Goal: Navigation & Orientation: Find specific page/section

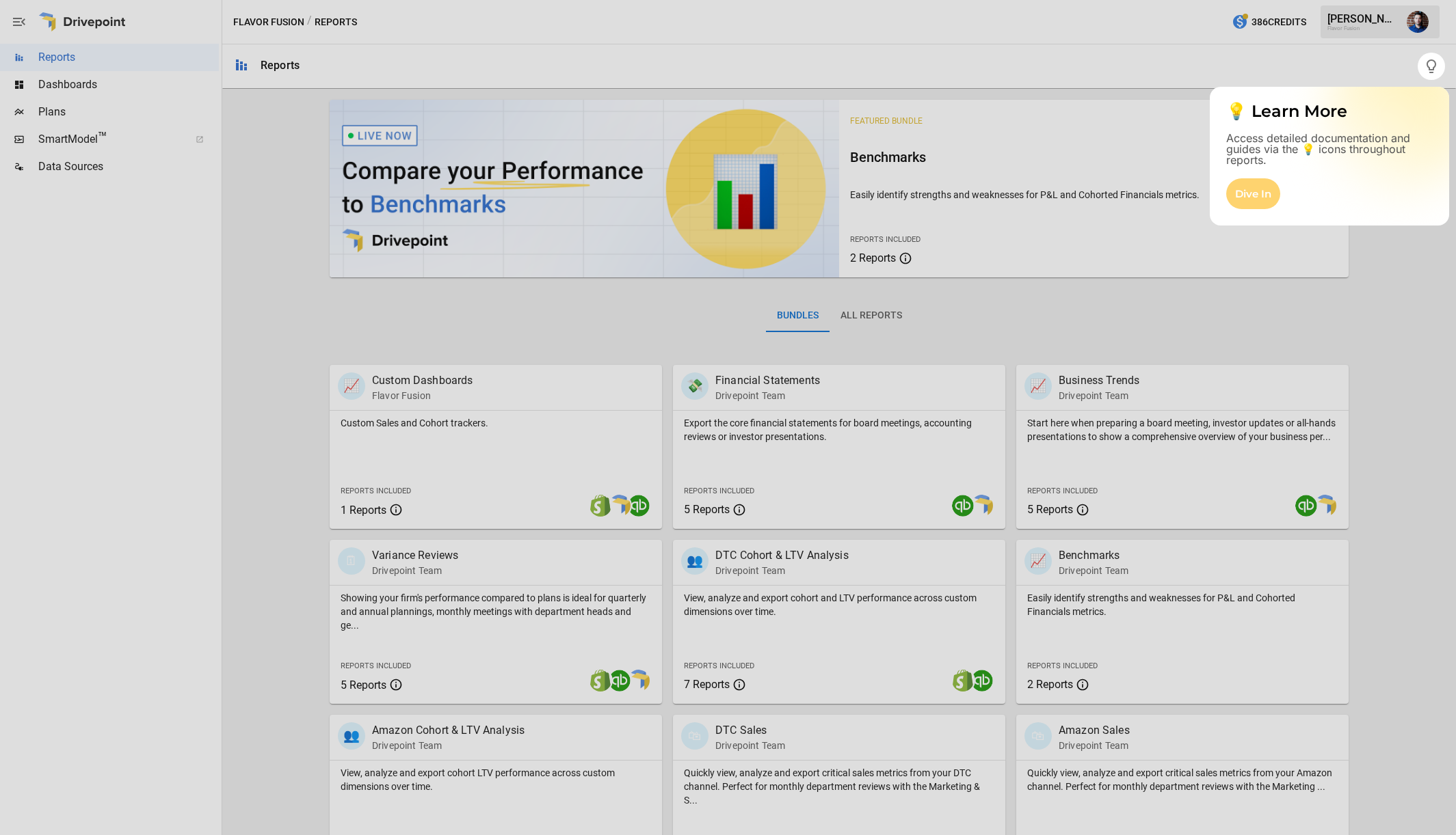
click at [1249, 193] on div "Dive In" at bounding box center [1253, 194] width 54 height 31
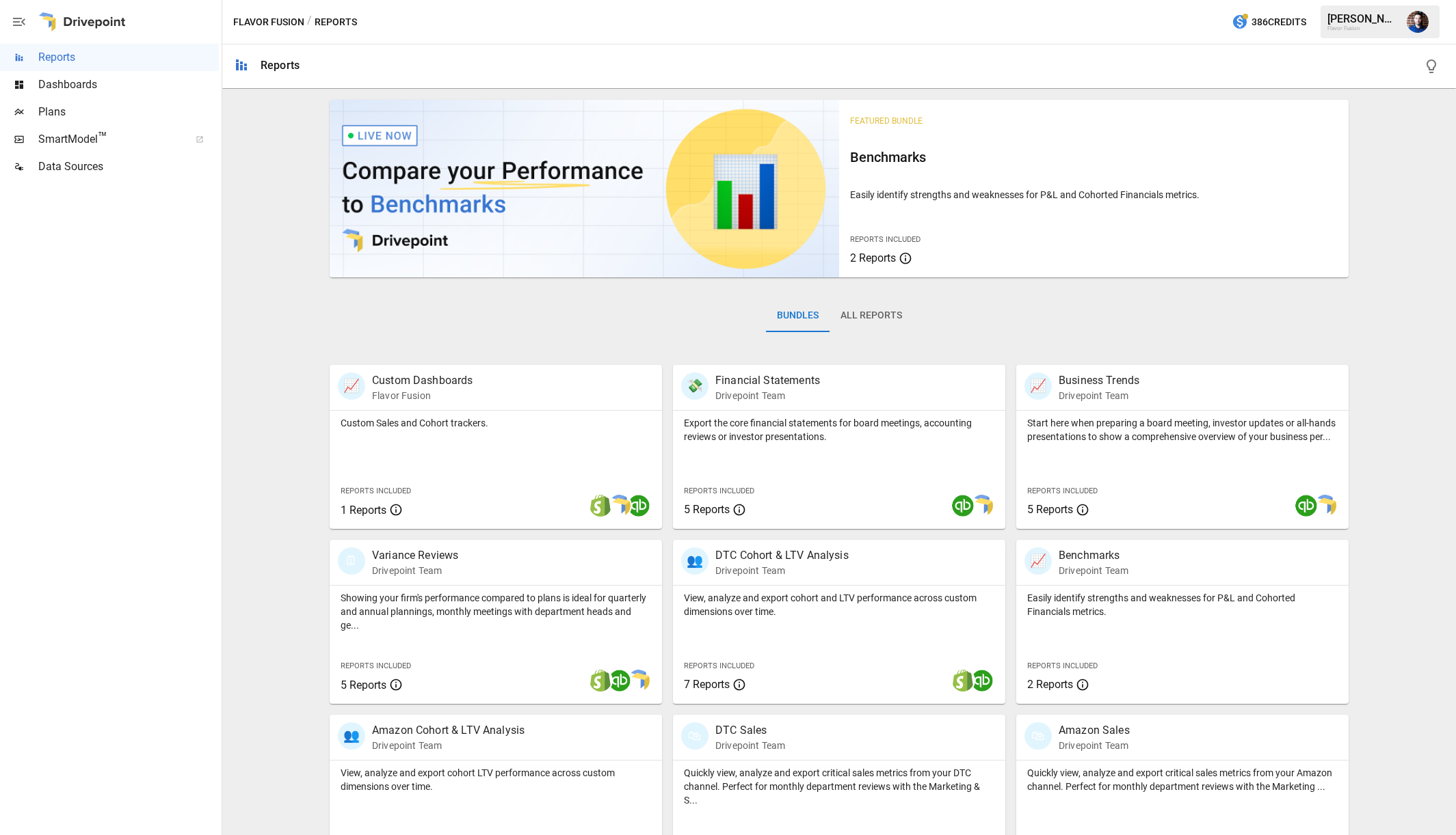
click at [1353, 25] on div "Flavor Fusion" at bounding box center [1363, 28] width 71 height 6
click at [1349, 31] on div "Flavor Fusion" at bounding box center [1363, 28] width 71 height 6
click at [1420, 25] on img "John Moore" at bounding box center [1418, 22] width 22 height 22
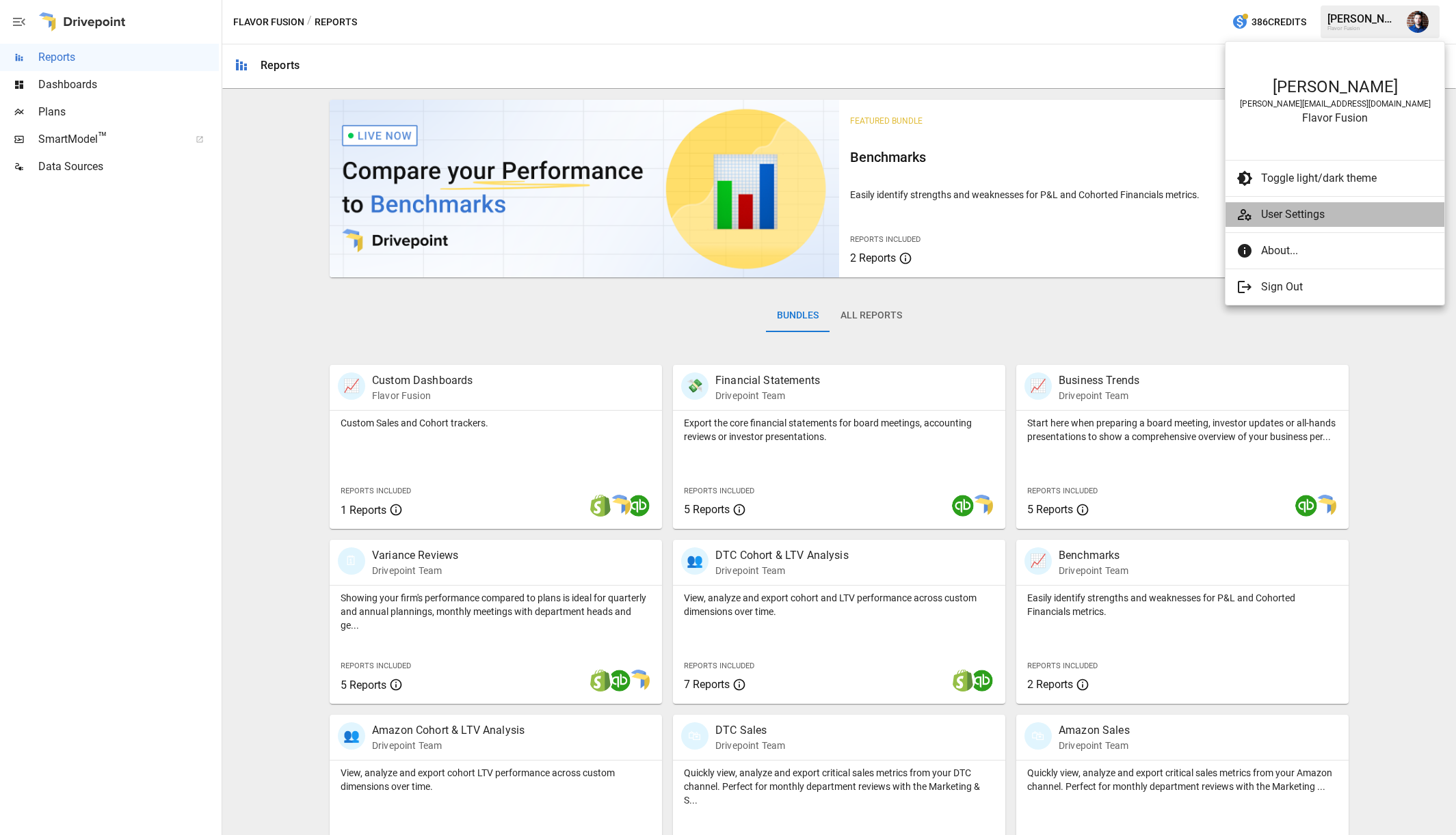
click at [1307, 209] on span "User Settings" at bounding box center [1347, 215] width 172 height 16
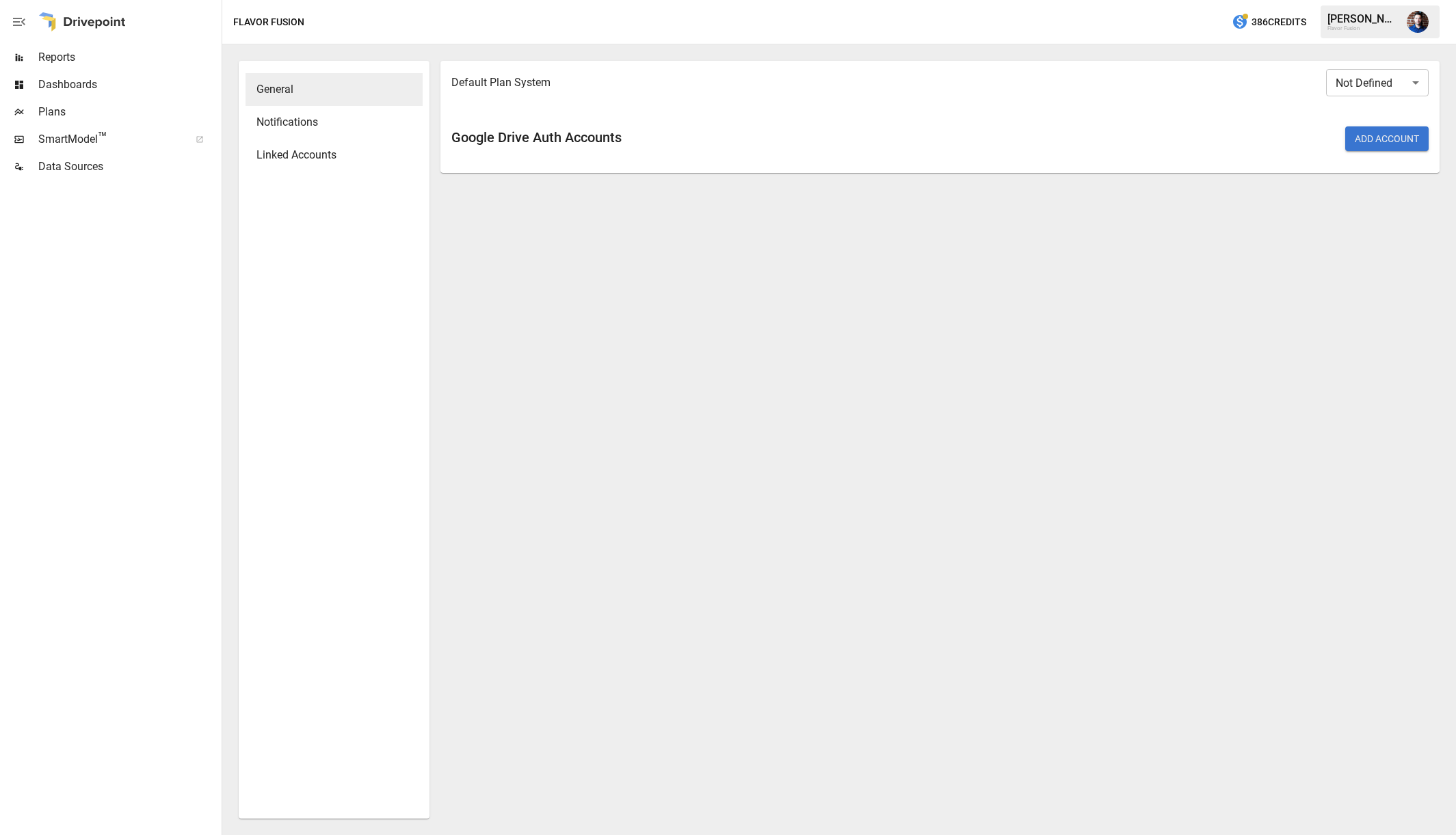
click at [259, 21] on div "Flavor Fusion" at bounding box center [269, 22] width 71 height 17
click at [64, 82] on span "Dashboards" at bounding box center [129, 85] width 181 height 16
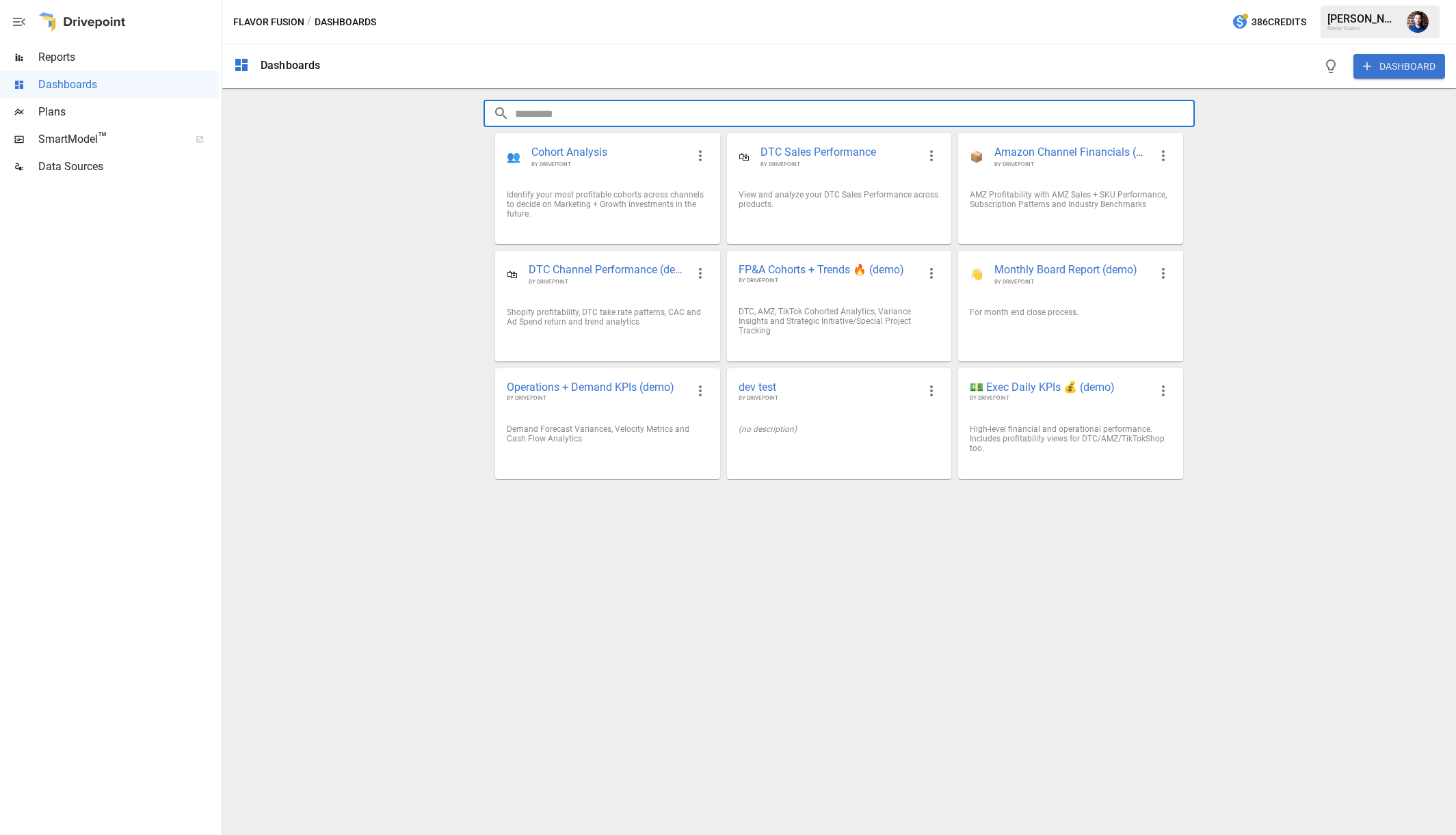
click at [551, 114] on input "text" at bounding box center [855, 114] width 679 height 27
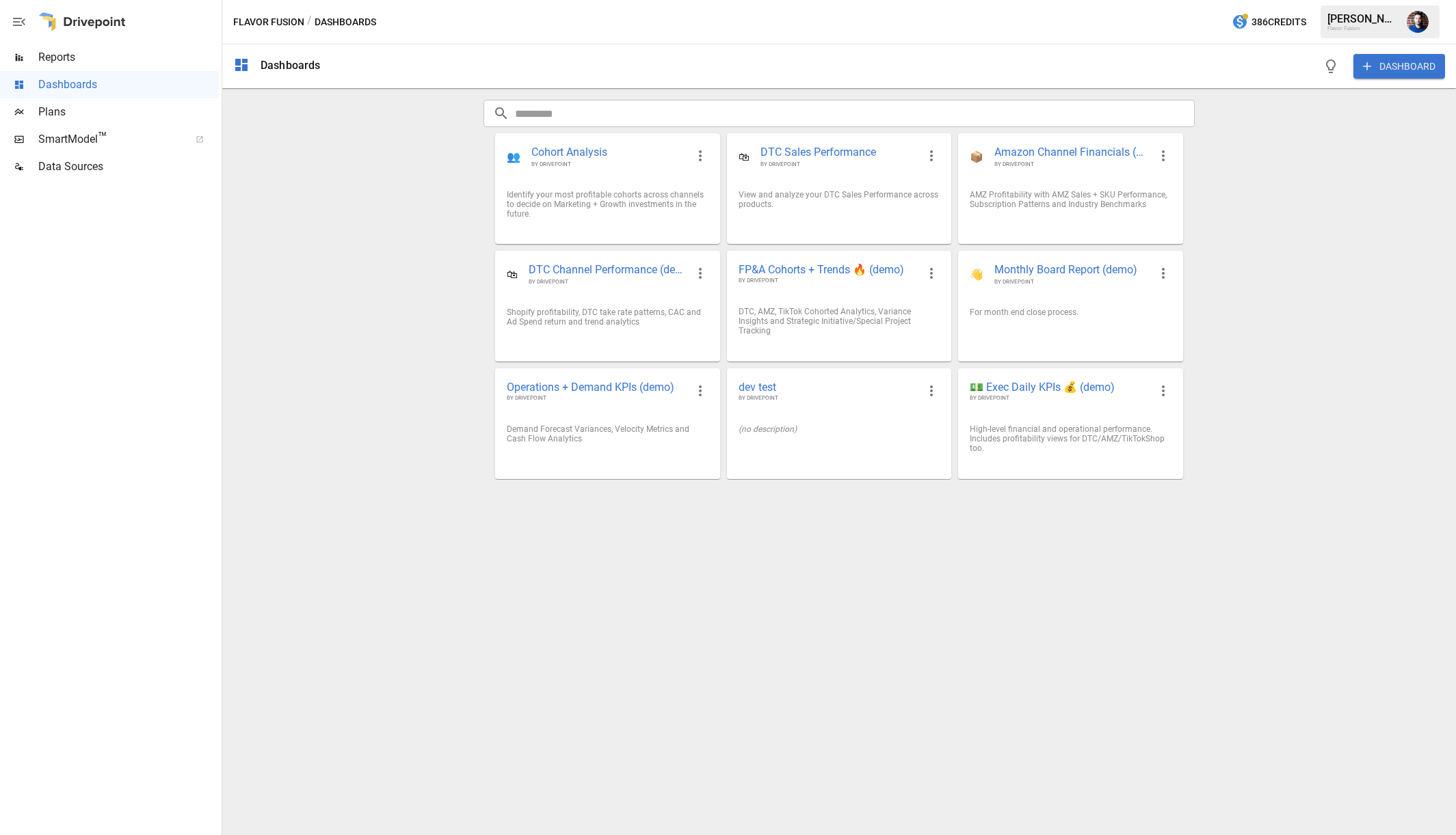
click at [478, 162] on div "​ ​ 👥 Cohort Analysis BY DRIVEPOINT Identify your most profitable cohorts acros…" at bounding box center [839, 290] width 733 height 402
click at [702, 152] on icon "button" at bounding box center [700, 156] width 16 height 16
click at [362, 166] on div at bounding box center [728, 417] width 1456 height 835
click at [699, 154] on icon "button" at bounding box center [700, 156] width 16 height 16
click at [712, 183] on li "Duplicate" at bounding box center [720, 187] width 68 height 25
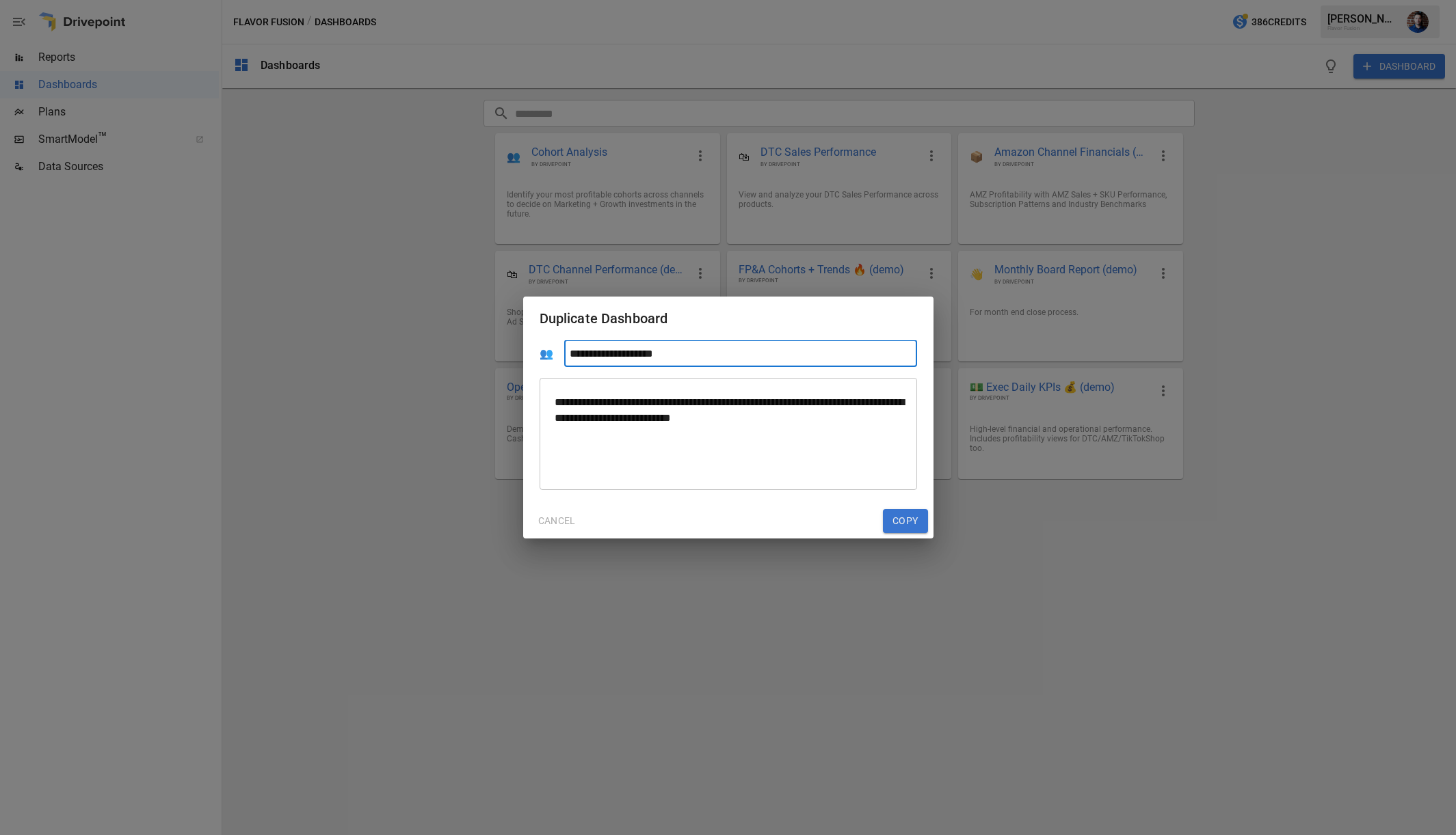
click at [556, 518] on button "CANCEL" at bounding box center [557, 522] width 57 height 25
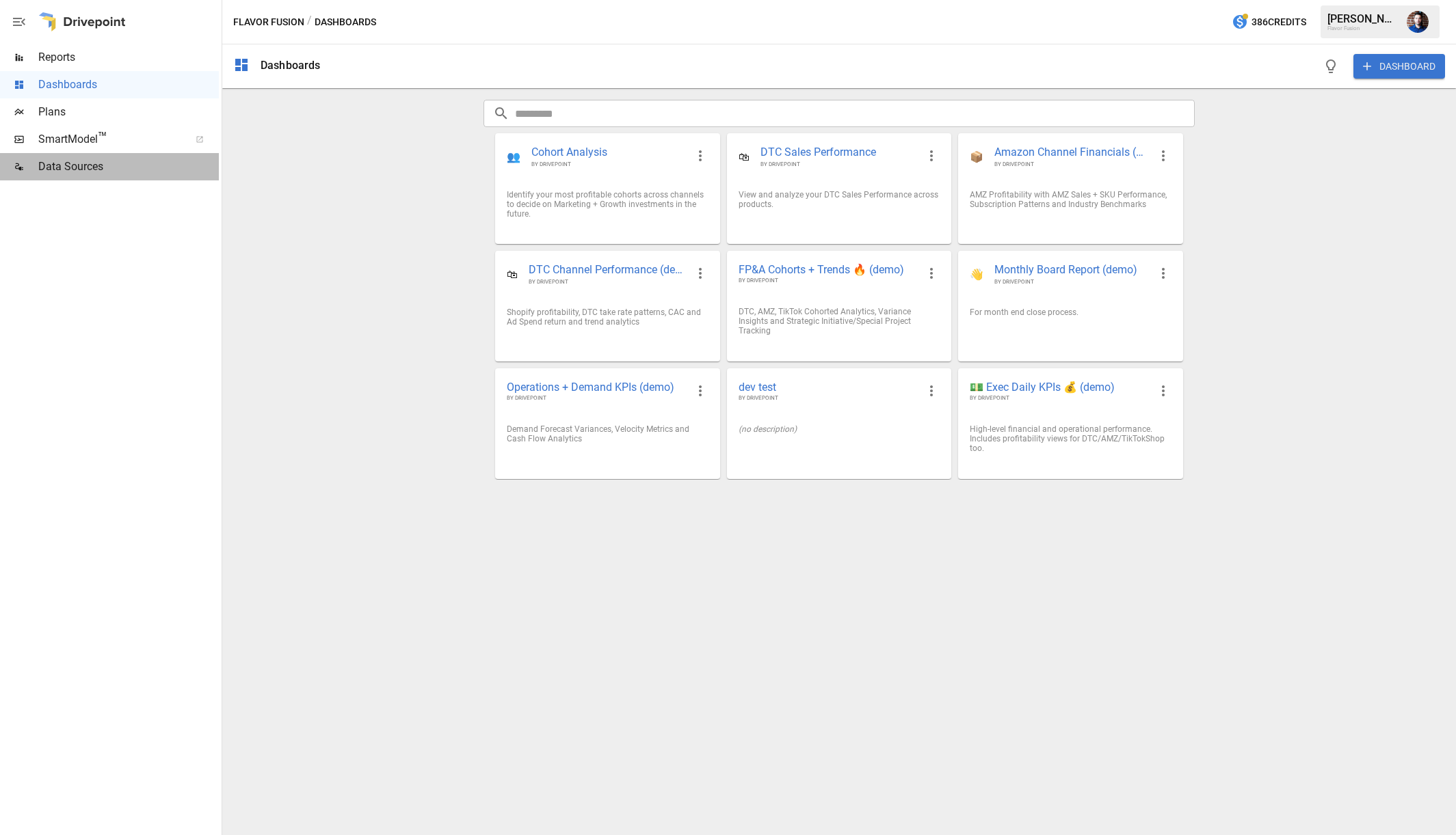
click at [47, 161] on span "Data Sources" at bounding box center [129, 167] width 181 height 16
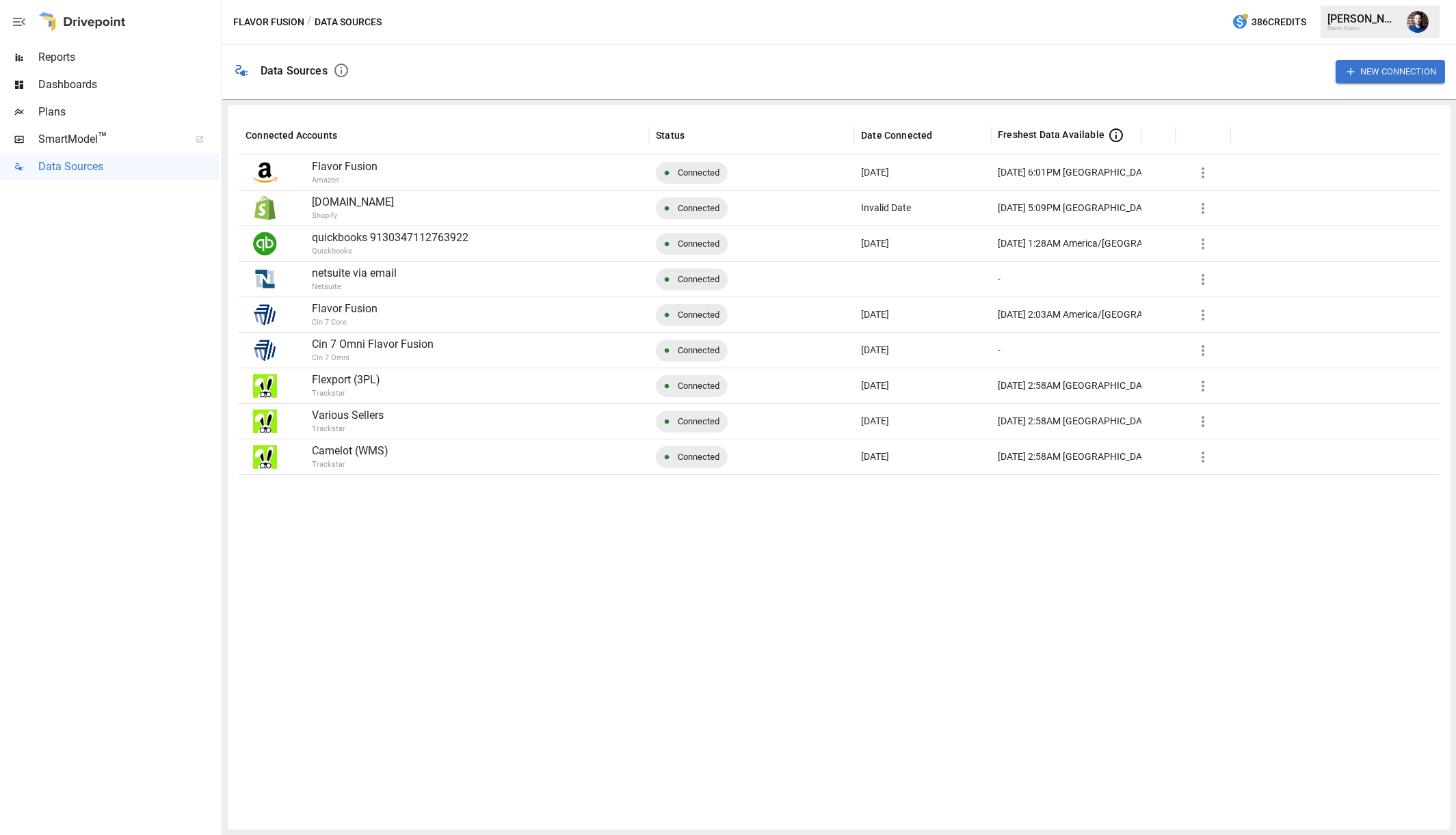
click at [106, 21] on div at bounding box center [82, 22] width 88 height 44
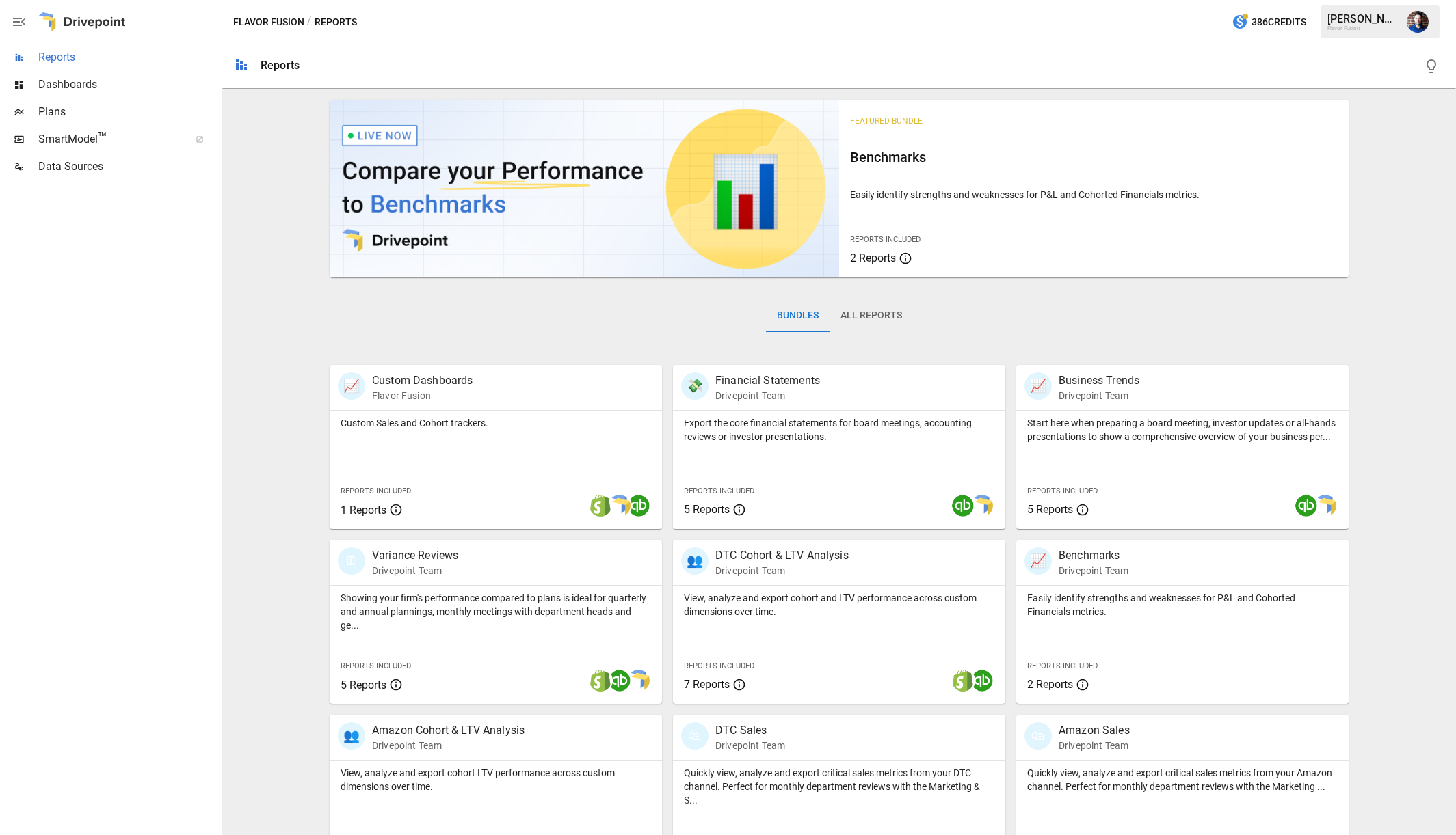
click at [69, 57] on span "Reports" at bounding box center [129, 57] width 181 height 16
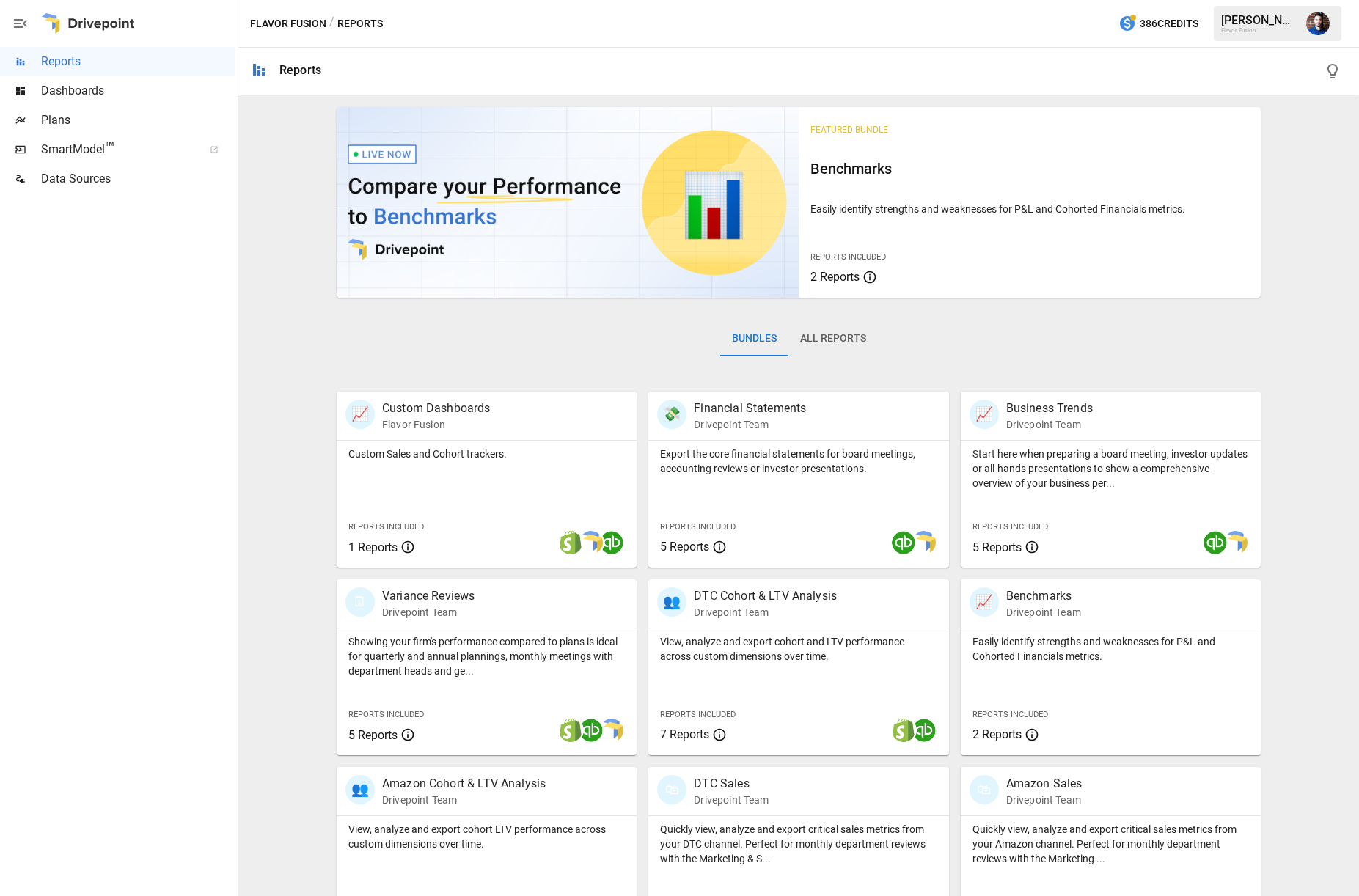
click at [1333, 69] on icon "button" at bounding box center [1333, 71] width 18 height 18
click at [1278, 19] on div "[PERSON_NAME]" at bounding box center [1259, 20] width 76 height 14
click at [1320, 25] on img "John Moore" at bounding box center [1318, 23] width 23 height 23
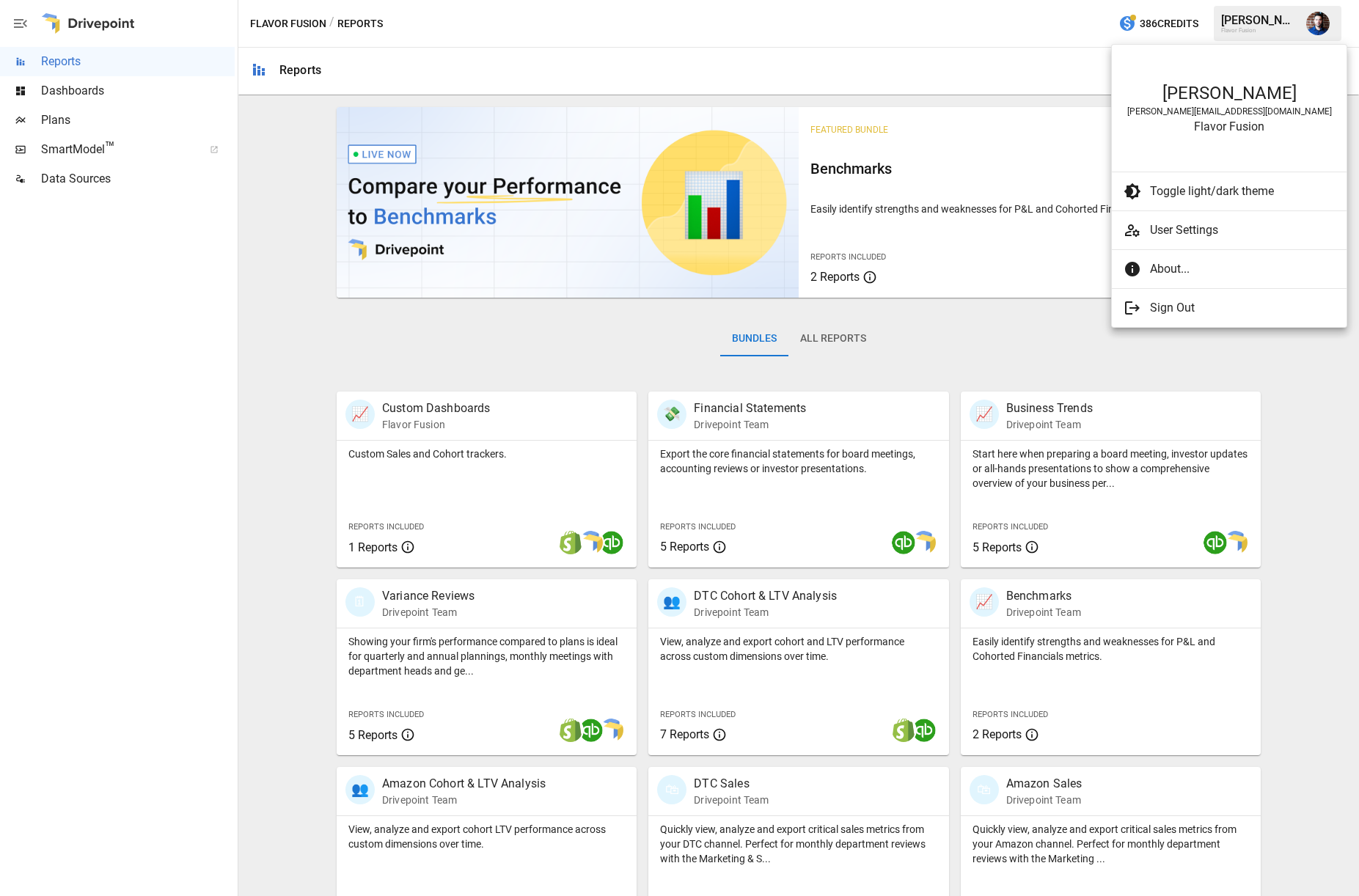
click at [1012, 21] on div at bounding box center [680, 448] width 1359 height 896
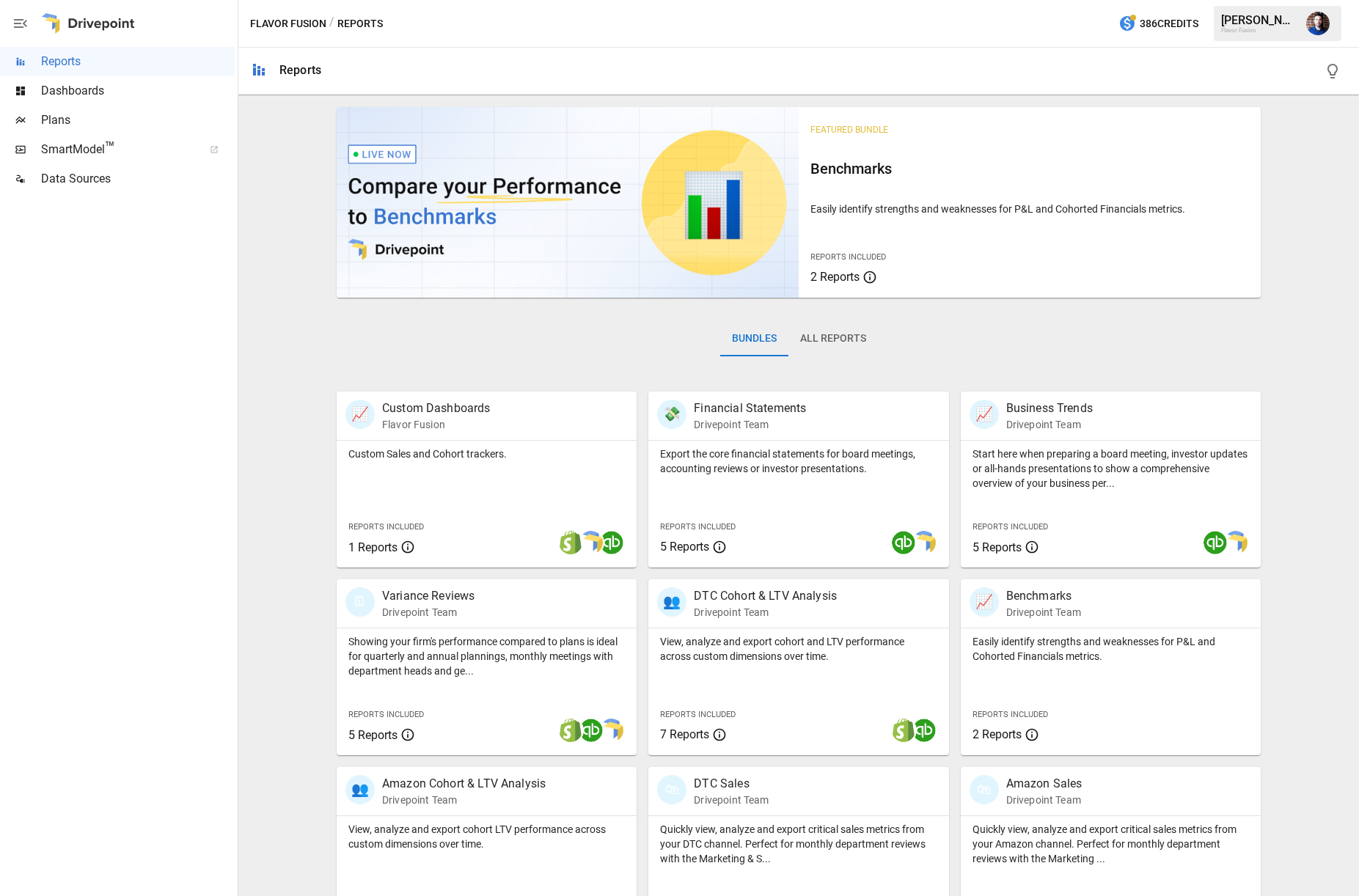
click at [1327, 73] on icon "button" at bounding box center [1333, 71] width 18 height 18
click at [511, 431] on div "📈 Custom Dashboards Flavor Fusion" at bounding box center [463, 416] width 236 height 32
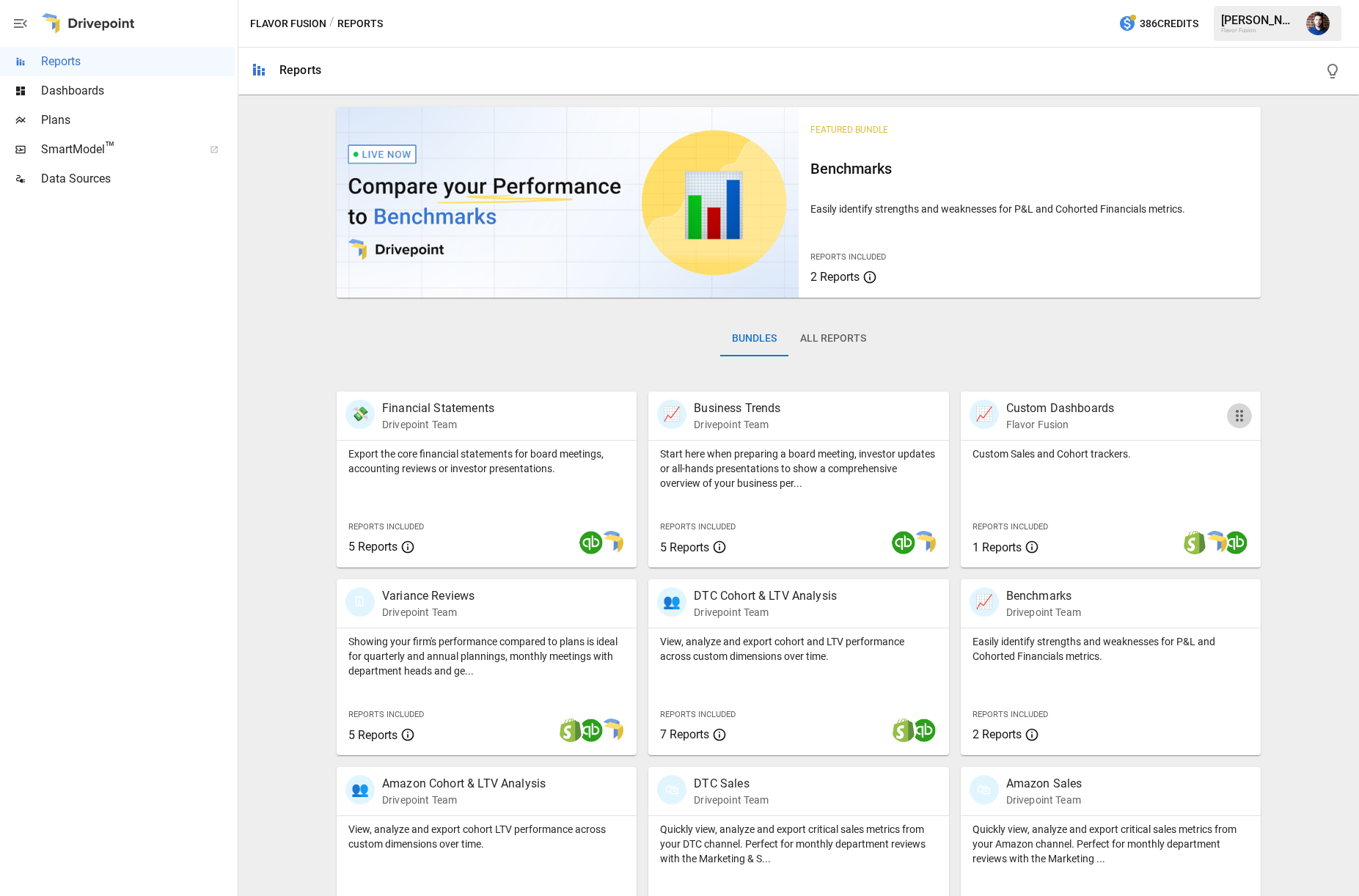
click at [1243, 415] on icon "button" at bounding box center [1239, 416] width 18 height 18
click at [837, 345] on button "All Reports" at bounding box center [833, 339] width 90 height 35
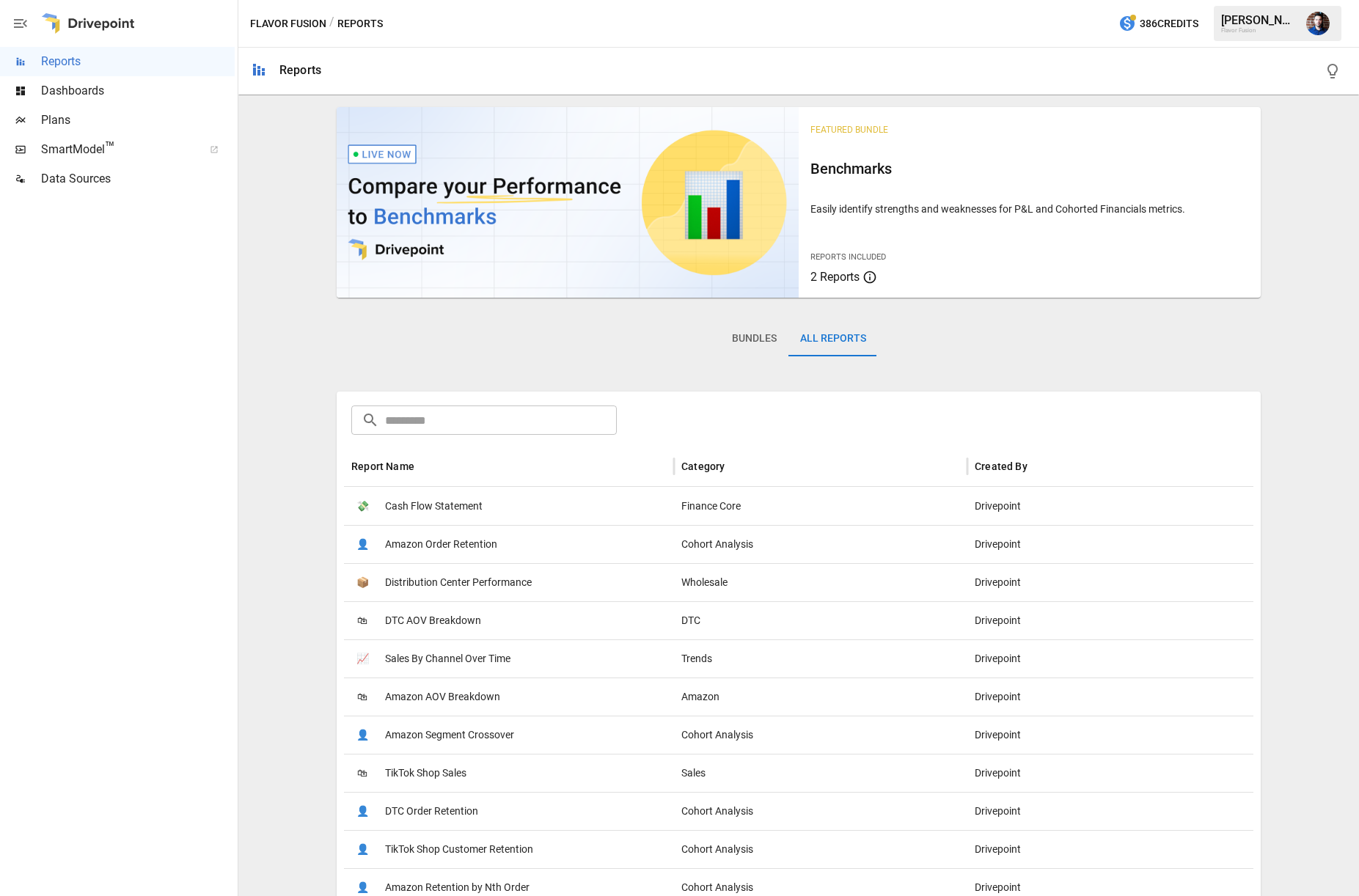
click at [66, 87] on span "Dashboards" at bounding box center [138, 91] width 194 height 18
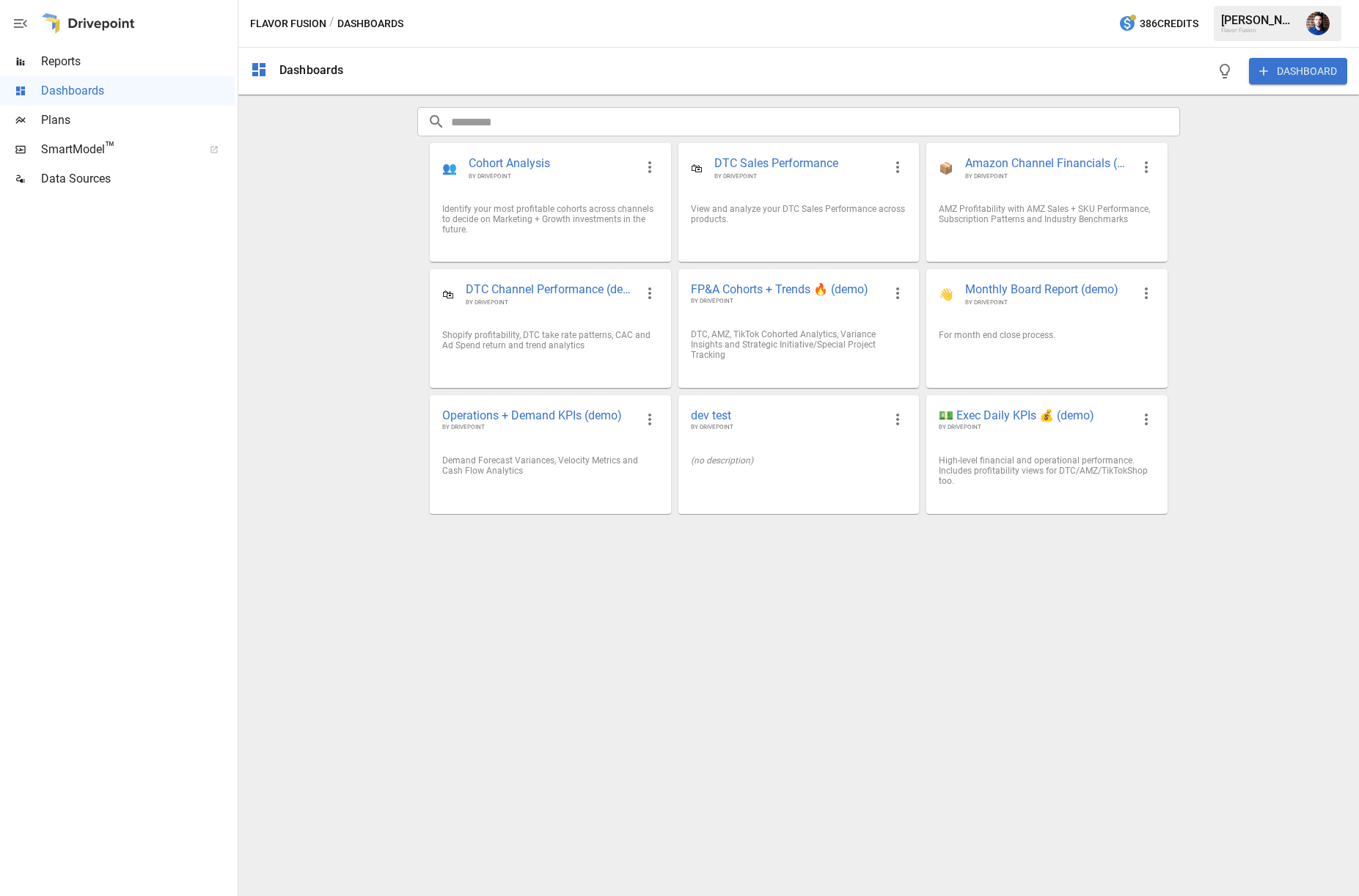
click at [97, 60] on span "Reports" at bounding box center [138, 62] width 194 height 18
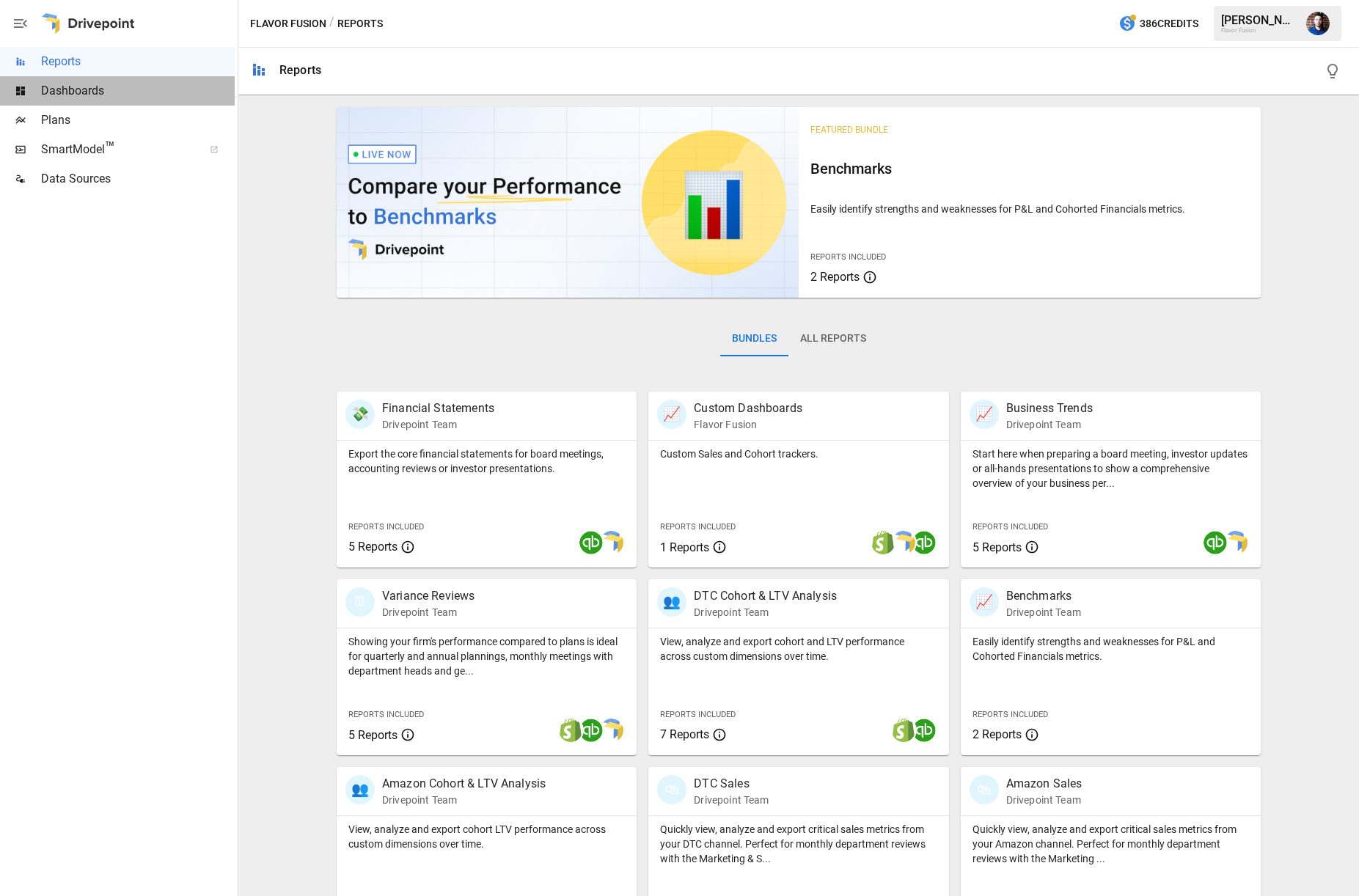
click at [87, 90] on span "Dashboards" at bounding box center [138, 91] width 194 height 18
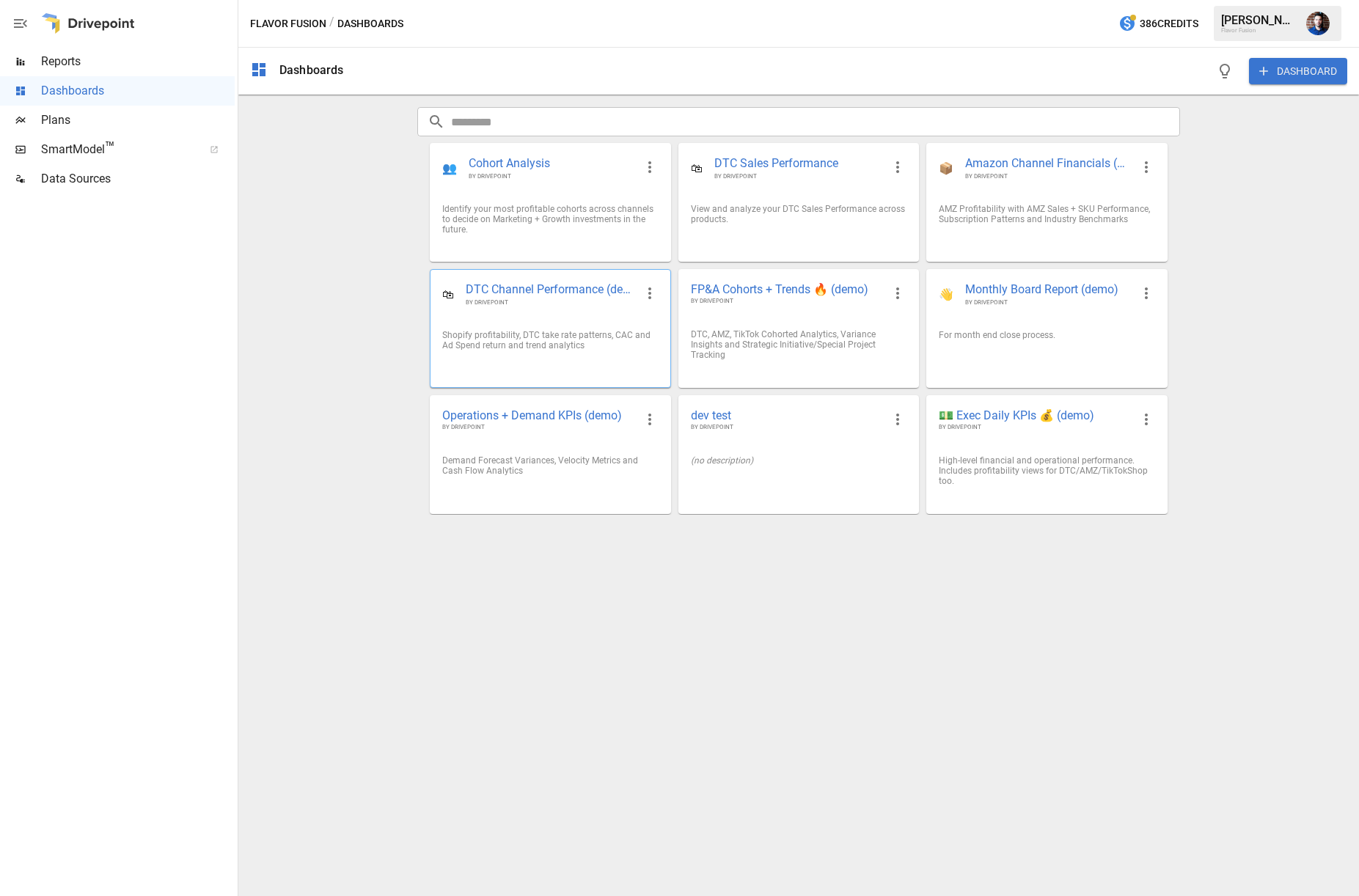
click at [572, 291] on span "DTC Channel Performance (demo)" at bounding box center [550, 290] width 169 height 17
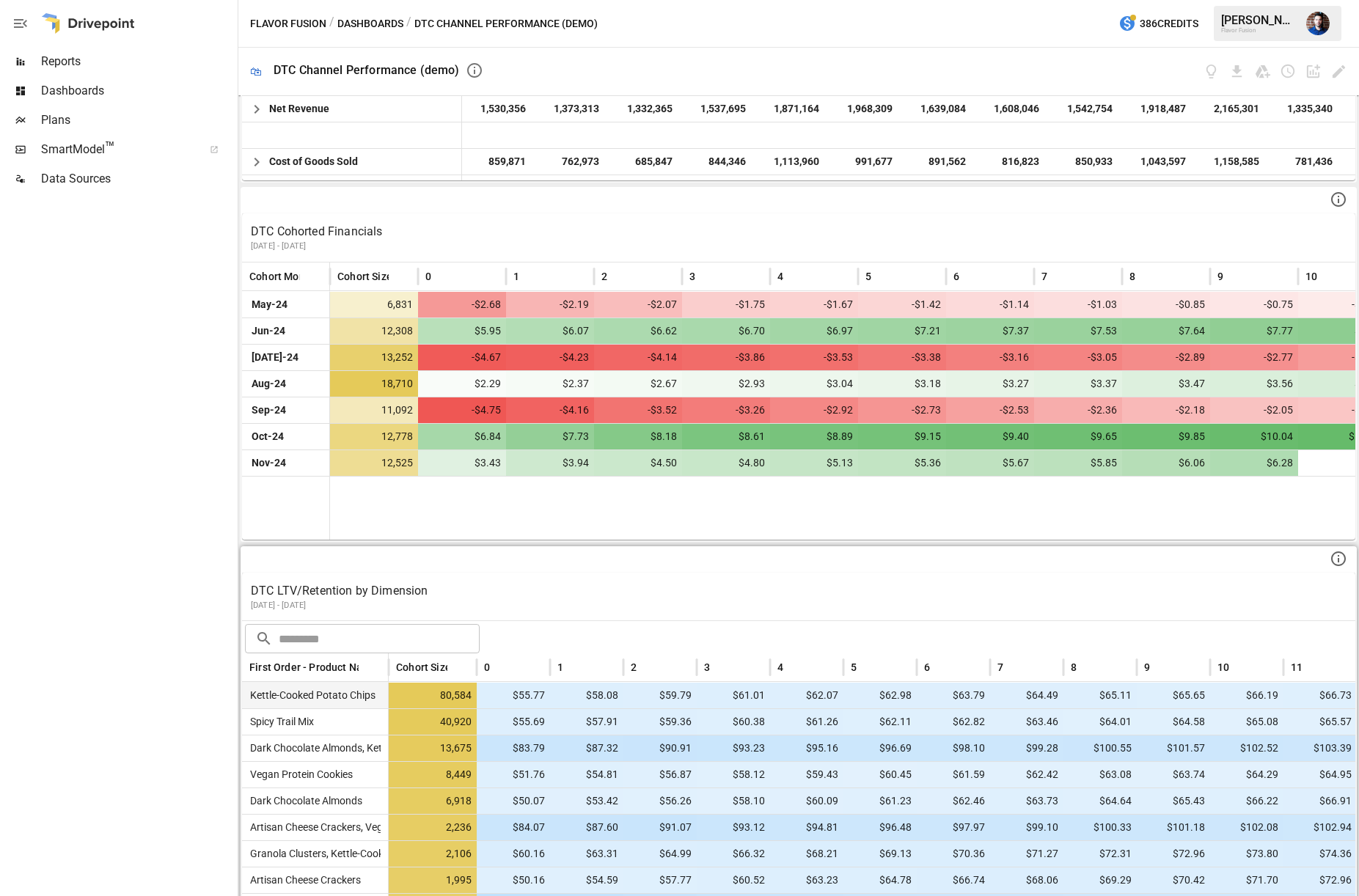
scroll to position [808, 0]
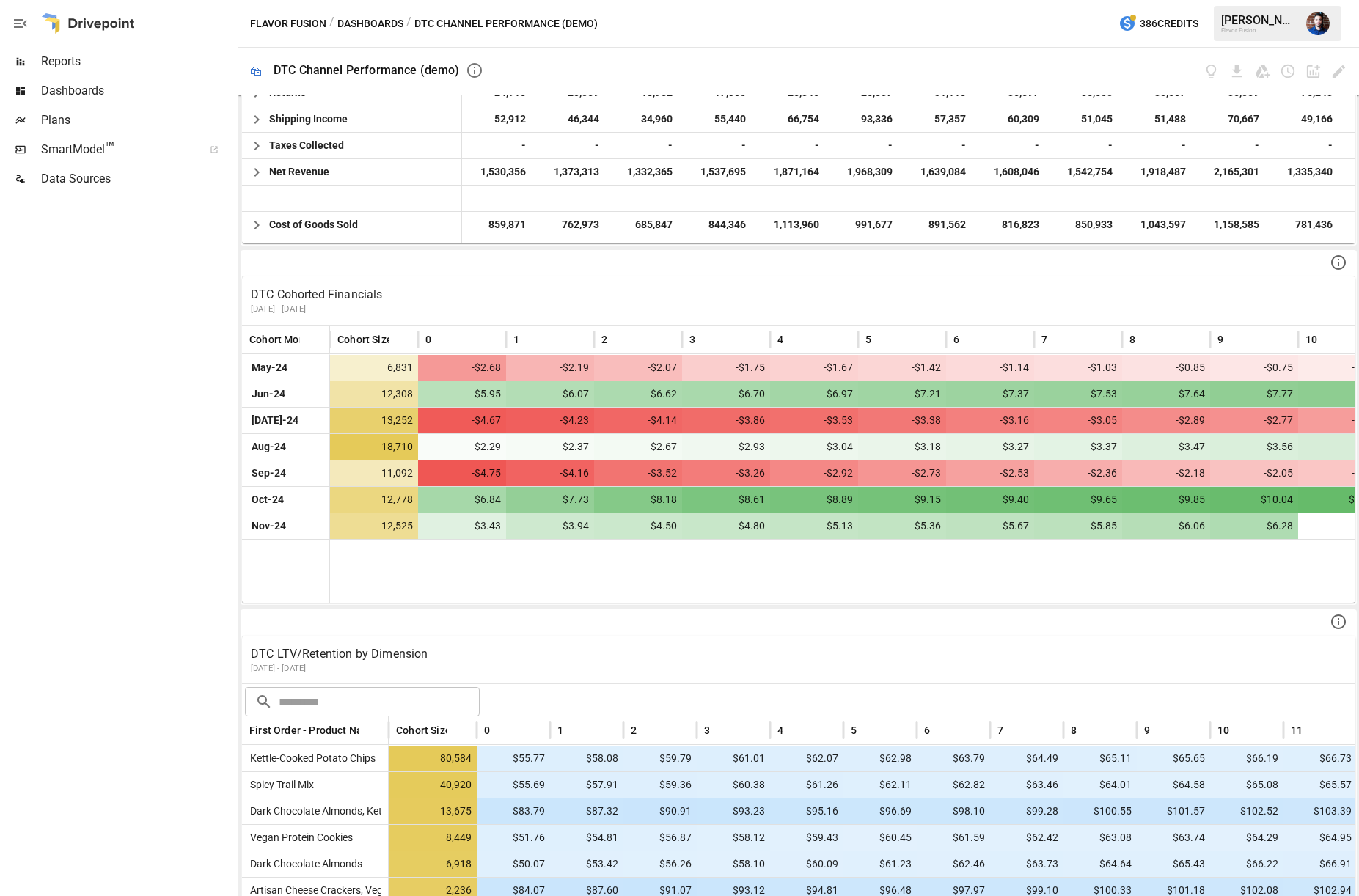
click at [54, 60] on span "Reports" at bounding box center [138, 62] width 194 height 18
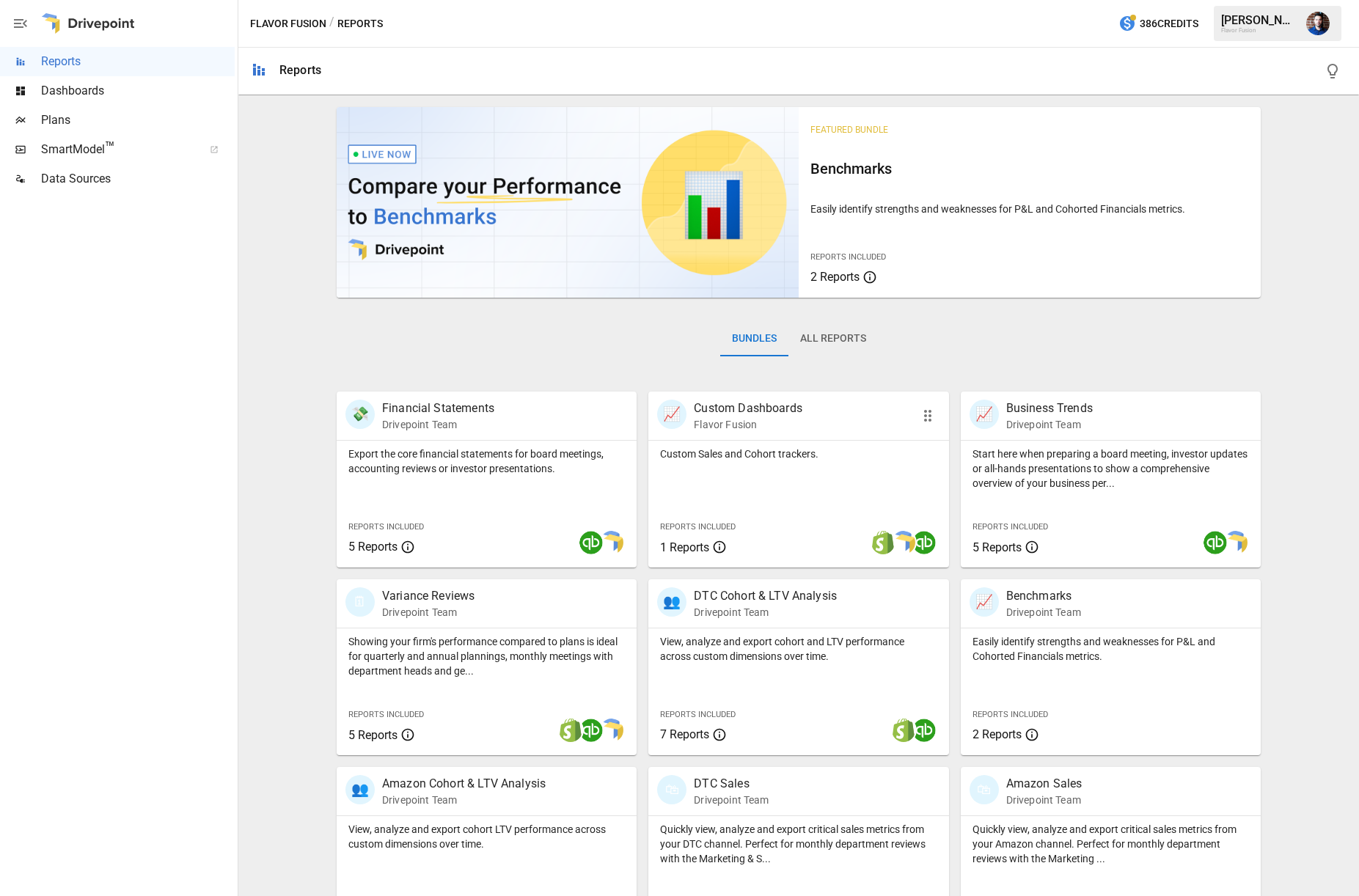
click at [886, 486] on div "Custom Sales and Cohort trackers. Reports Included 1 Reports" at bounding box center [798, 504] width 300 height 127
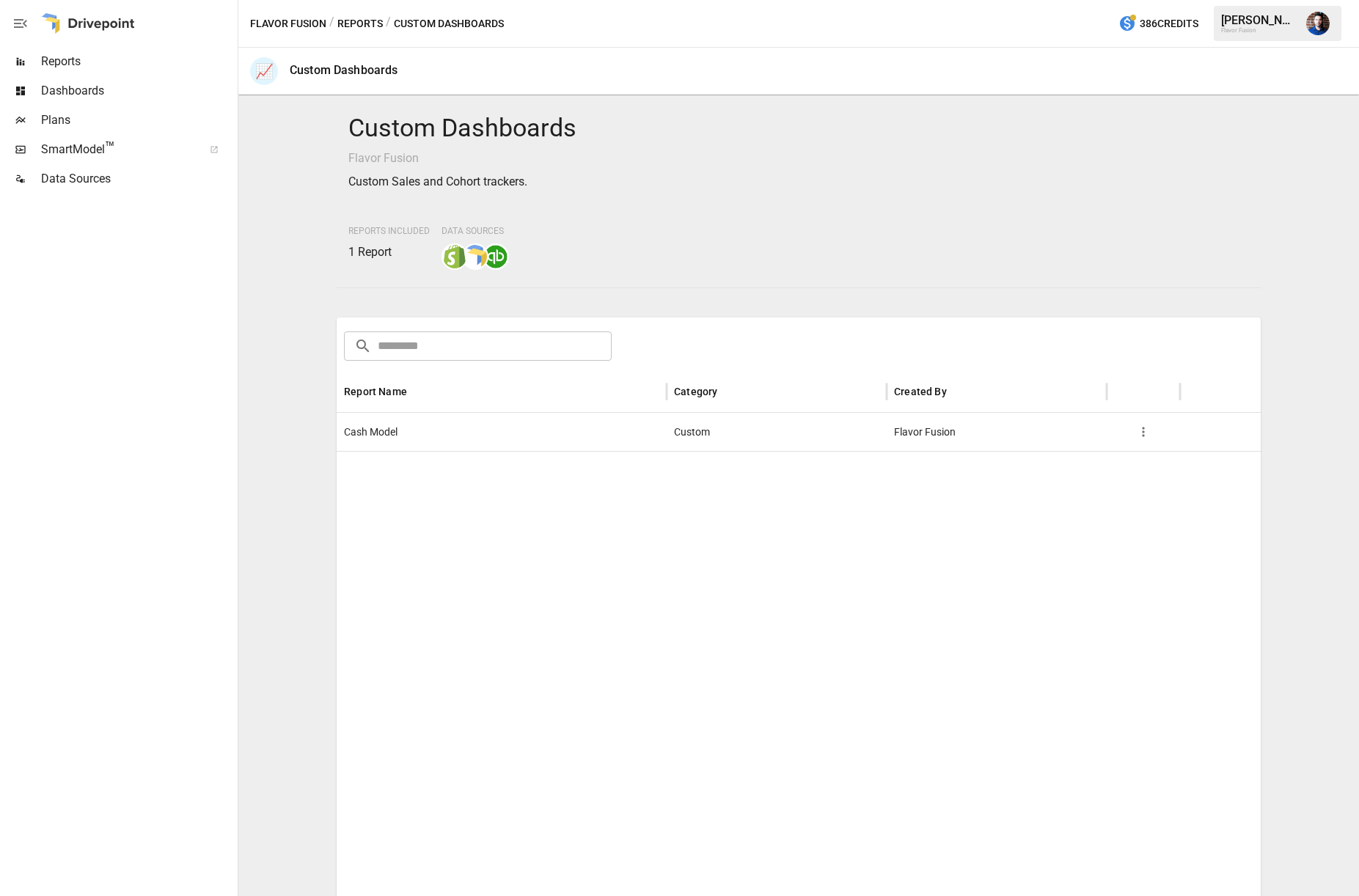
click at [58, 66] on span "Reports" at bounding box center [138, 62] width 194 height 18
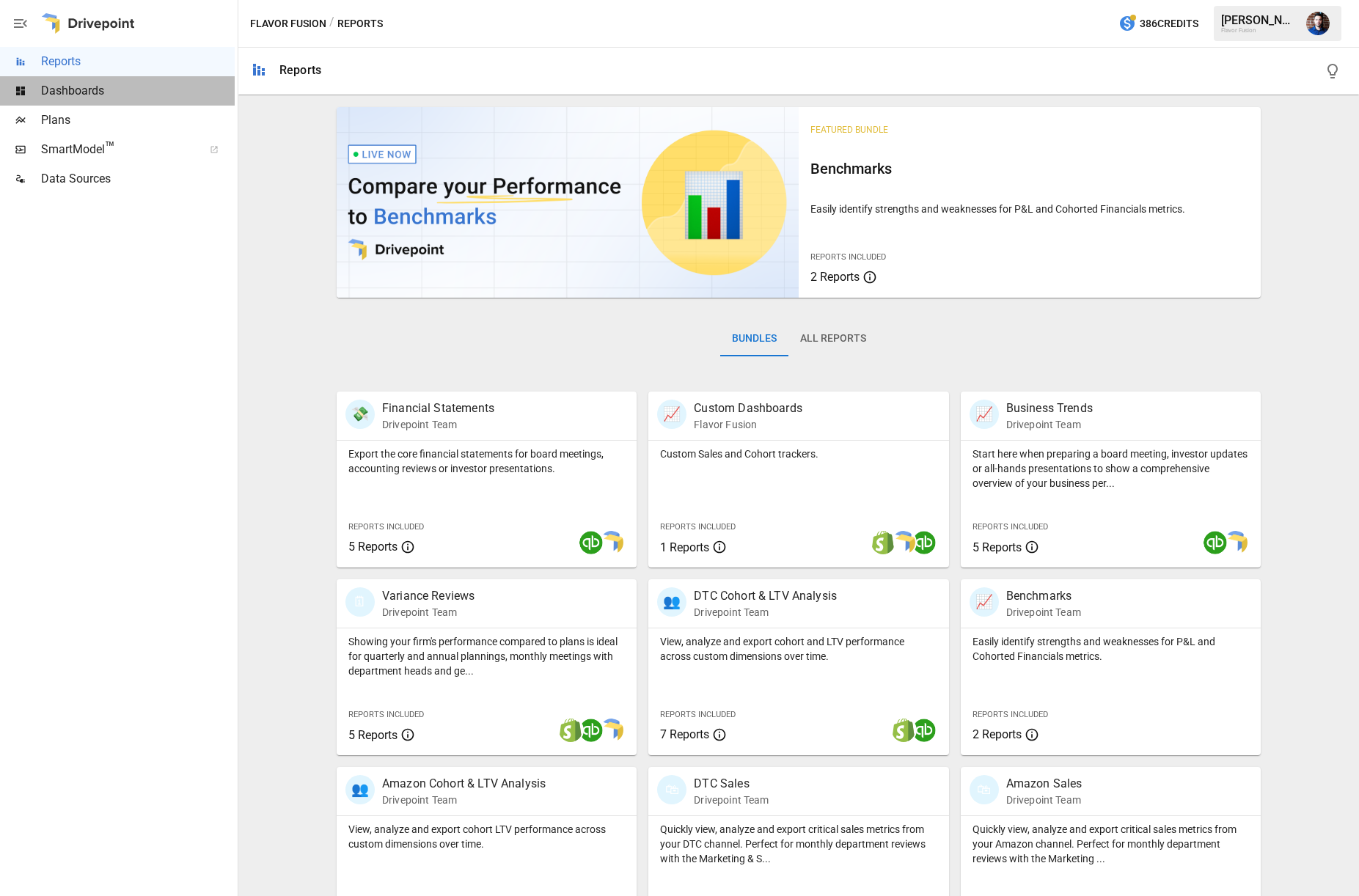
click at [58, 99] on span "Dashboards" at bounding box center [138, 91] width 194 height 18
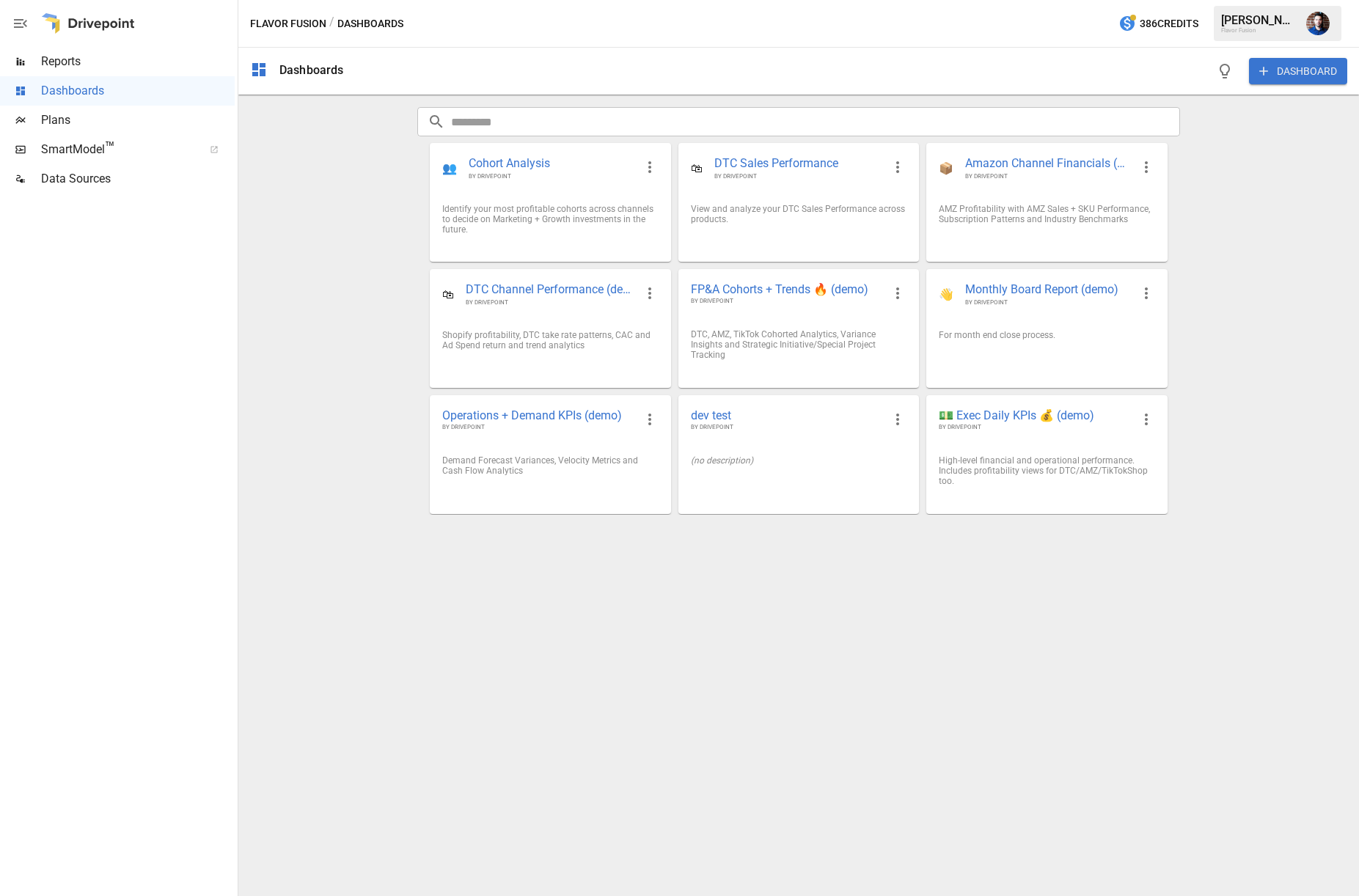
click at [57, 112] on span "Plans" at bounding box center [138, 120] width 194 height 18
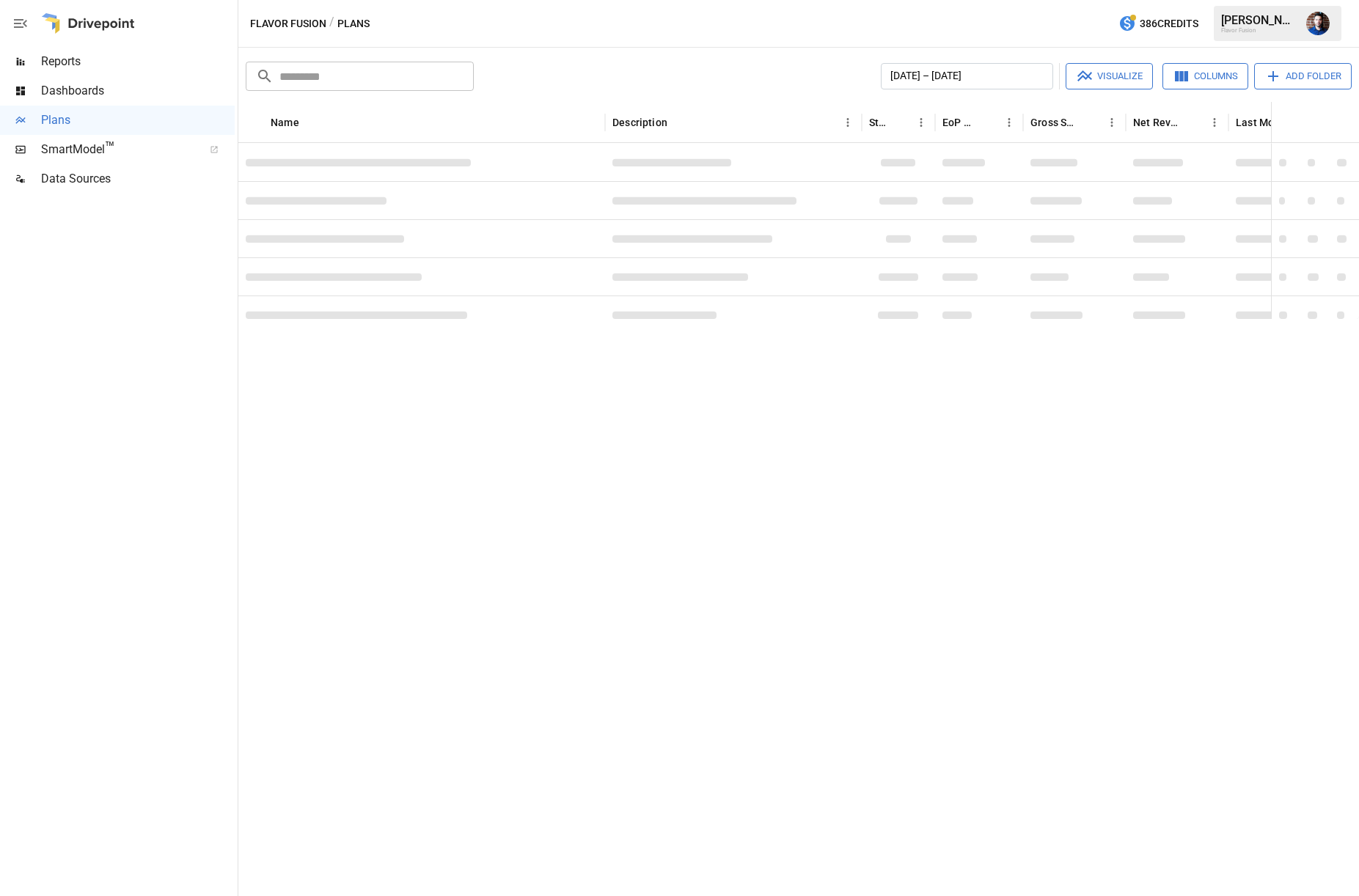
click at [16, 23] on icon "button" at bounding box center [21, 23] width 13 height 9
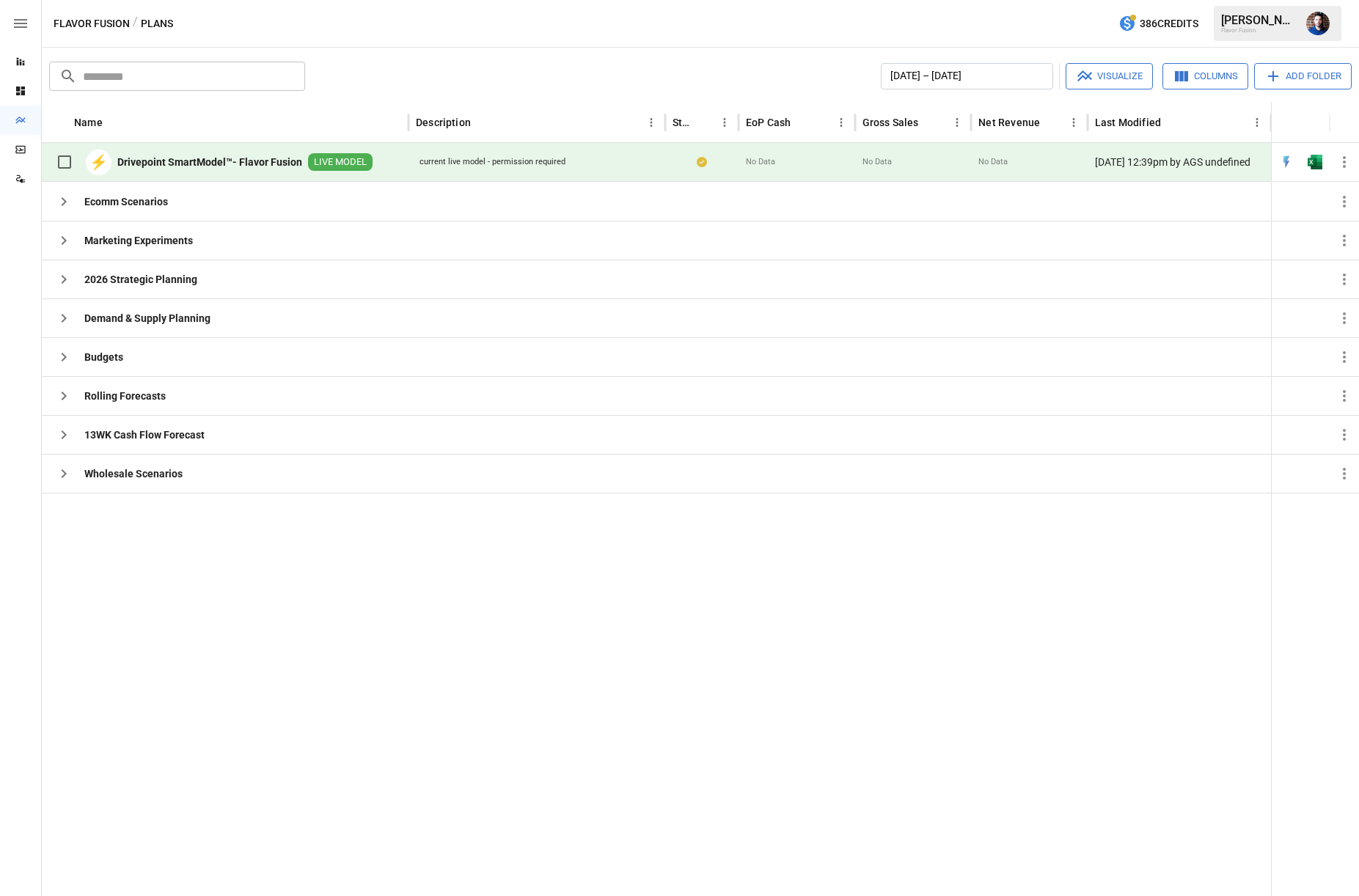
click at [16, 23] on icon "button" at bounding box center [21, 23] width 13 height 9
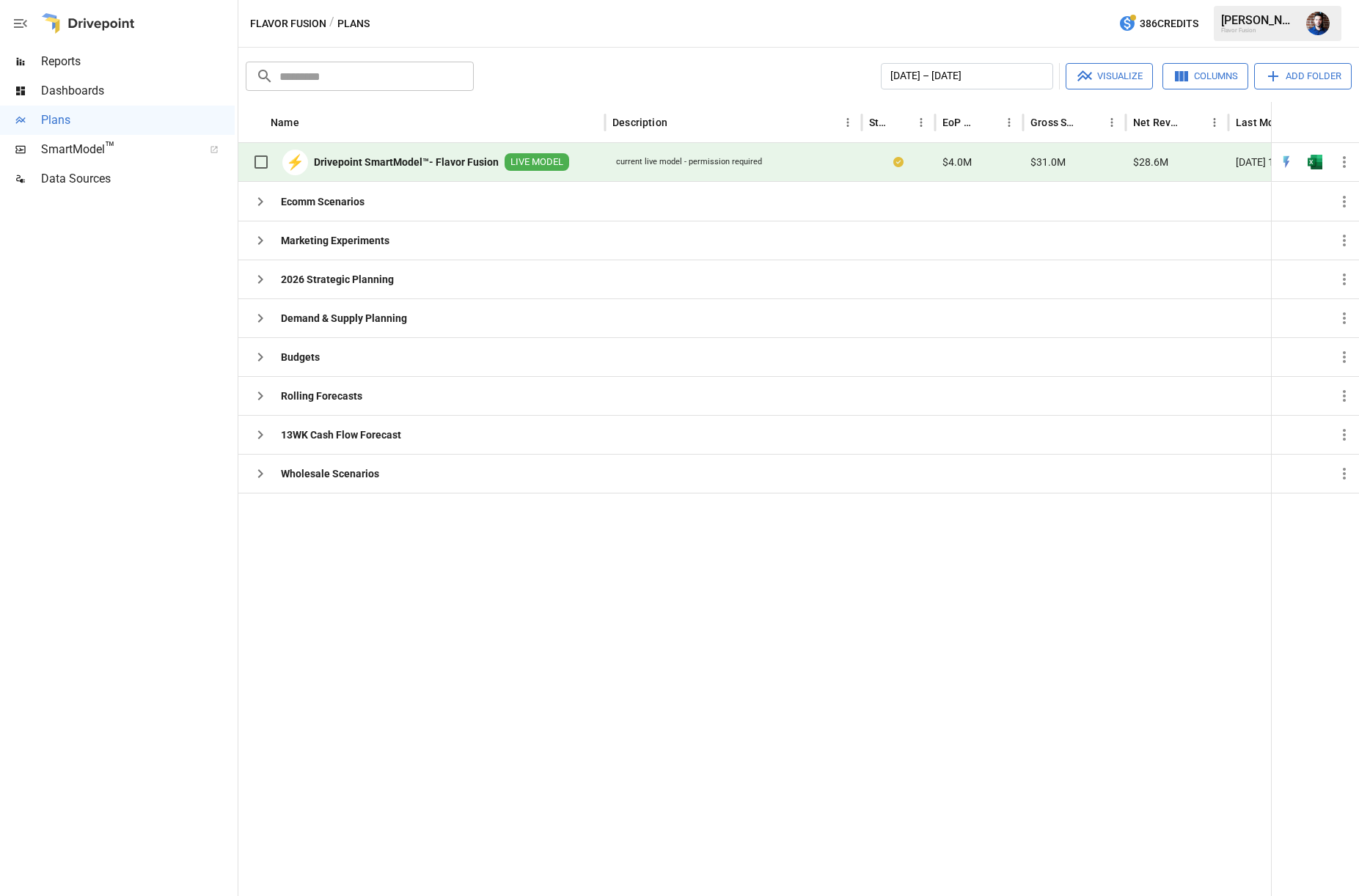
click at [68, 64] on span "Reports" at bounding box center [138, 62] width 194 height 18
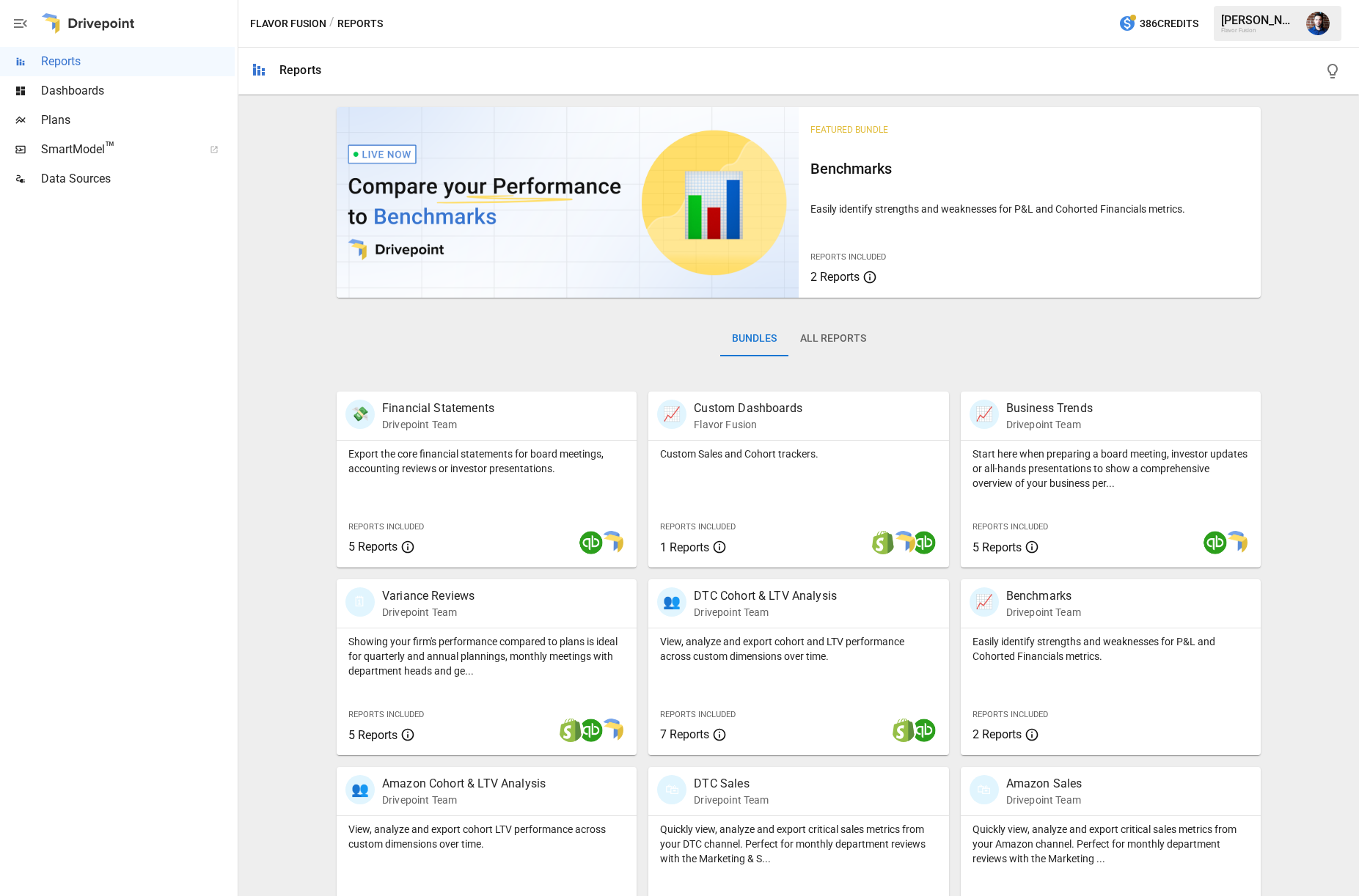
click at [55, 90] on span "Dashboards" at bounding box center [138, 91] width 194 height 18
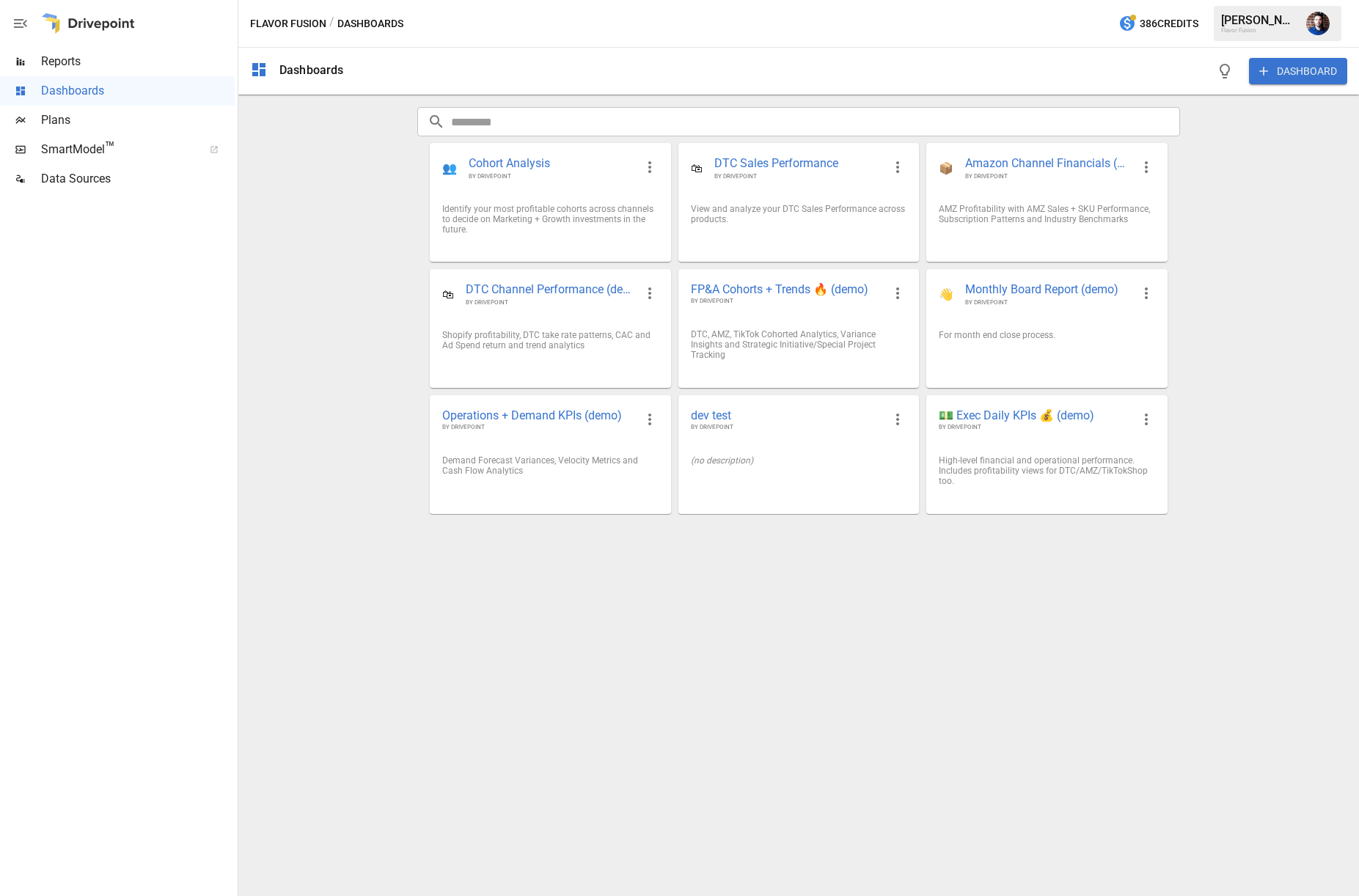
click at [1313, 70] on button "DASHBOARD" at bounding box center [1298, 71] width 98 height 26
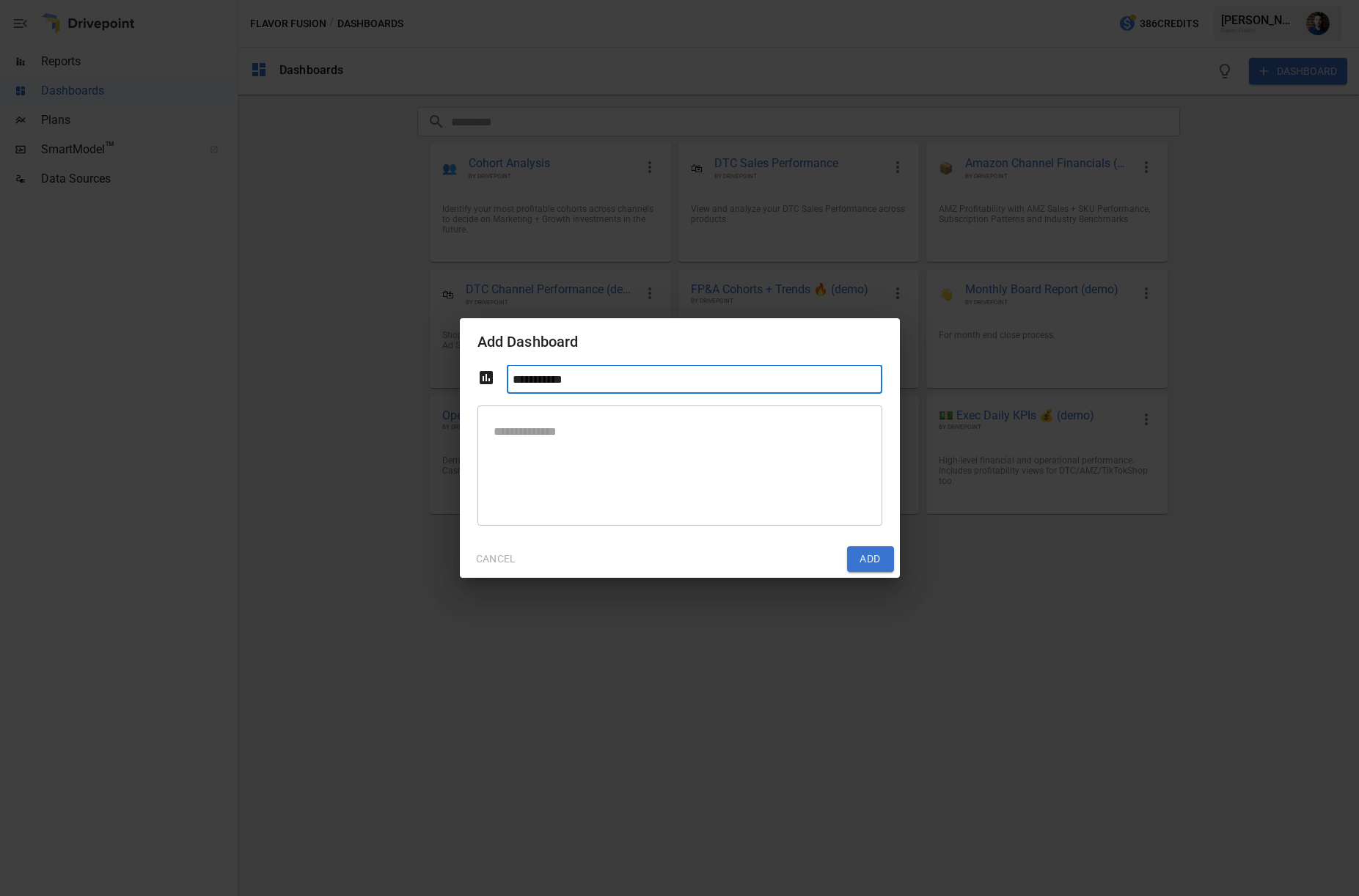
type input "**********"
click at [704, 436] on textarea at bounding box center [680, 465] width 385 height 96
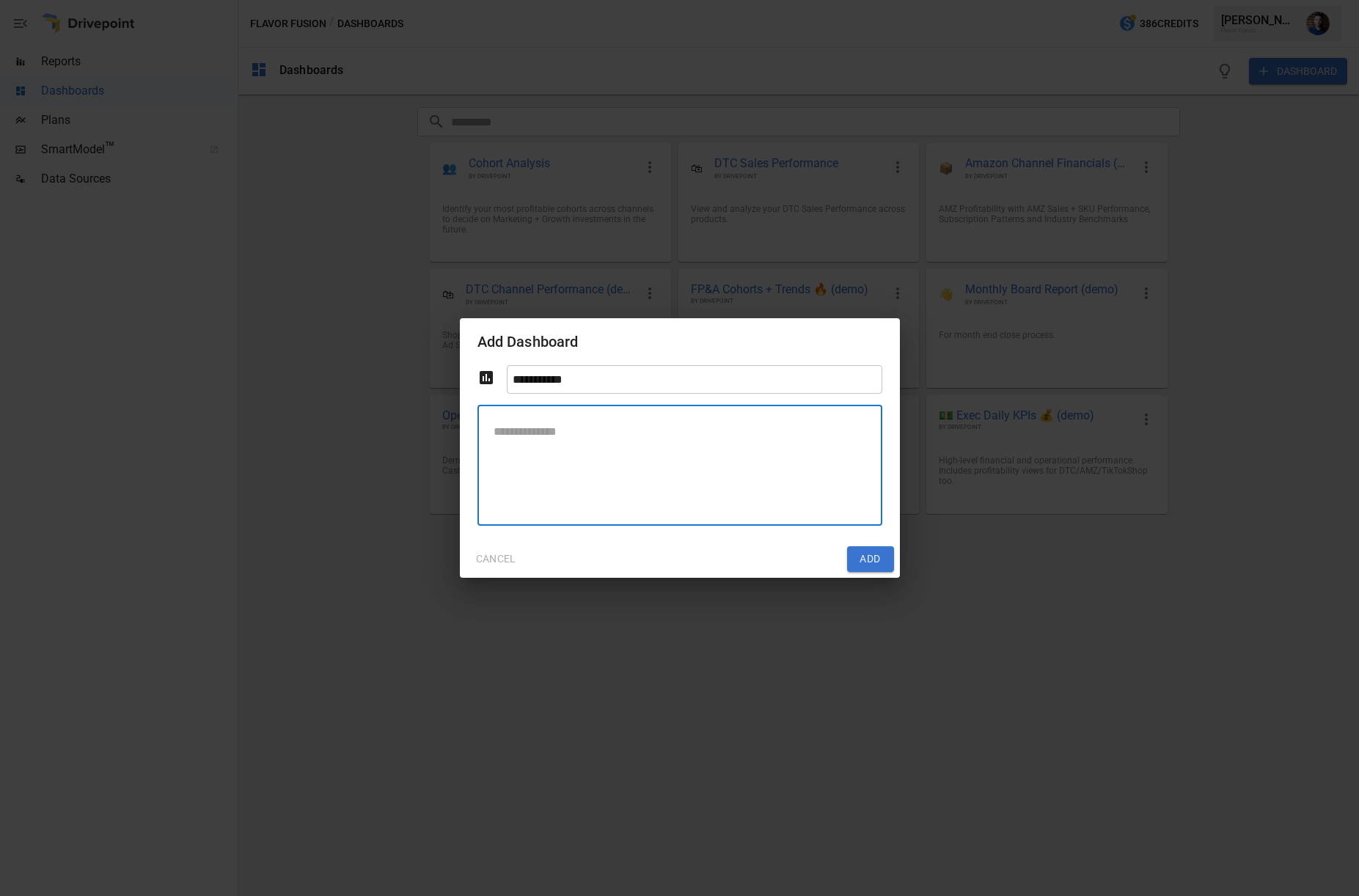
type textarea "*"
click at [733, 434] on textarea "****" at bounding box center [680, 465] width 385 height 96
type textarea "****"
click at [483, 375] on icon at bounding box center [487, 378] width 13 height 13
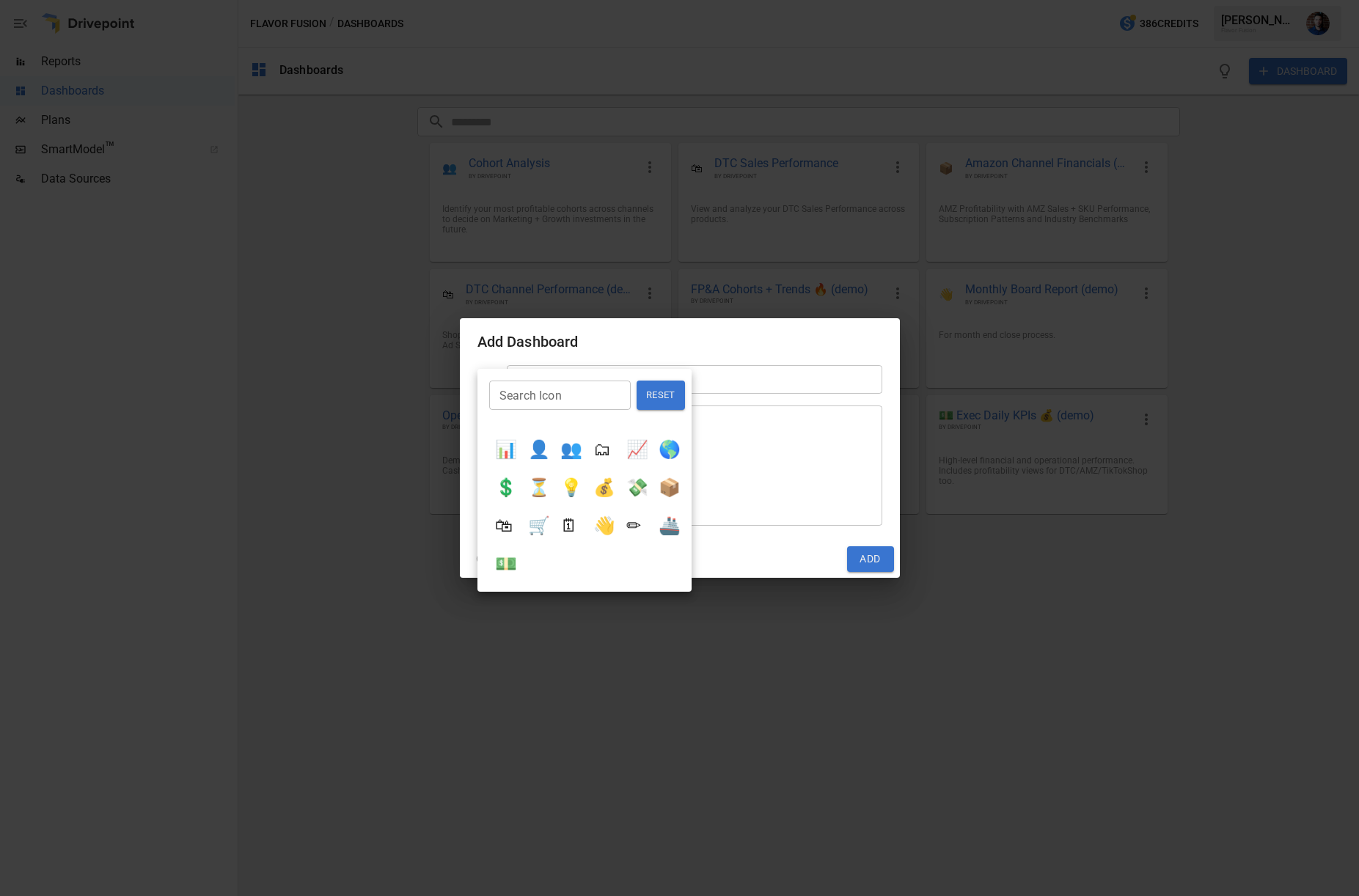
click at [762, 489] on div at bounding box center [680, 448] width 1359 height 896
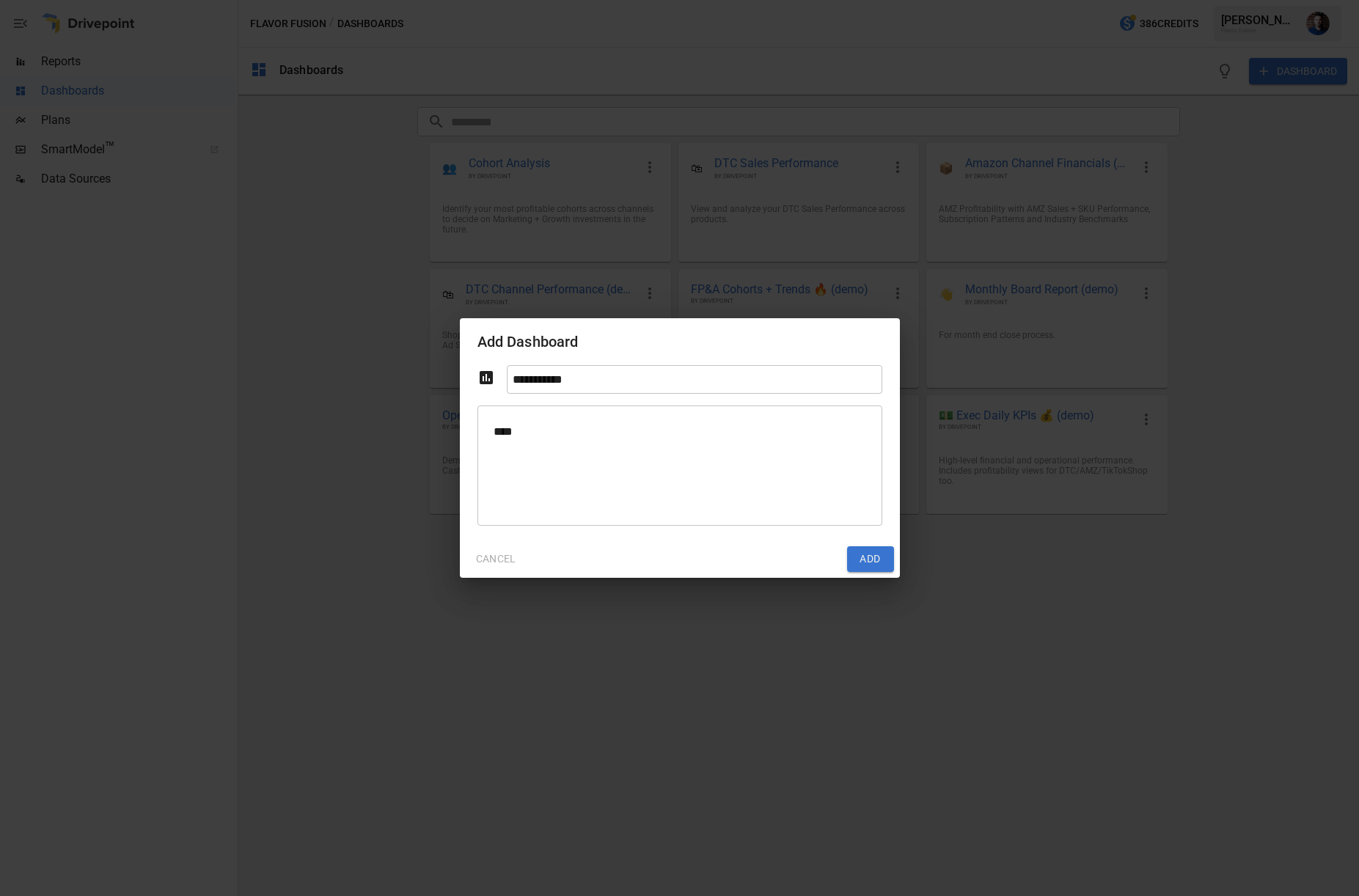
click at [486, 376] on icon at bounding box center [487, 378] width 18 height 18
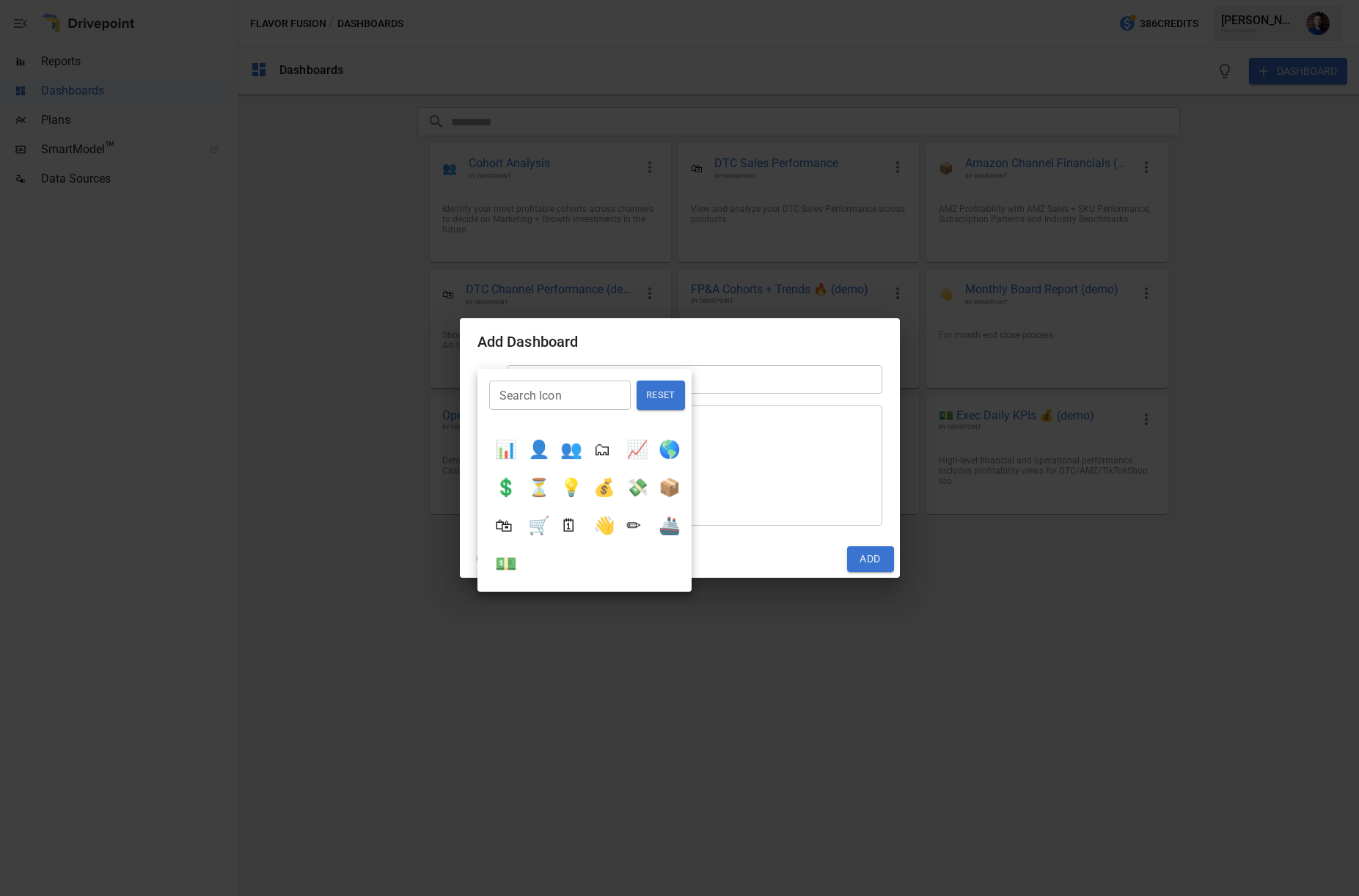
click at [671, 448] on button "🌎" at bounding box center [669, 450] width 34 height 32
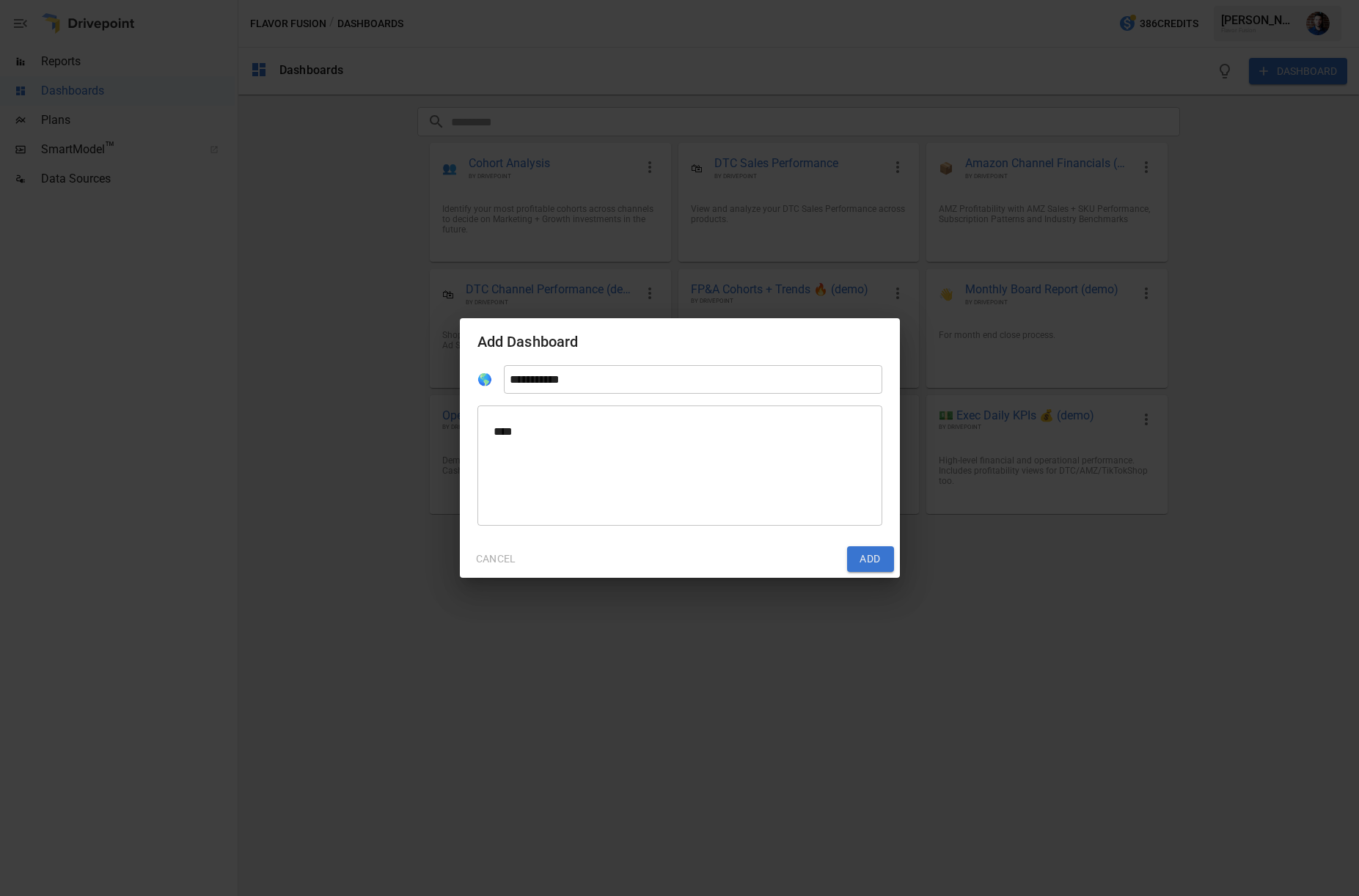
click at [872, 558] on button "Add" at bounding box center [870, 560] width 47 height 26
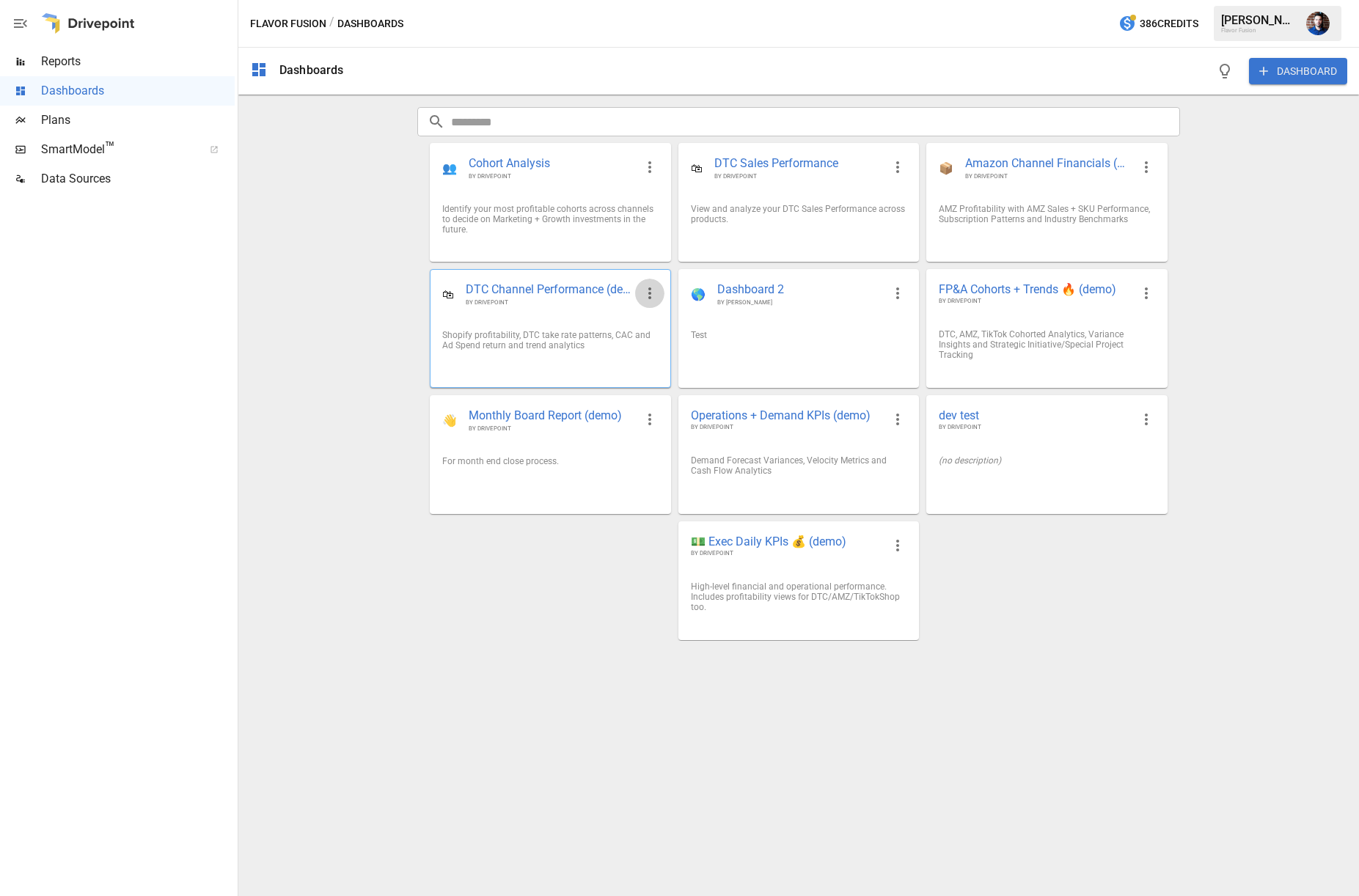
click at [648, 293] on icon "button" at bounding box center [649, 294] width 3 height 12
click at [1185, 561] on div at bounding box center [680, 448] width 1359 height 896
click at [85, 59] on span "Reports" at bounding box center [138, 62] width 194 height 18
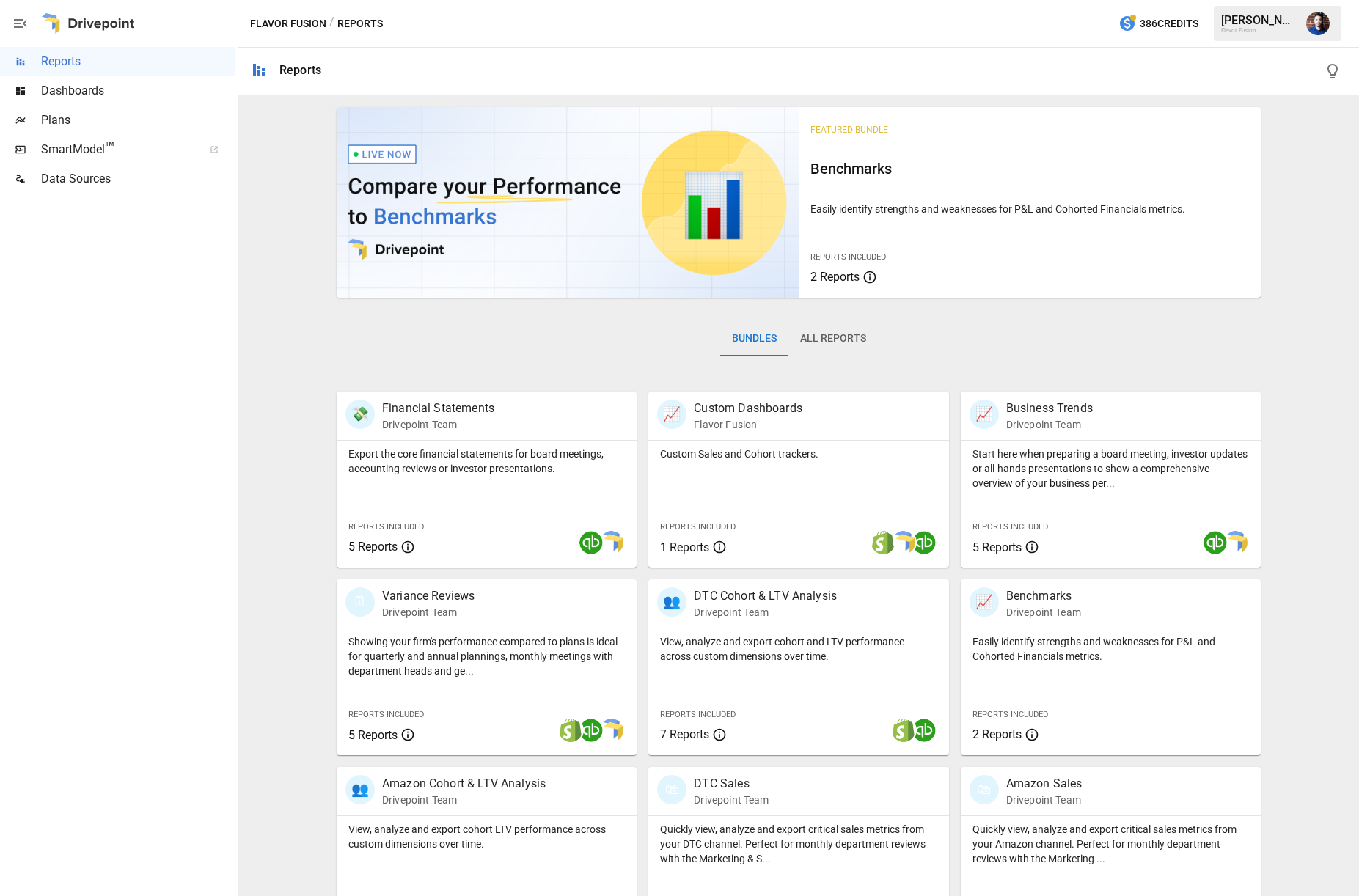
click at [45, 91] on span "Dashboards" at bounding box center [138, 91] width 194 height 18
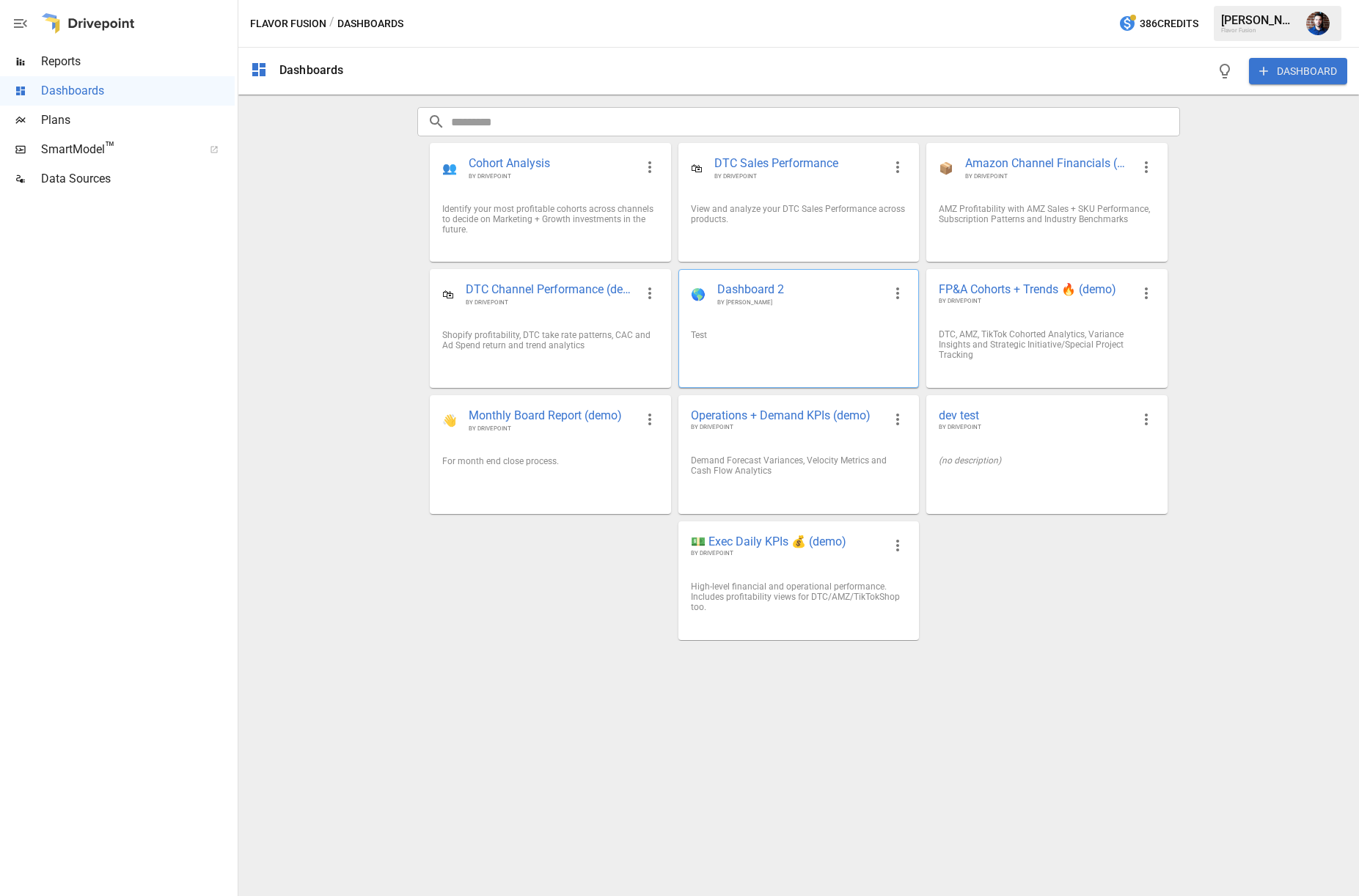
click at [866, 329] on div "Test" at bounding box center [798, 335] width 239 height 34
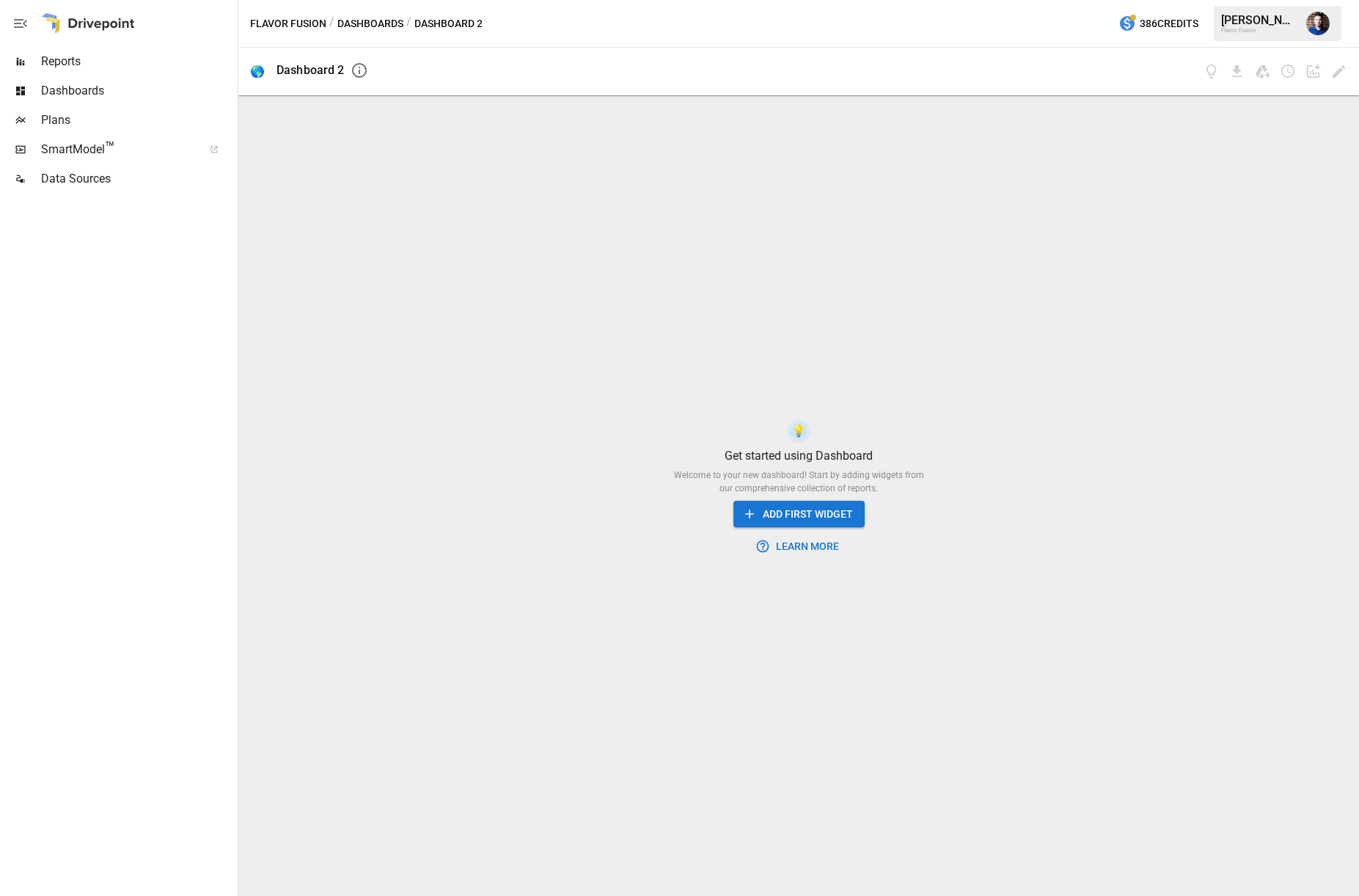
click at [801, 547] on button "Learn More" at bounding box center [798, 547] width 92 height 27
click at [843, 520] on button "ADD FIRST WIDGET" at bounding box center [798, 514] width 131 height 27
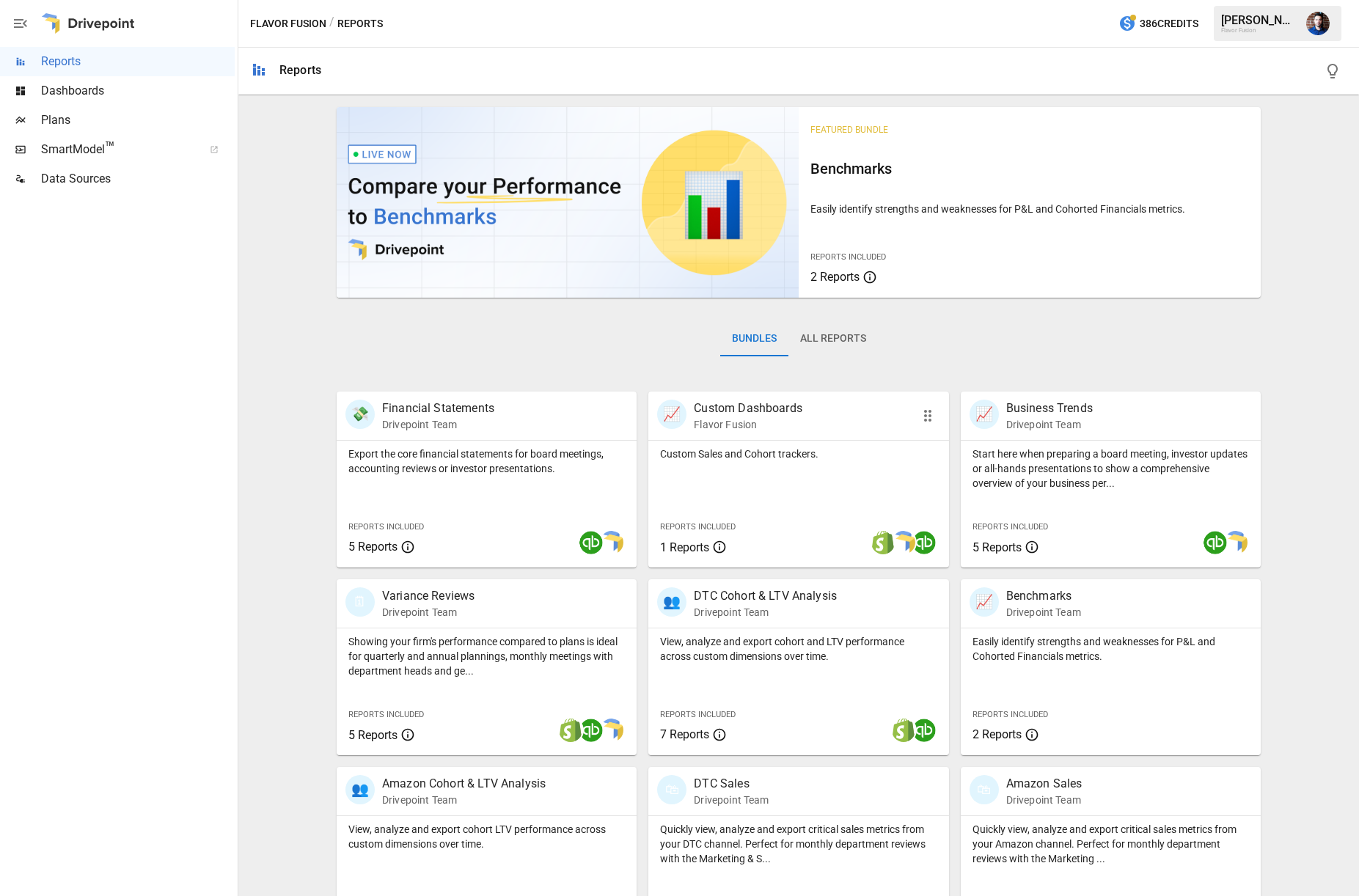
click at [798, 484] on div "Custom Sales and Cohort trackers. Reports Included 1 Reports" at bounding box center [798, 504] width 300 height 127
click at [840, 470] on div "Custom Sales and Cohort trackers. Reports Included 1 Reports" at bounding box center [798, 504] width 300 height 127
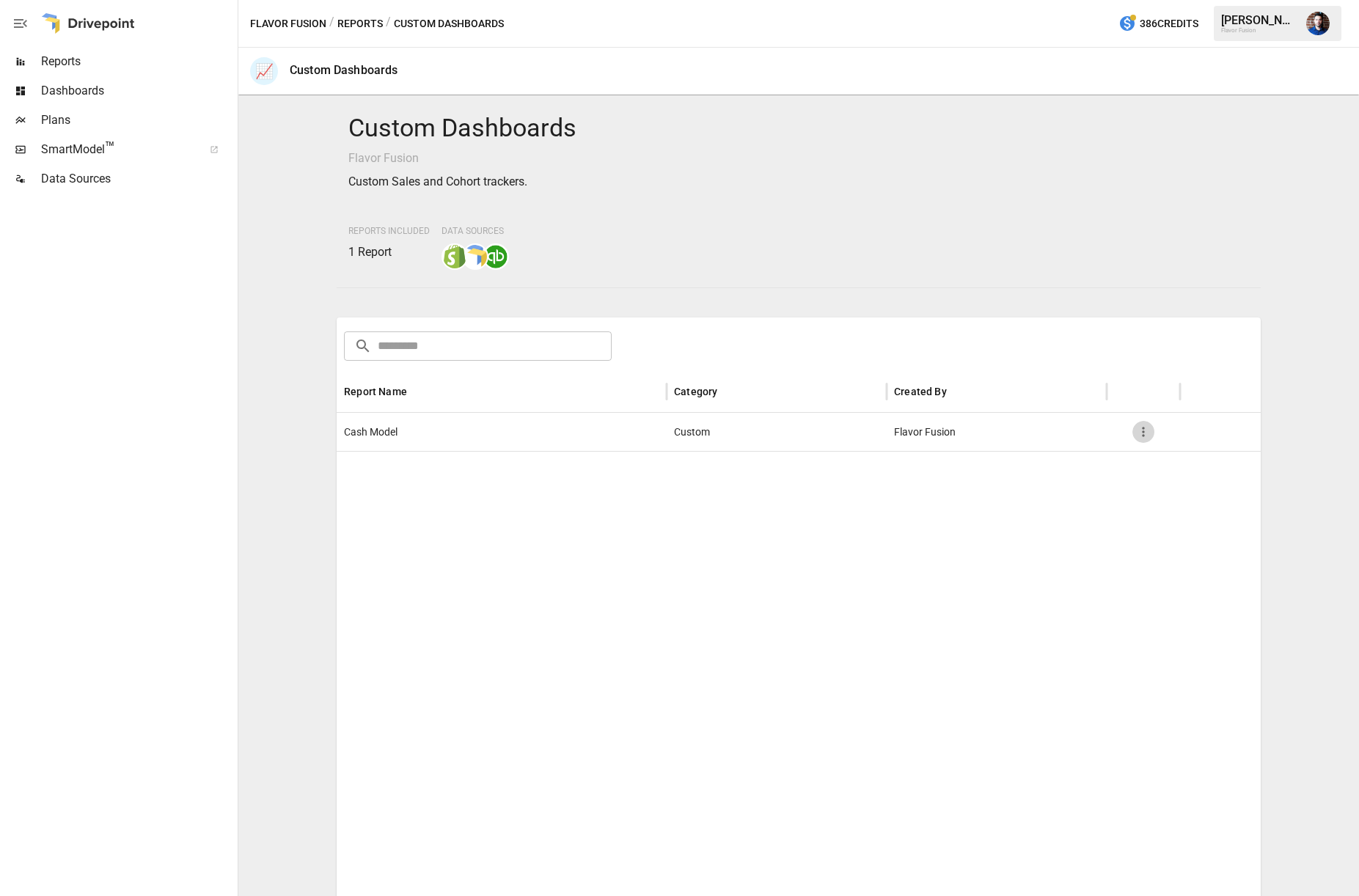
click at [1145, 434] on icon "button" at bounding box center [1143, 432] width 15 height 15
click at [1118, 493] on div at bounding box center [680, 448] width 1359 height 896
click at [1139, 430] on icon "button" at bounding box center [1143, 432] width 15 height 15
click at [1170, 442] on li "Add Favorite" at bounding box center [1182, 441] width 81 height 29
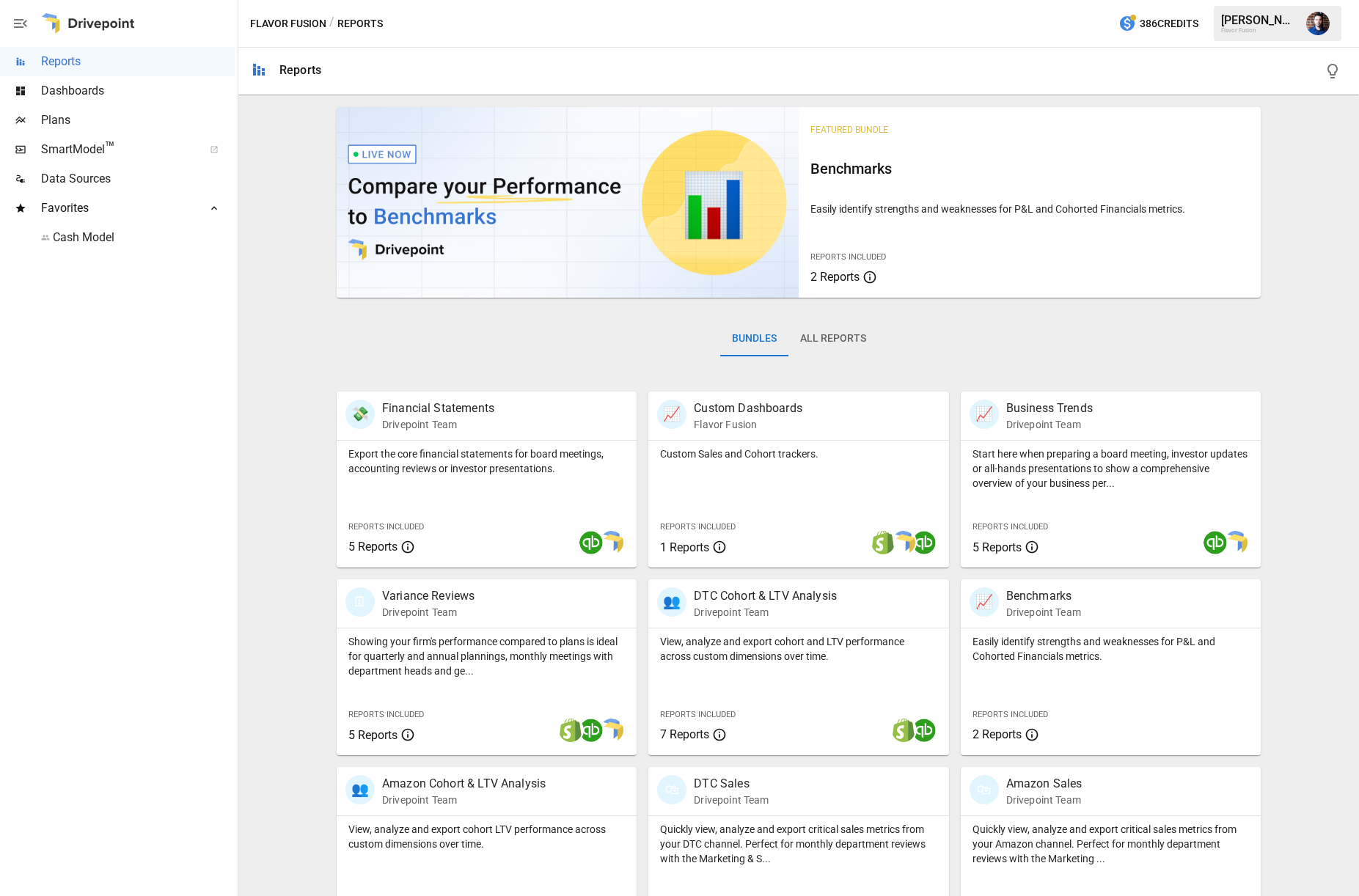
click at [966, 314] on div "Bundles All Reports" at bounding box center [798, 351] width 924 height 82
click at [545, 412] on div "💸 Financial Statements Drivepoint Team" at bounding box center [463, 416] width 236 height 32
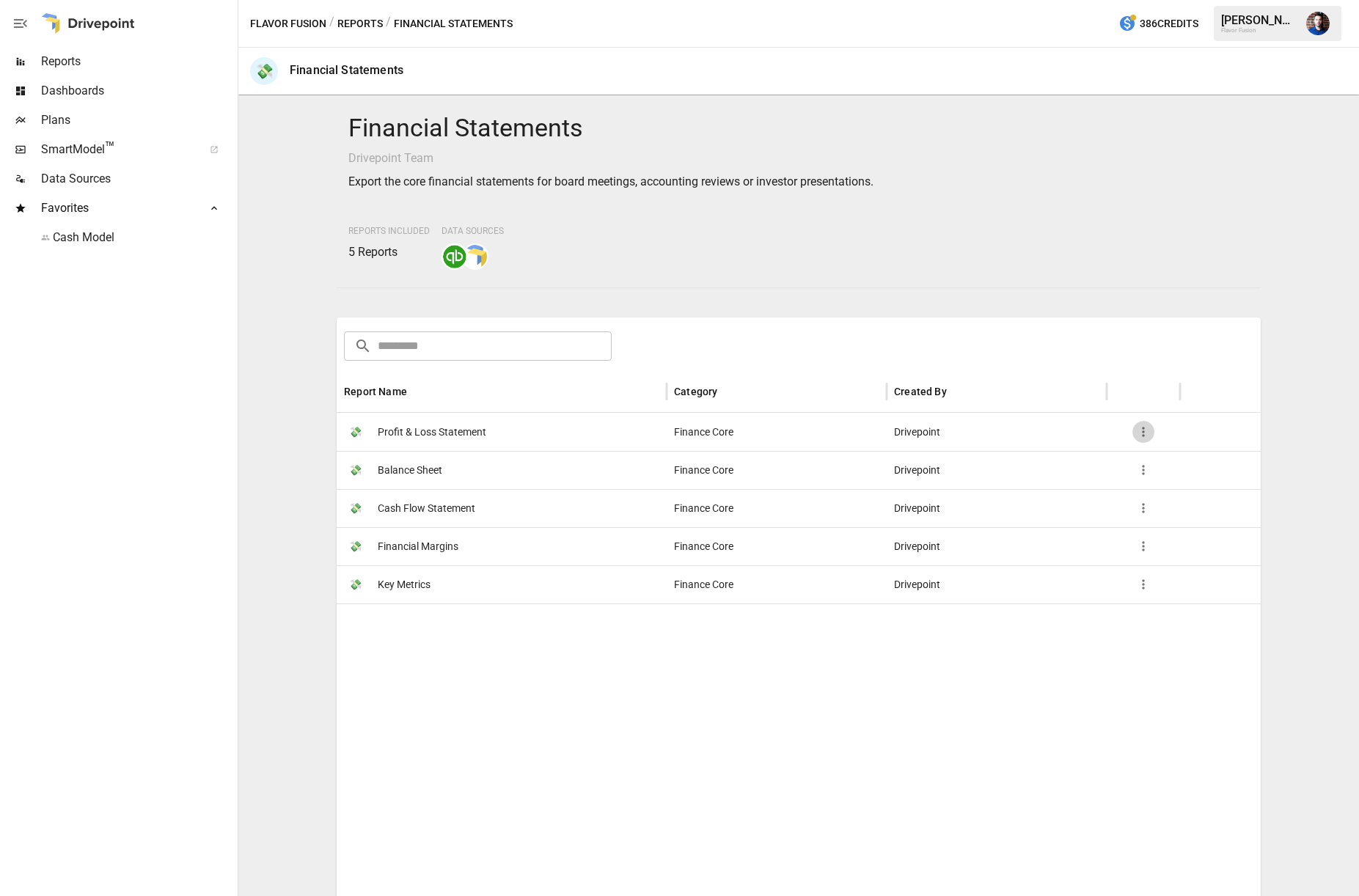
click at [1140, 429] on icon "button" at bounding box center [1143, 432] width 15 height 15
click at [1324, 587] on div at bounding box center [680, 448] width 1359 height 896
click at [1140, 436] on icon "button" at bounding box center [1143, 432] width 15 height 15
click at [1189, 624] on div at bounding box center [680, 448] width 1359 height 896
click at [697, 431] on div "Finance Core" at bounding box center [776, 432] width 220 height 38
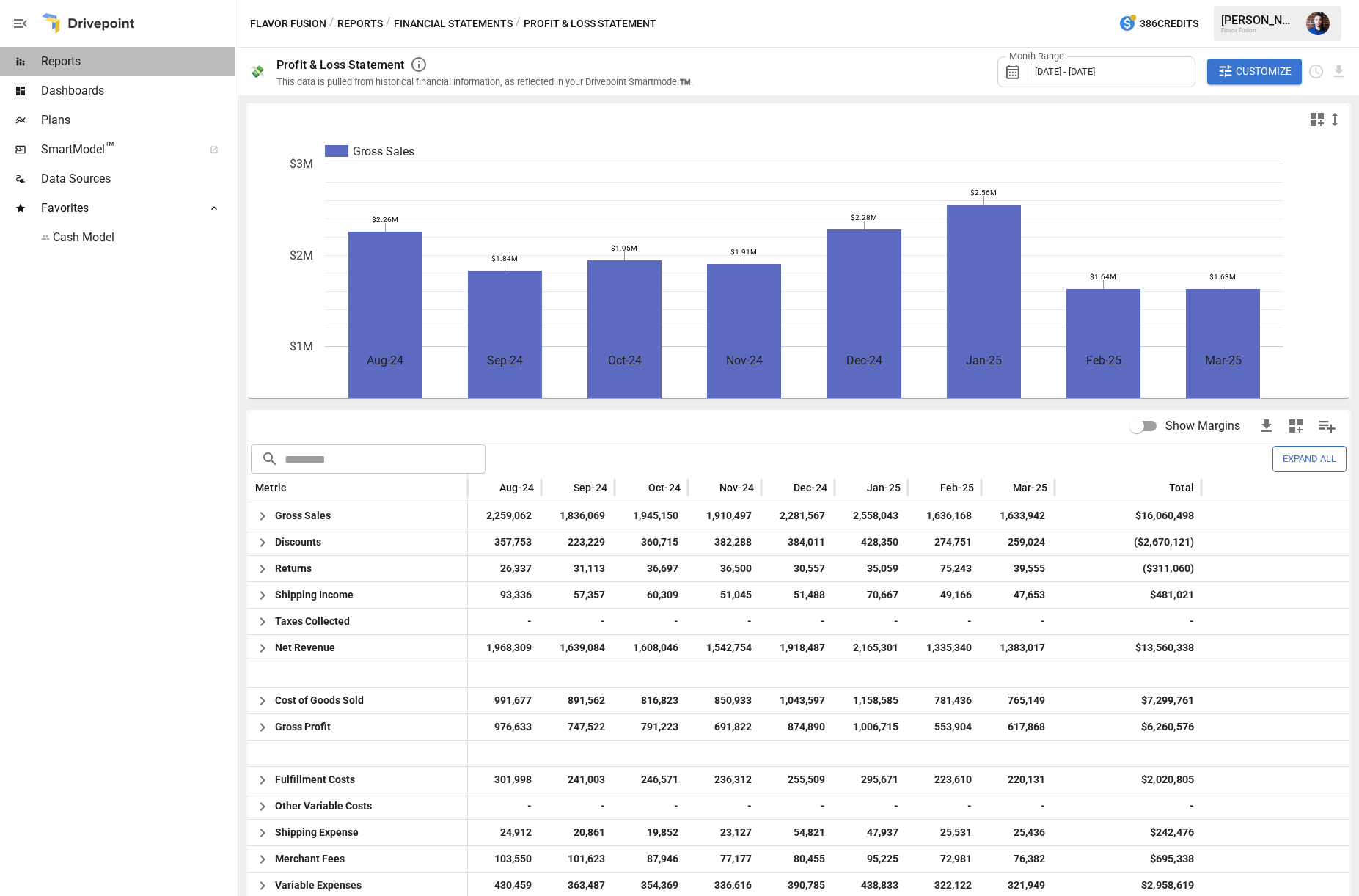
click at [68, 65] on span "Reports" at bounding box center [138, 62] width 194 height 18
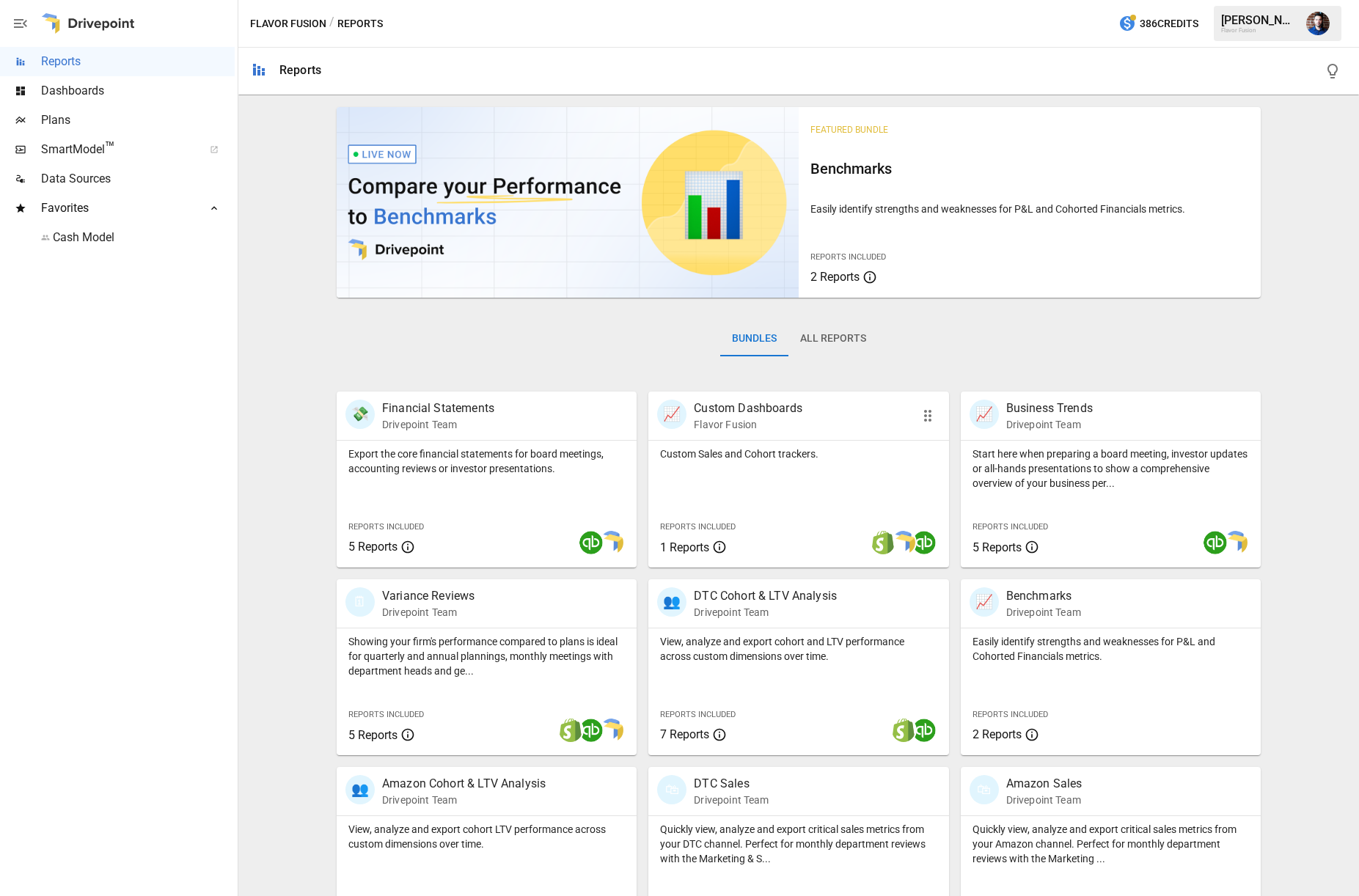
click at [877, 415] on div "📈 Custom Dashboards Flavor Fusion" at bounding box center [774, 416] width 236 height 32
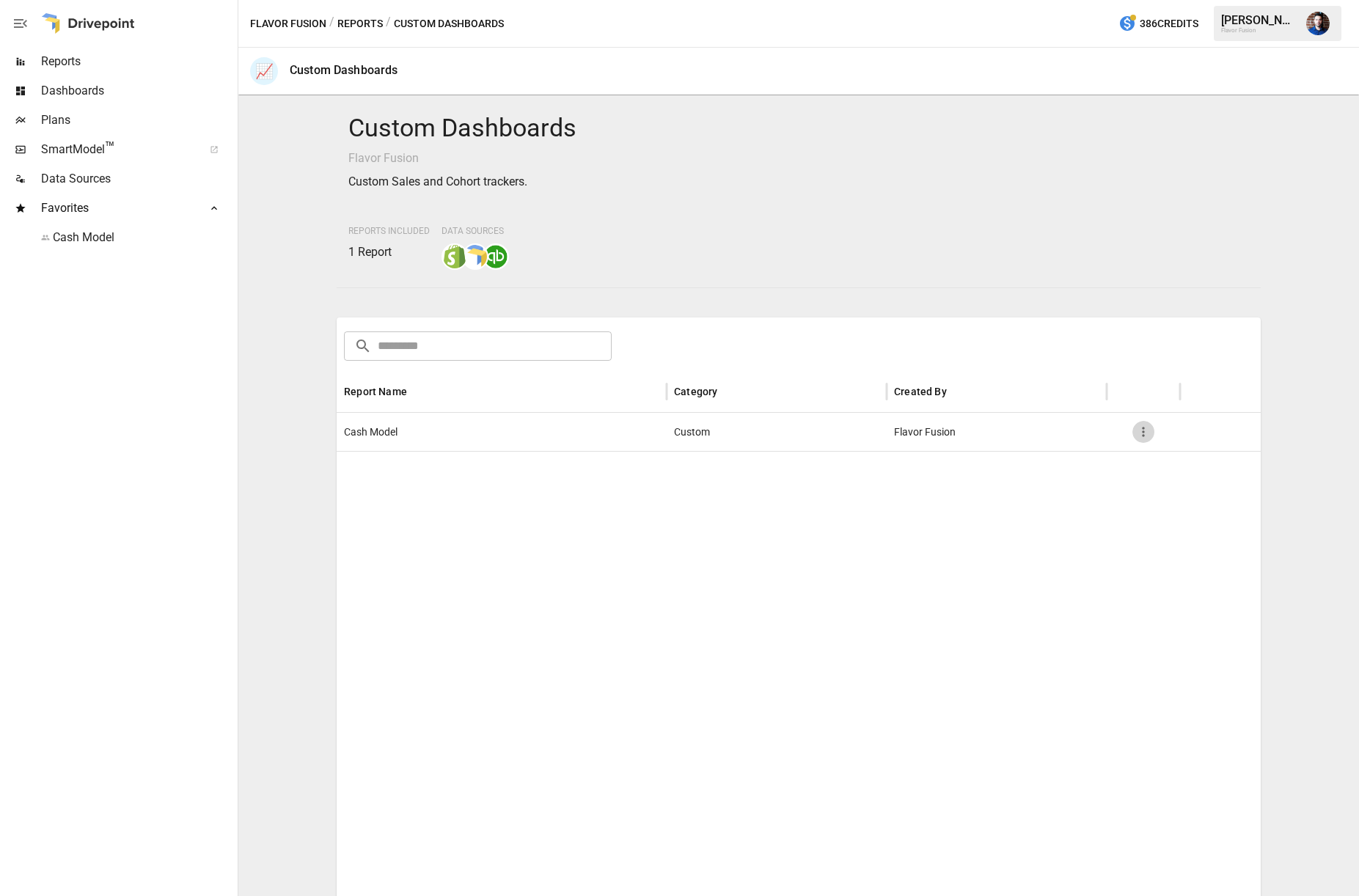
click at [1142, 436] on icon "button" at bounding box center [1143, 432] width 15 height 15
click at [600, 163] on div at bounding box center [680, 448] width 1359 height 896
click at [333, 68] on div "Custom Dashboards" at bounding box center [344, 70] width 109 height 14
click at [48, 87] on span "Dashboards" at bounding box center [138, 91] width 194 height 18
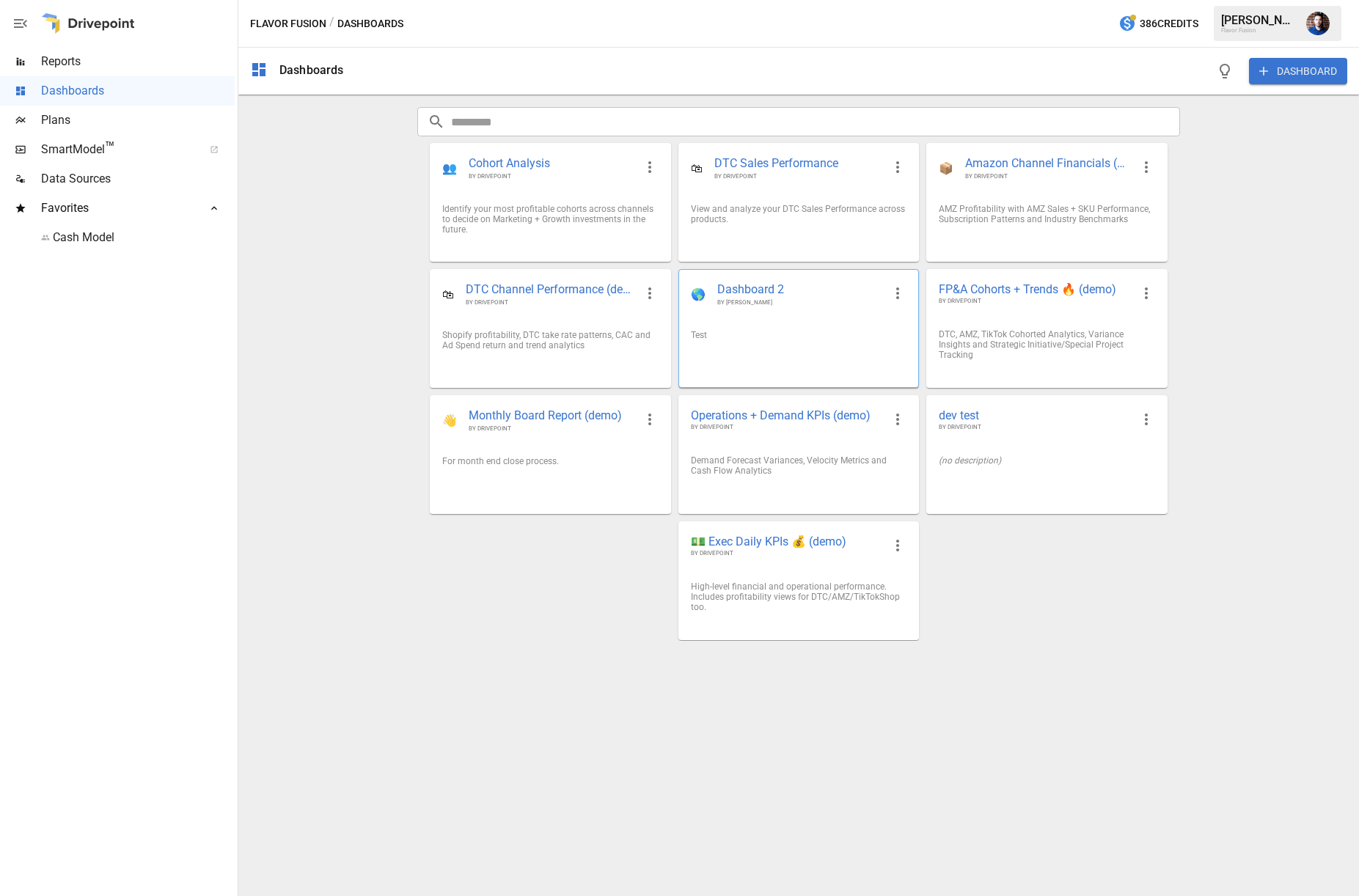
click at [762, 288] on span "Dashboard 2" at bounding box center [800, 290] width 166 height 17
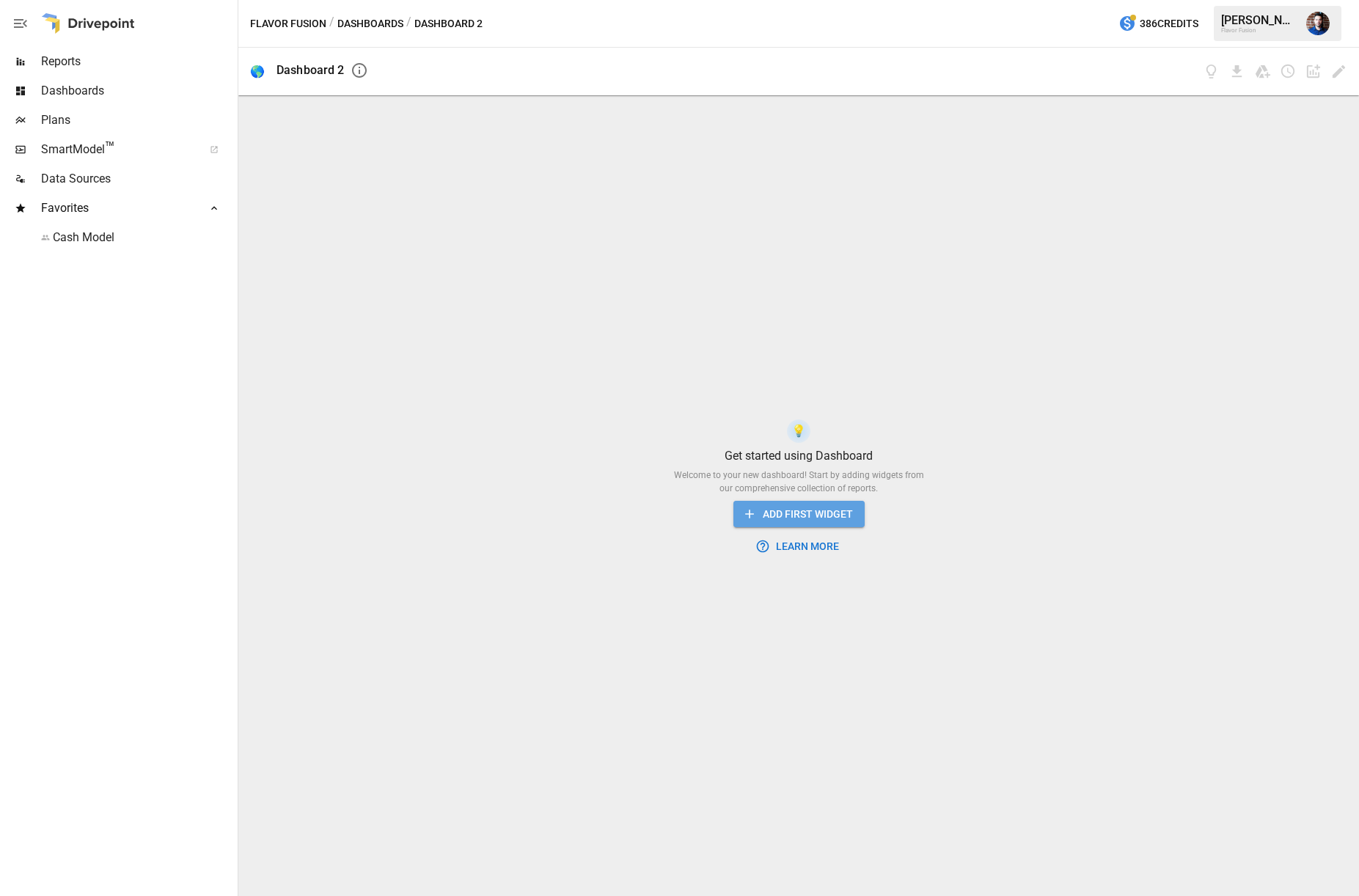
click at [817, 520] on button "ADD FIRST WIDGET" at bounding box center [798, 514] width 131 height 27
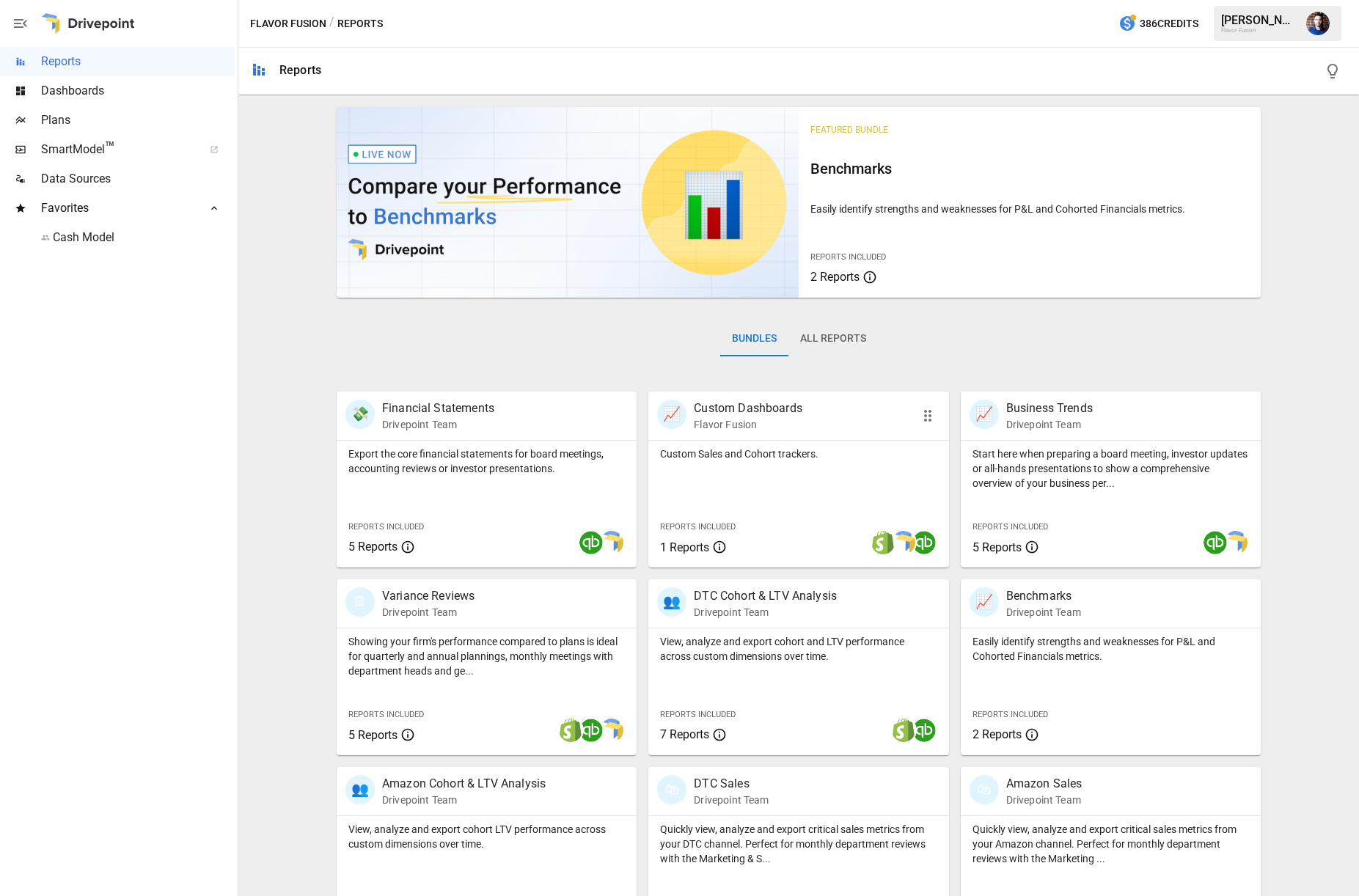
click at [842, 494] on div "Custom Sales and Cohort trackers. Reports Included 1 Reports" at bounding box center [798, 504] width 300 height 127
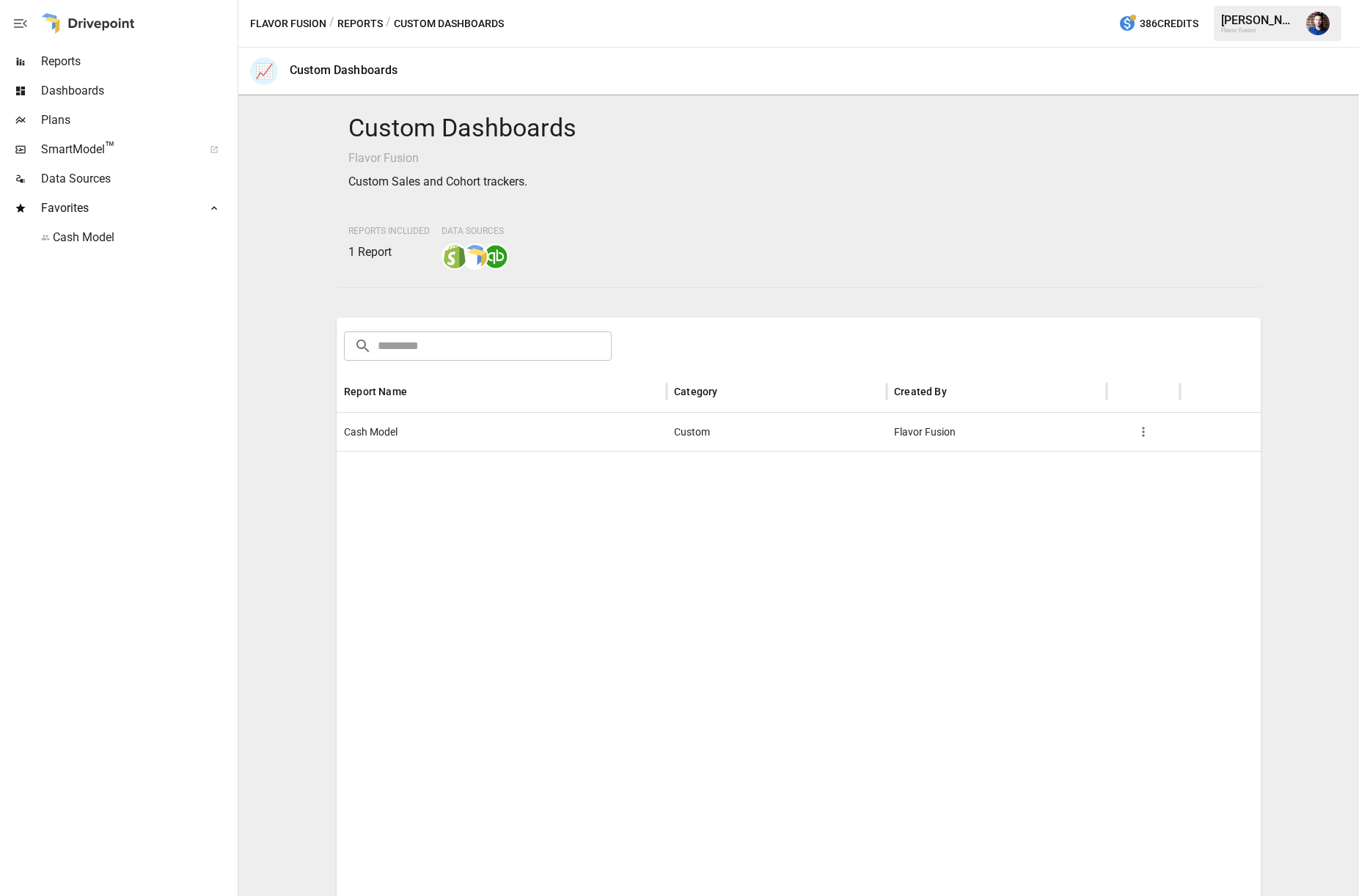
click at [1143, 433] on icon "button" at bounding box center [1143, 432] width 2 height 10
drag, startPoint x: 582, startPoint y: 502, endPoint x: 572, endPoint y: 494, distance: 12.8
click at [582, 502] on div at bounding box center [680, 448] width 1359 height 896
click at [500, 418] on div "Cash Model" at bounding box center [502, 432] width 330 height 38
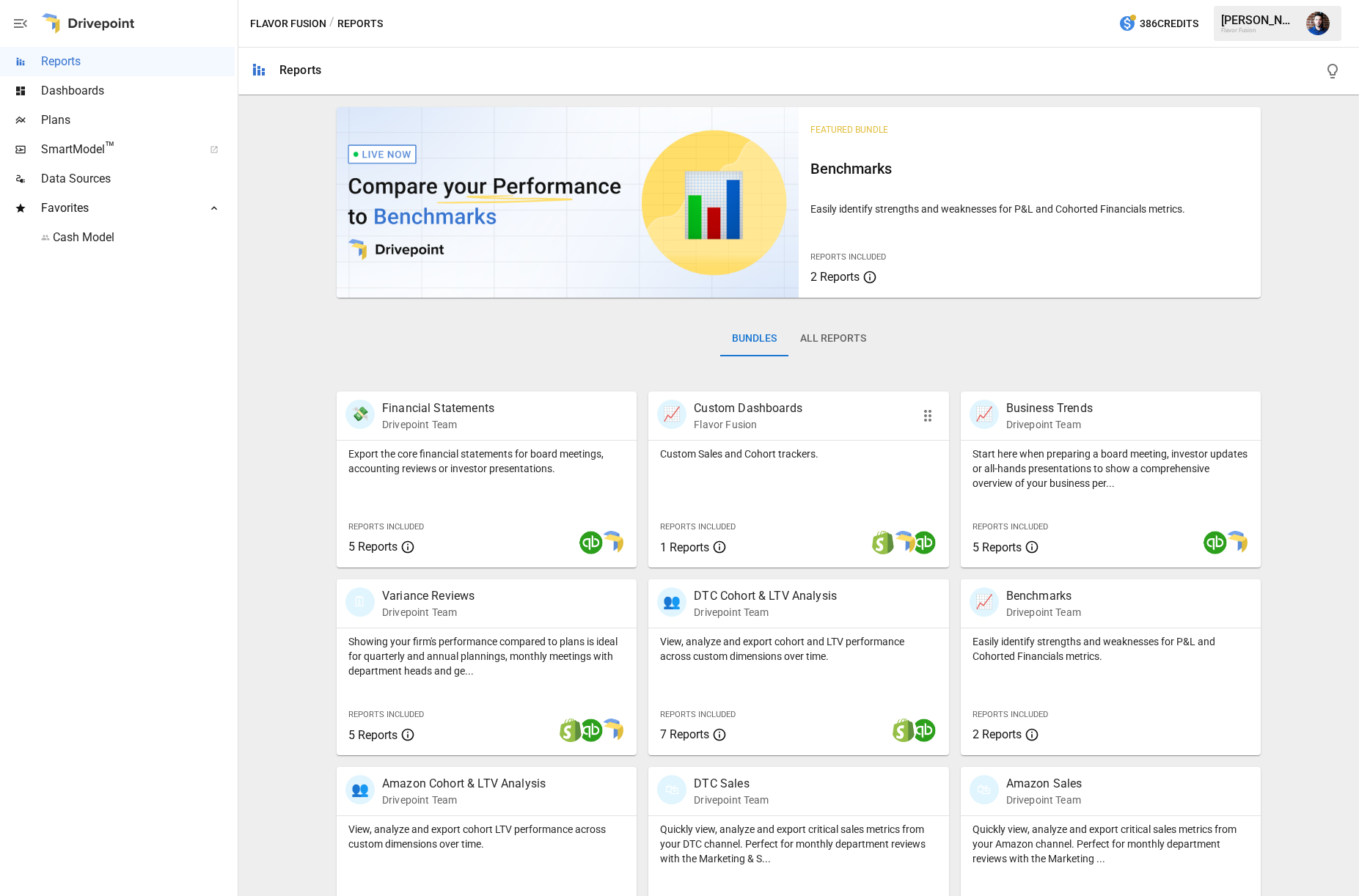
click at [845, 418] on div "📈 Custom Dashboards Flavor Fusion" at bounding box center [774, 416] width 236 height 32
click at [125, 84] on span "Dashboards" at bounding box center [138, 91] width 194 height 18
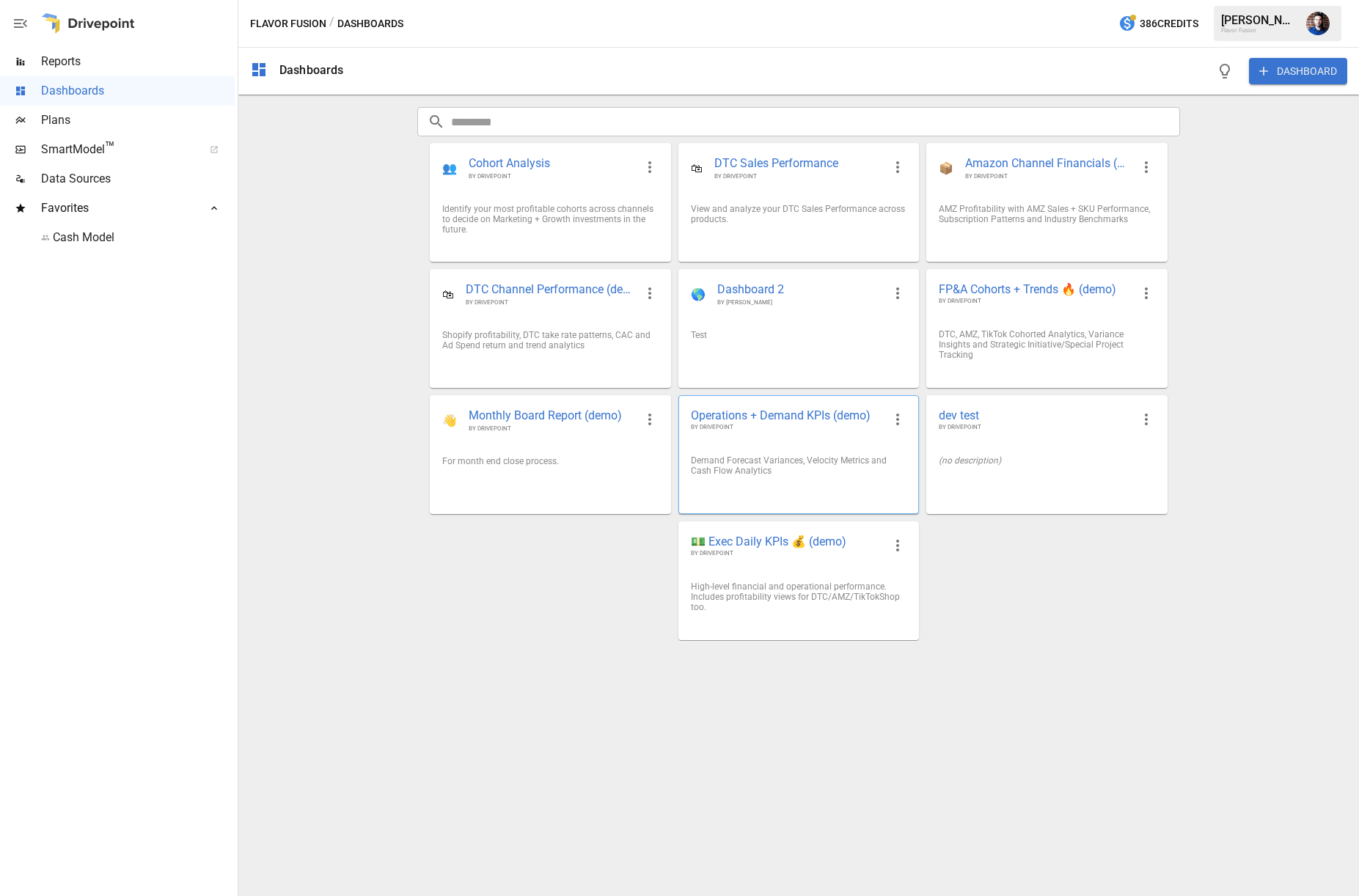
click at [895, 421] on icon "button" at bounding box center [897, 420] width 18 height 18
click at [1072, 549] on div at bounding box center [680, 448] width 1359 height 896
click at [850, 355] on div at bounding box center [798, 358] width 239 height 12
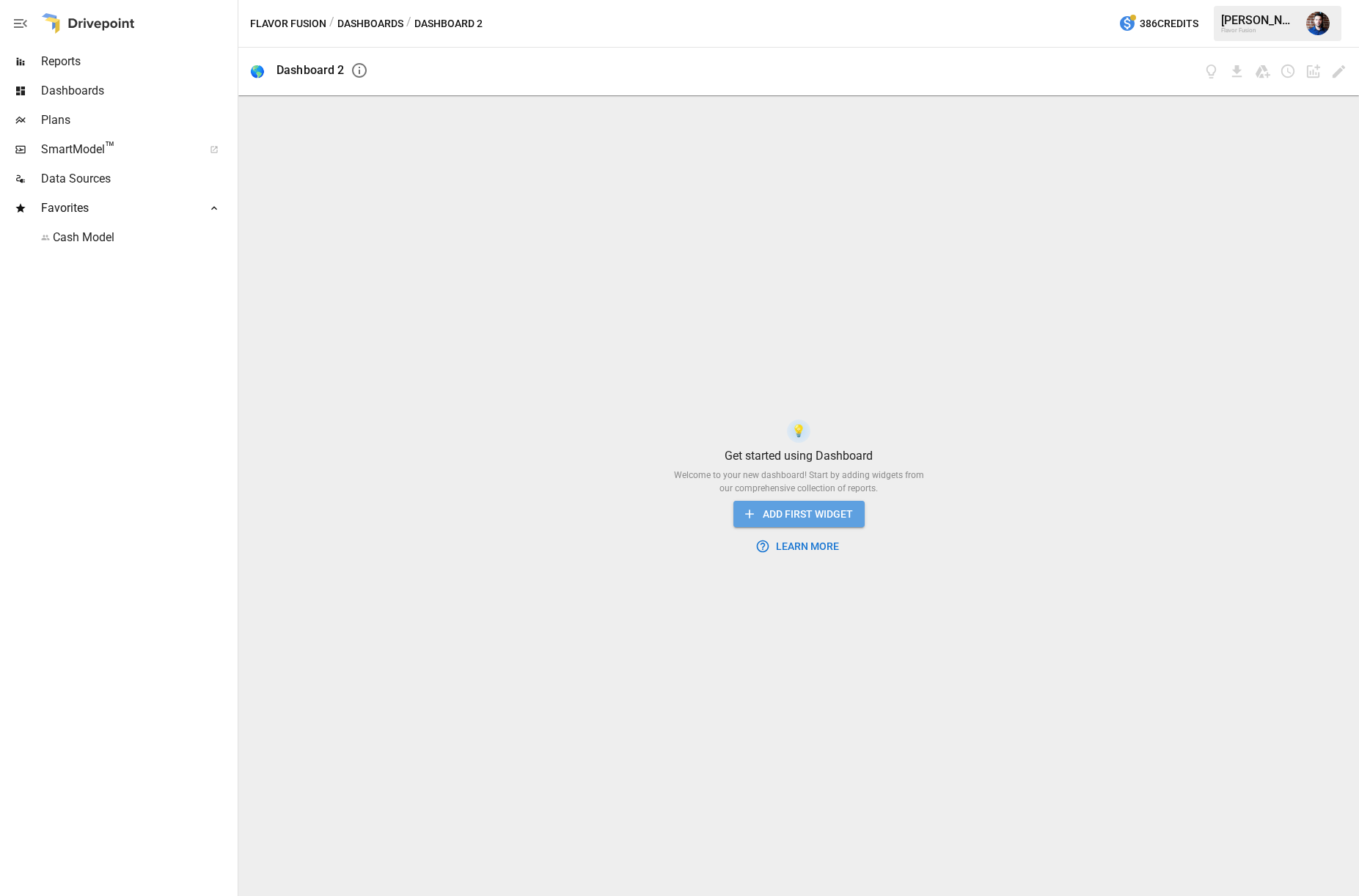
click at [819, 515] on button "ADD FIRST WIDGET" at bounding box center [798, 514] width 131 height 27
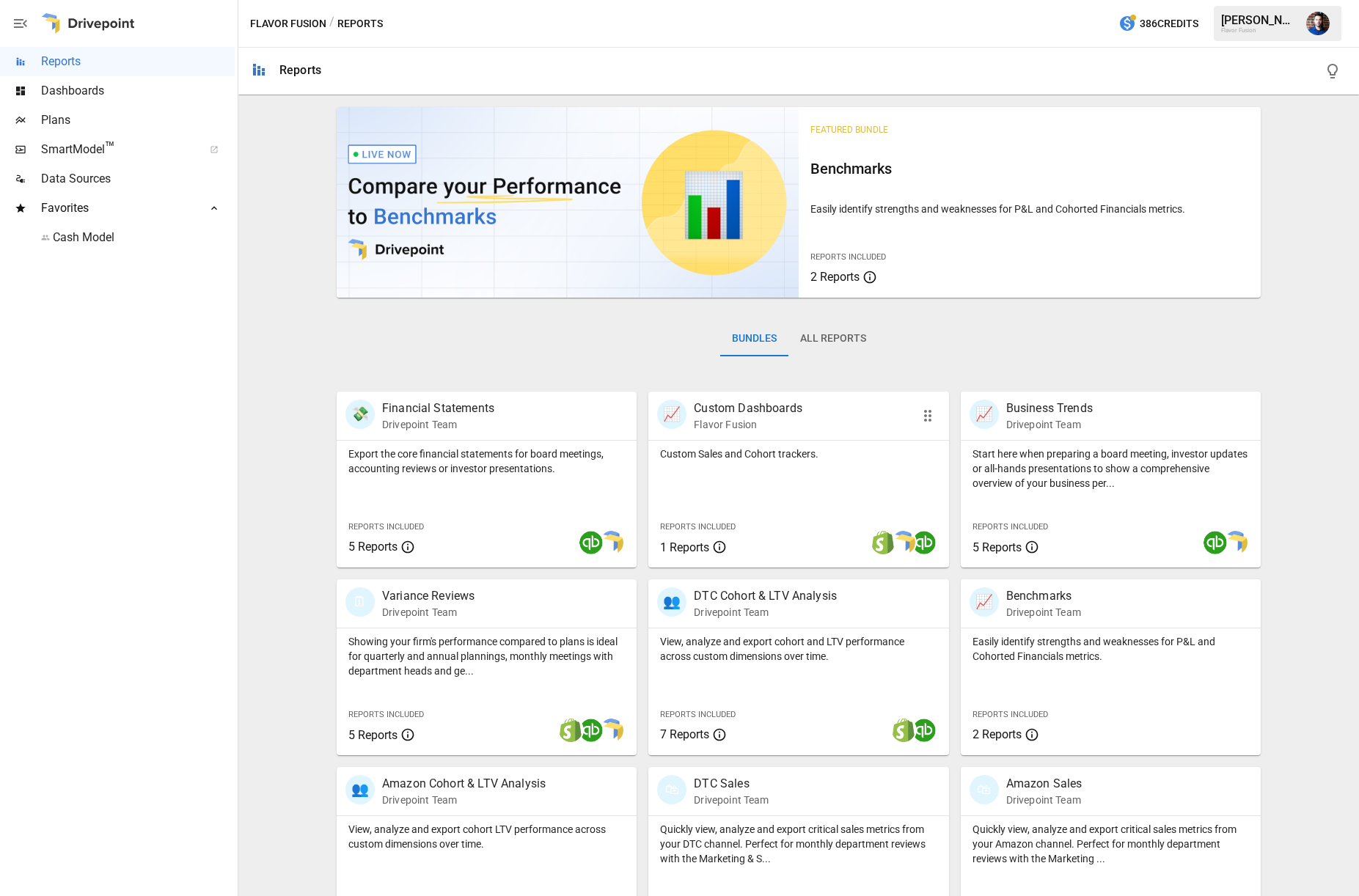
click at [827, 492] on div "Custom Sales and Cohort trackers. Reports Included 1 Reports" at bounding box center [798, 504] width 300 height 127
click at [563, 673] on p "Showing your firm's performance compared to plans is ideal for quarterly and an…" at bounding box center [487, 656] width 277 height 44
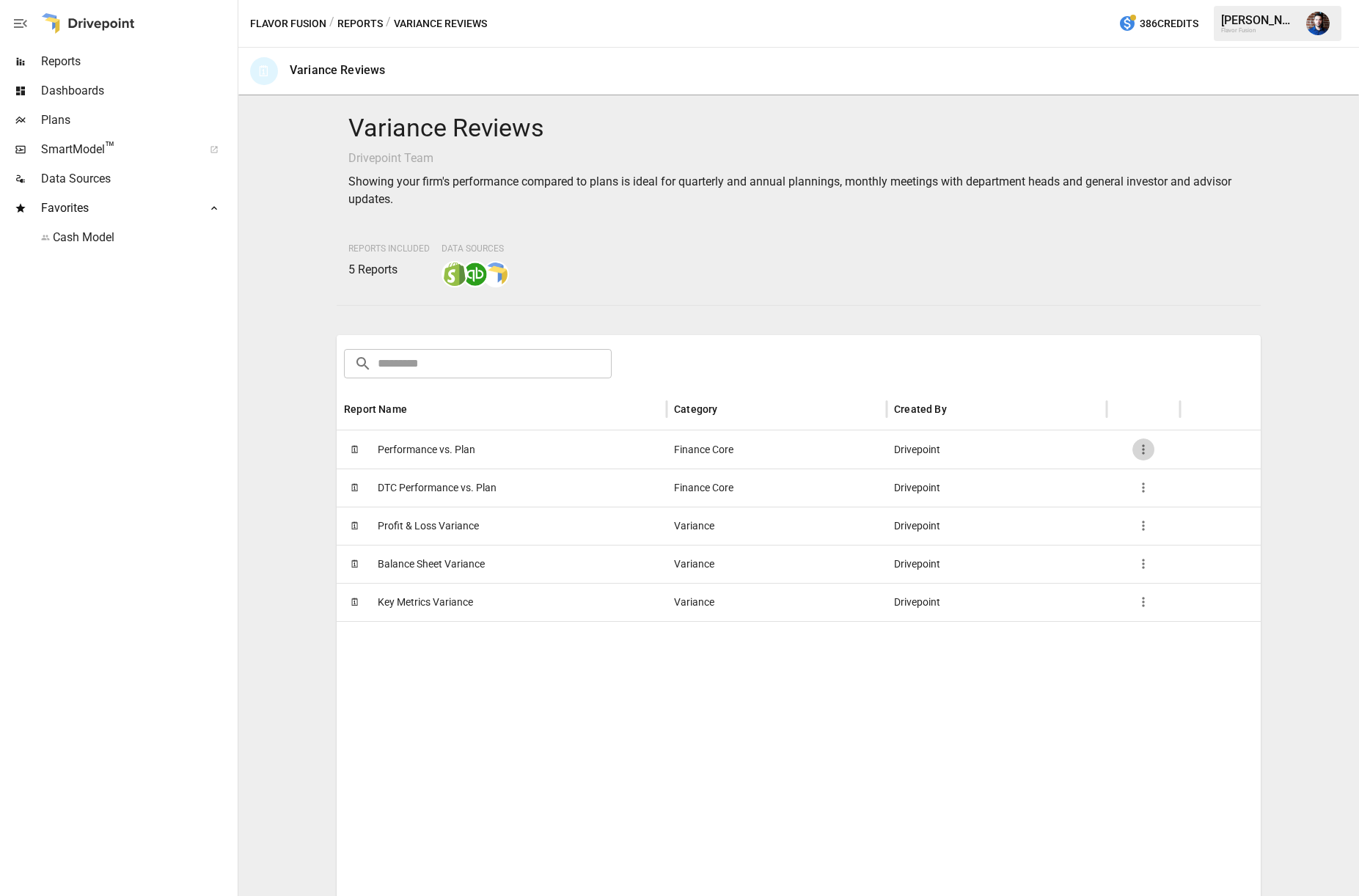
click at [1134, 451] on button "button" at bounding box center [1143, 450] width 22 height 22
click at [1062, 273] on div at bounding box center [680, 448] width 1359 height 896
click at [62, 178] on span "Data Sources" at bounding box center [138, 179] width 194 height 18
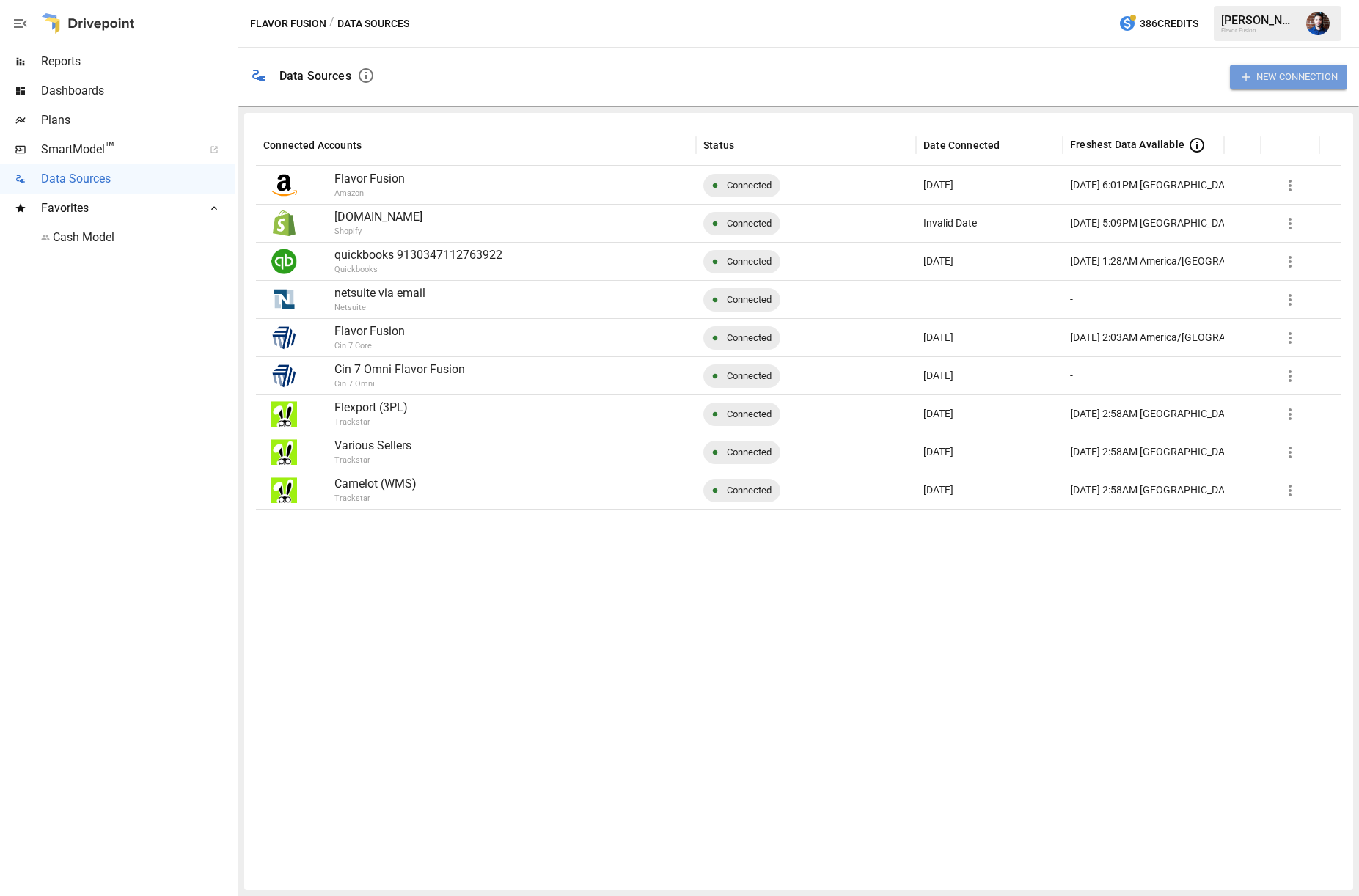
click at [1278, 81] on button "New Connection" at bounding box center [1289, 76] width 117 height 24
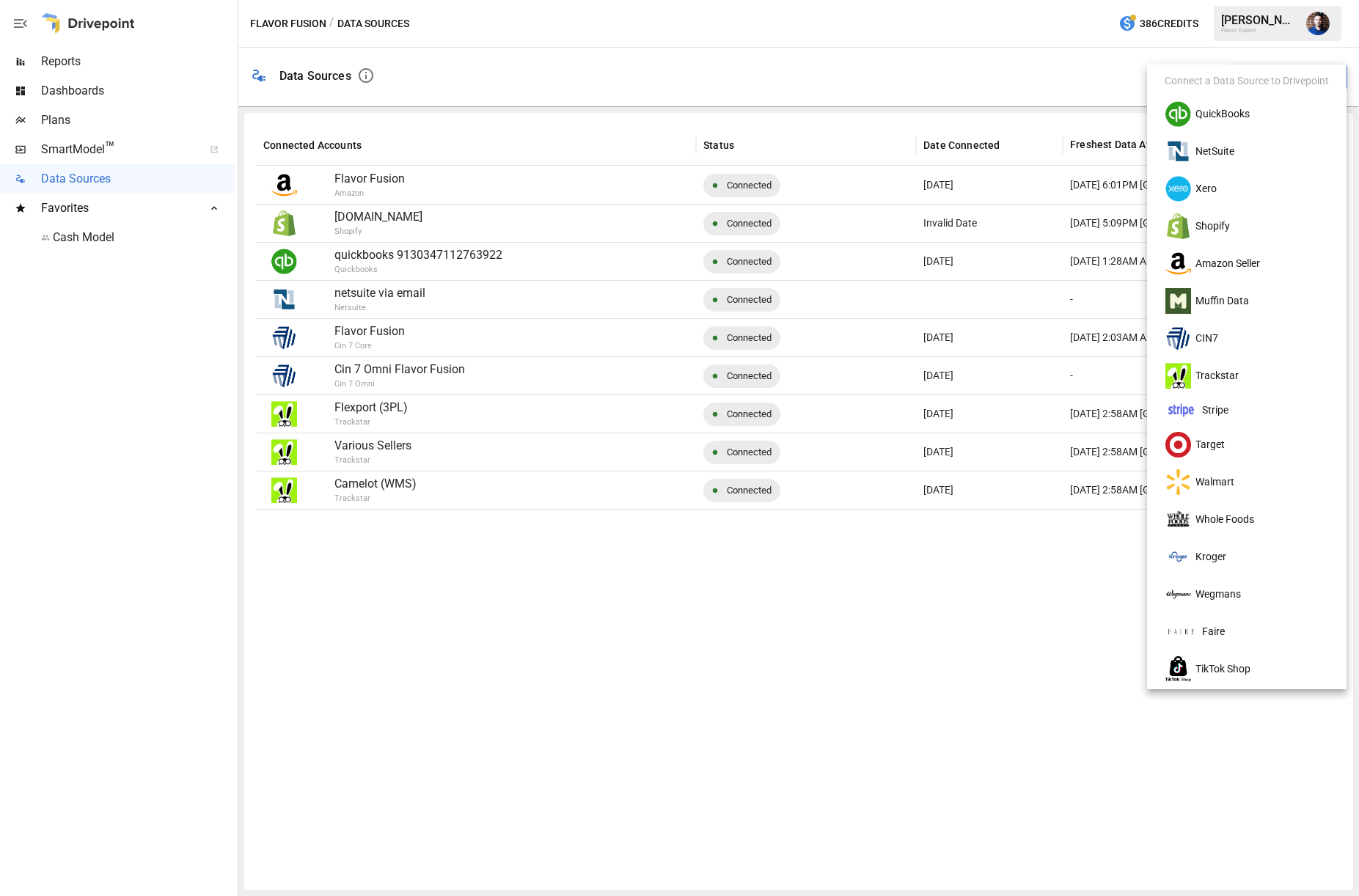
click at [1101, 65] on div at bounding box center [680, 448] width 1359 height 896
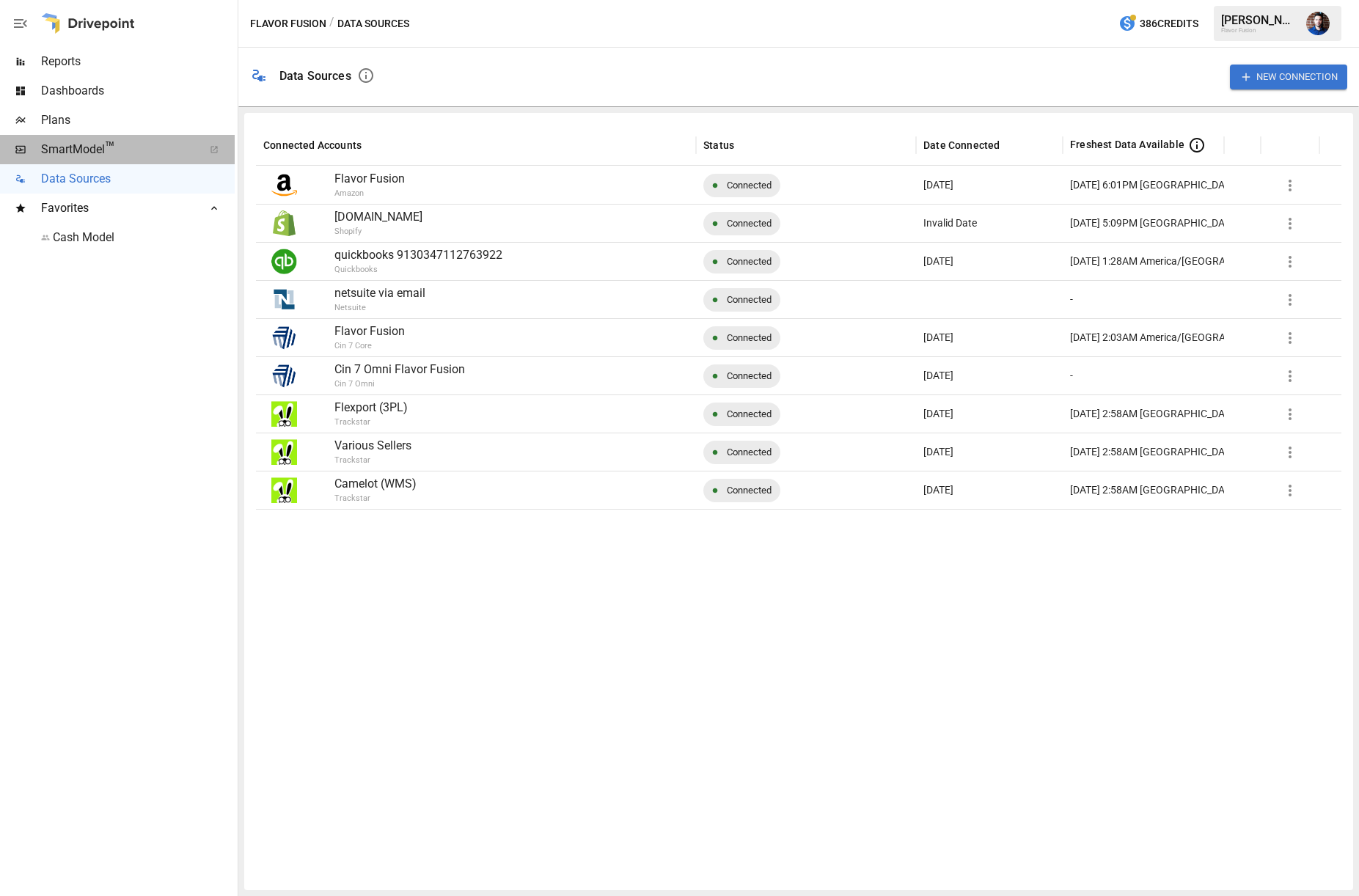
click at [63, 159] on div "SmartModel ™" at bounding box center [117, 150] width 235 height 29
click at [65, 122] on span "Plans" at bounding box center [138, 120] width 194 height 18
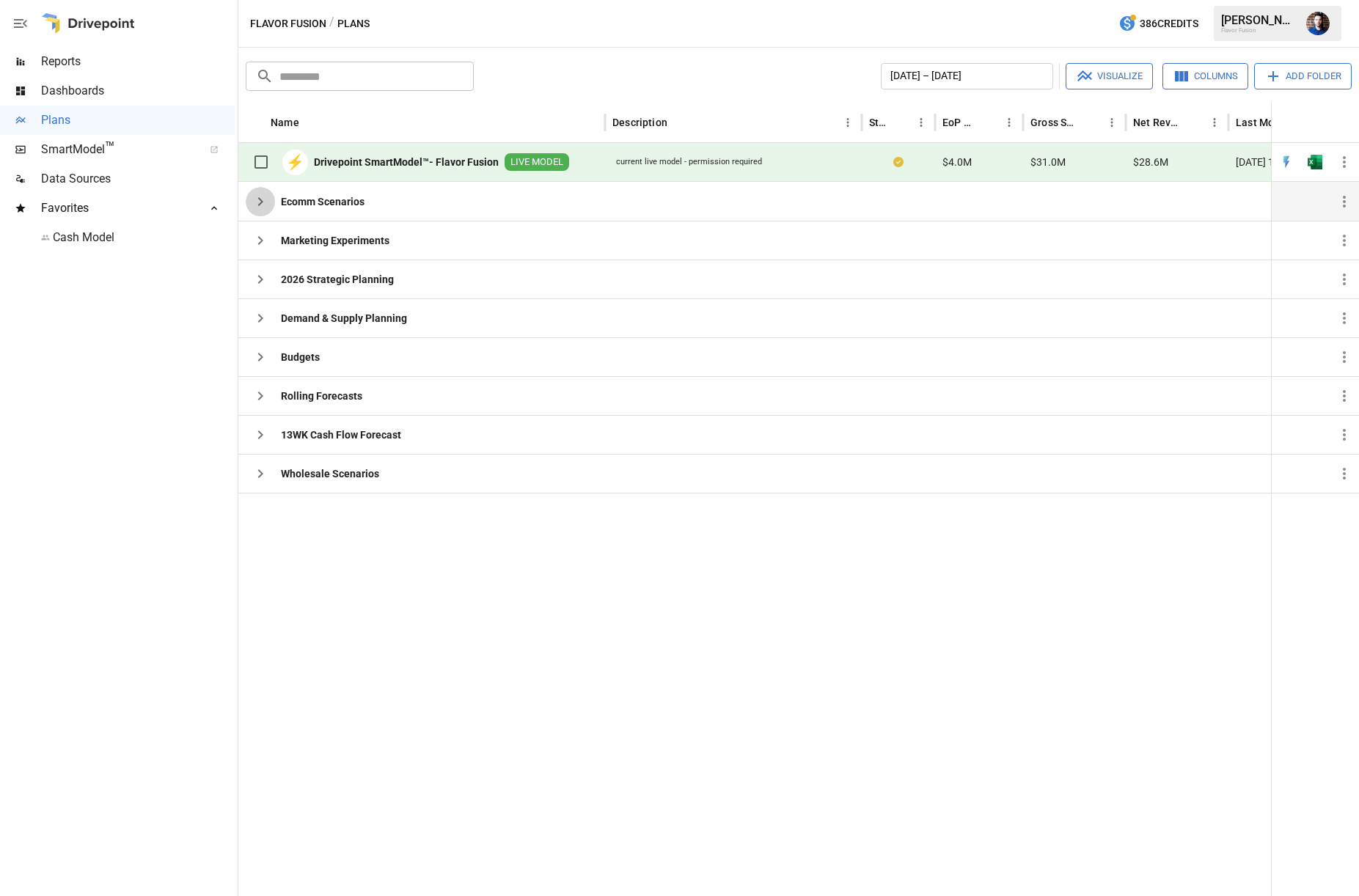
click at [260, 203] on icon "button" at bounding box center [260, 202] width 18 height 18
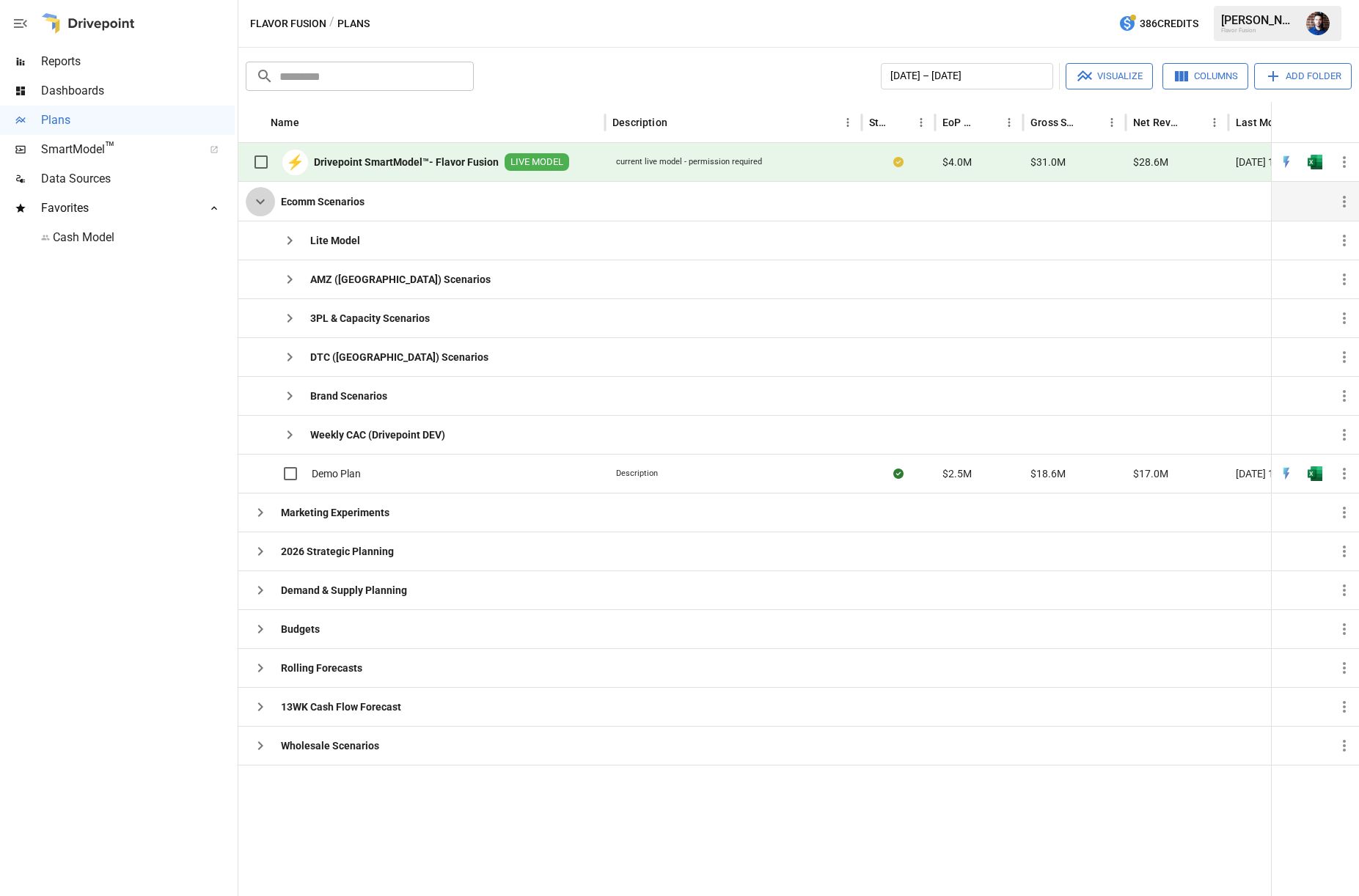
click at [260, 203] on icon "button" at bounding box center [260, 202] width 9 height 5
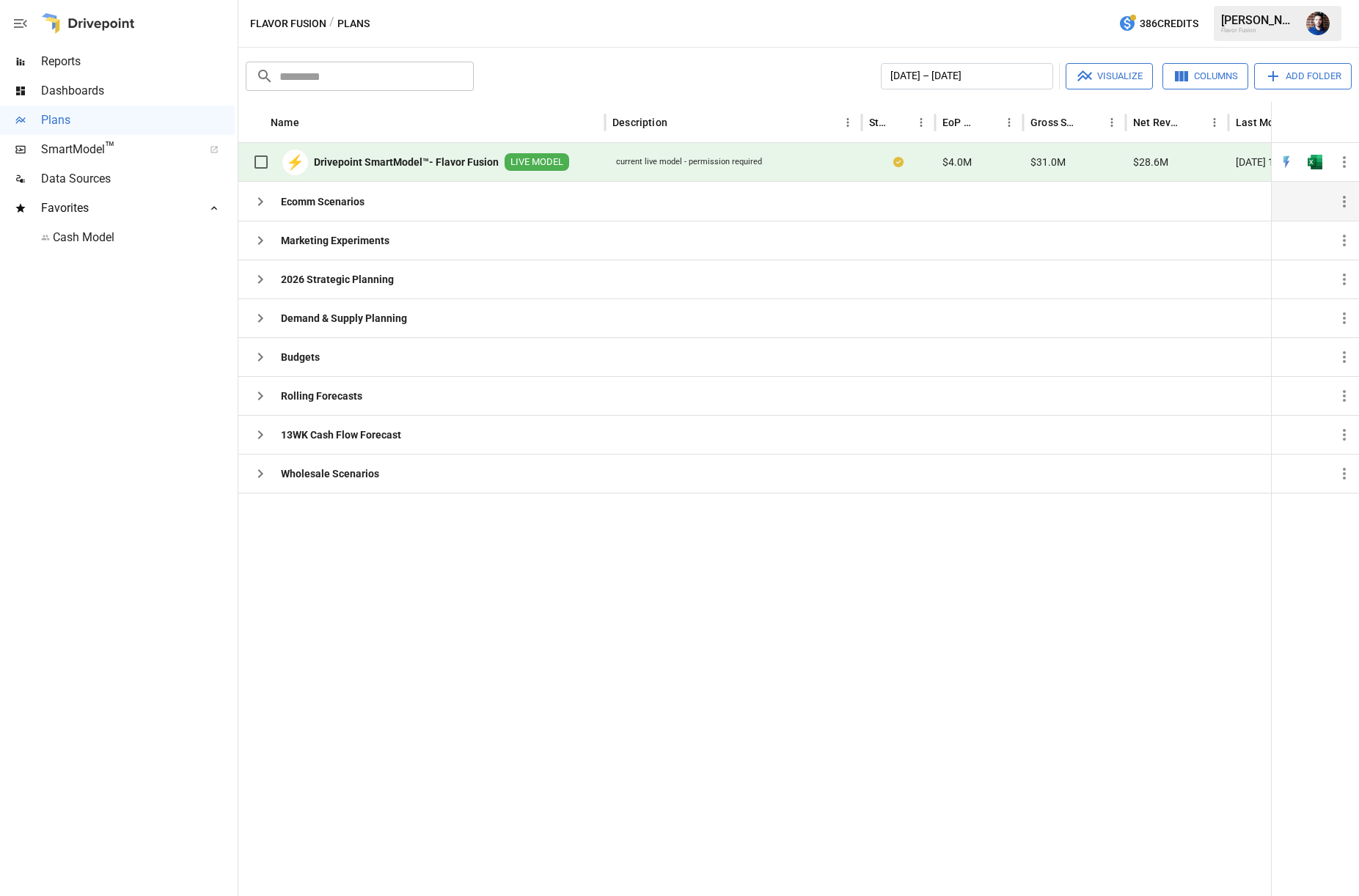
click at [1322, 75] on button "Add Folder" at bounding box center [1302, 76] width 98 height 26
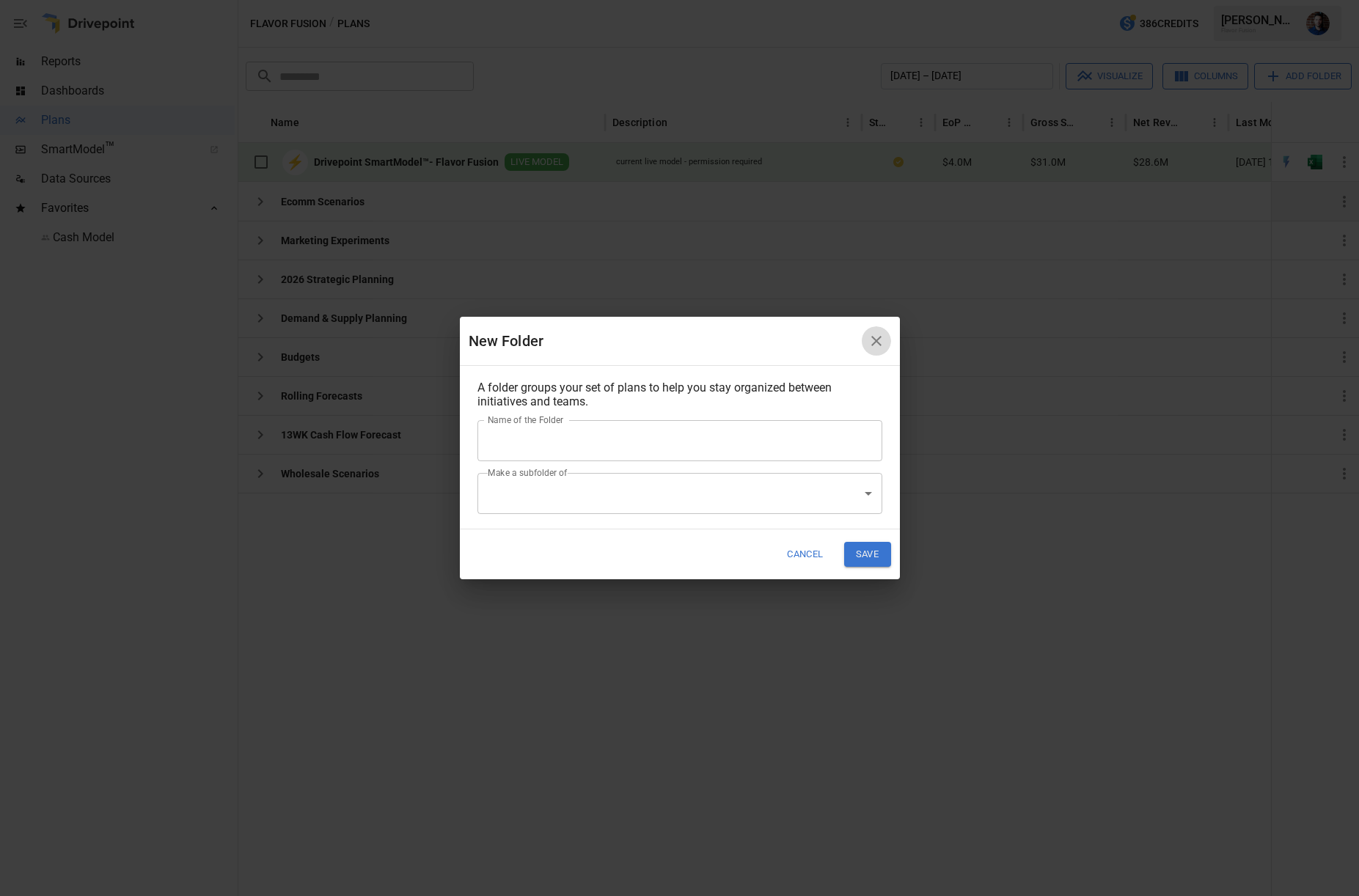
drag, startPoint x: 874, startPoint y: 339, endPoint x: 882, endPoint y: 339, distance: 8.0
click at [874, 339] on icon "button" at bounding box center [876, 341] width 10 height 10
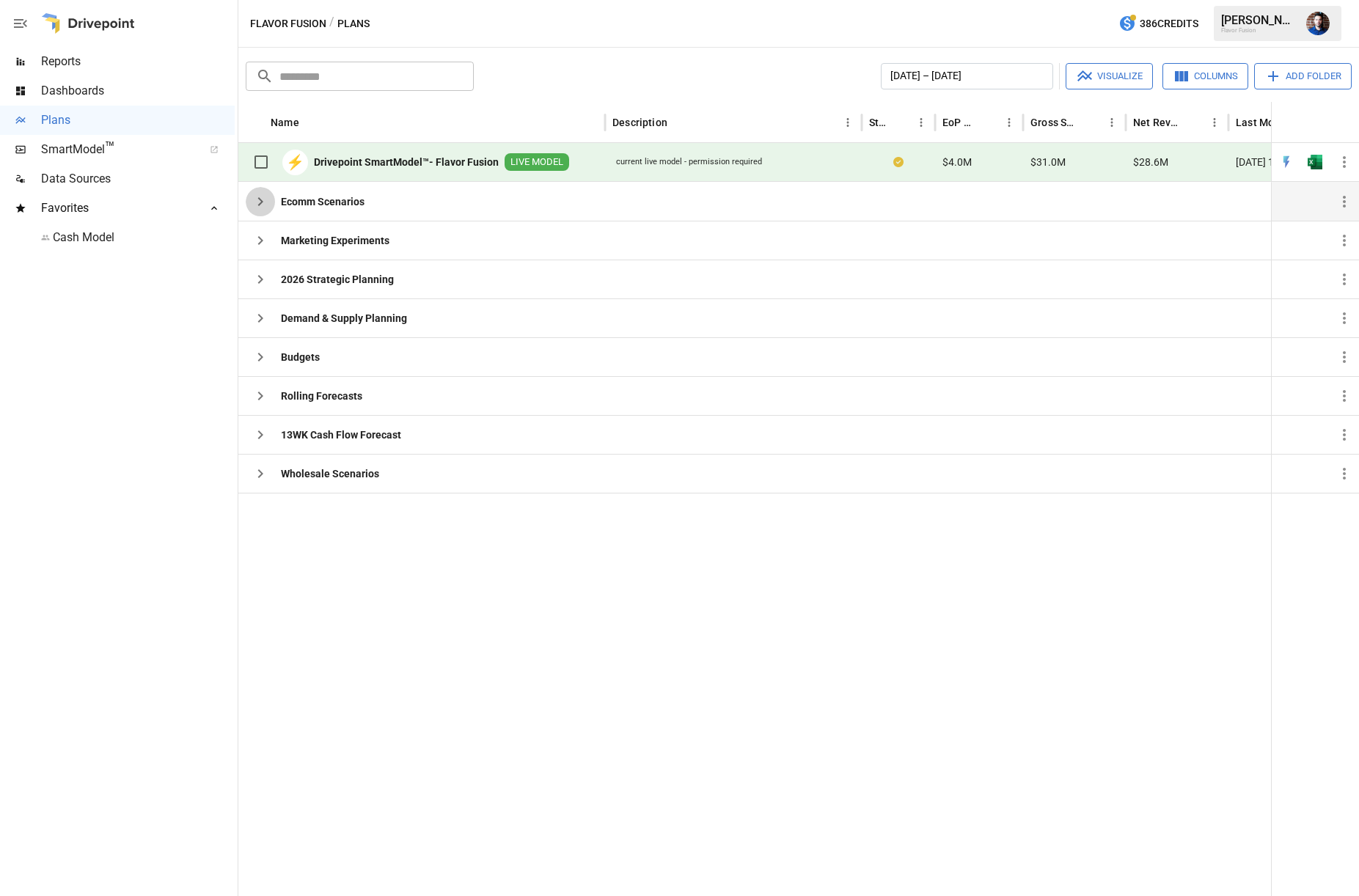
click at [262, 202] on icon "button" at bounding box center [260, 202] width 5 height 9
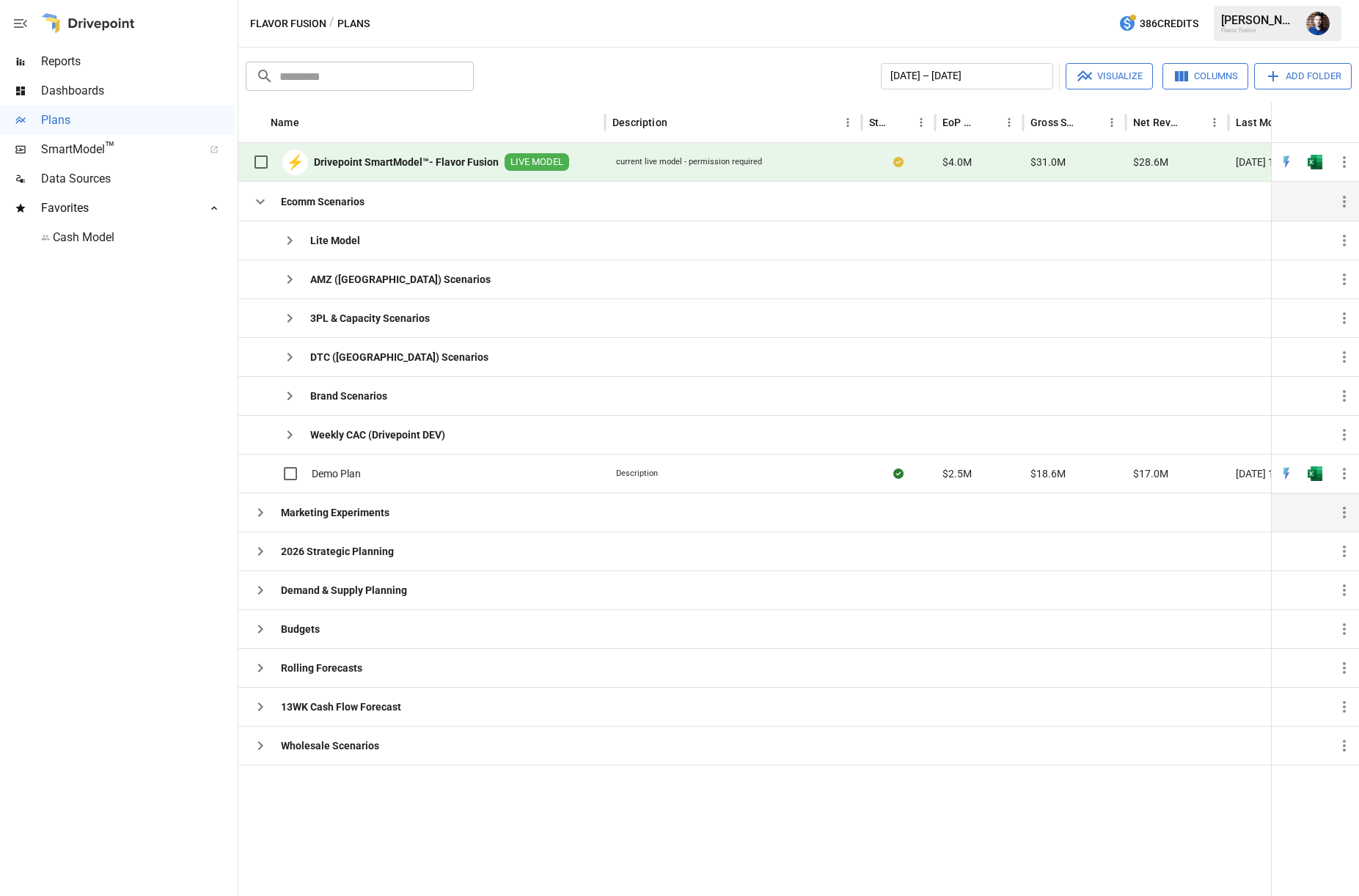
click at [261, 512] on icon "button" at bounding box center [260, 513] width 5 height 9
click at [263, 593] on icon "button" at bounding box center [260, 591] width 18 height 18
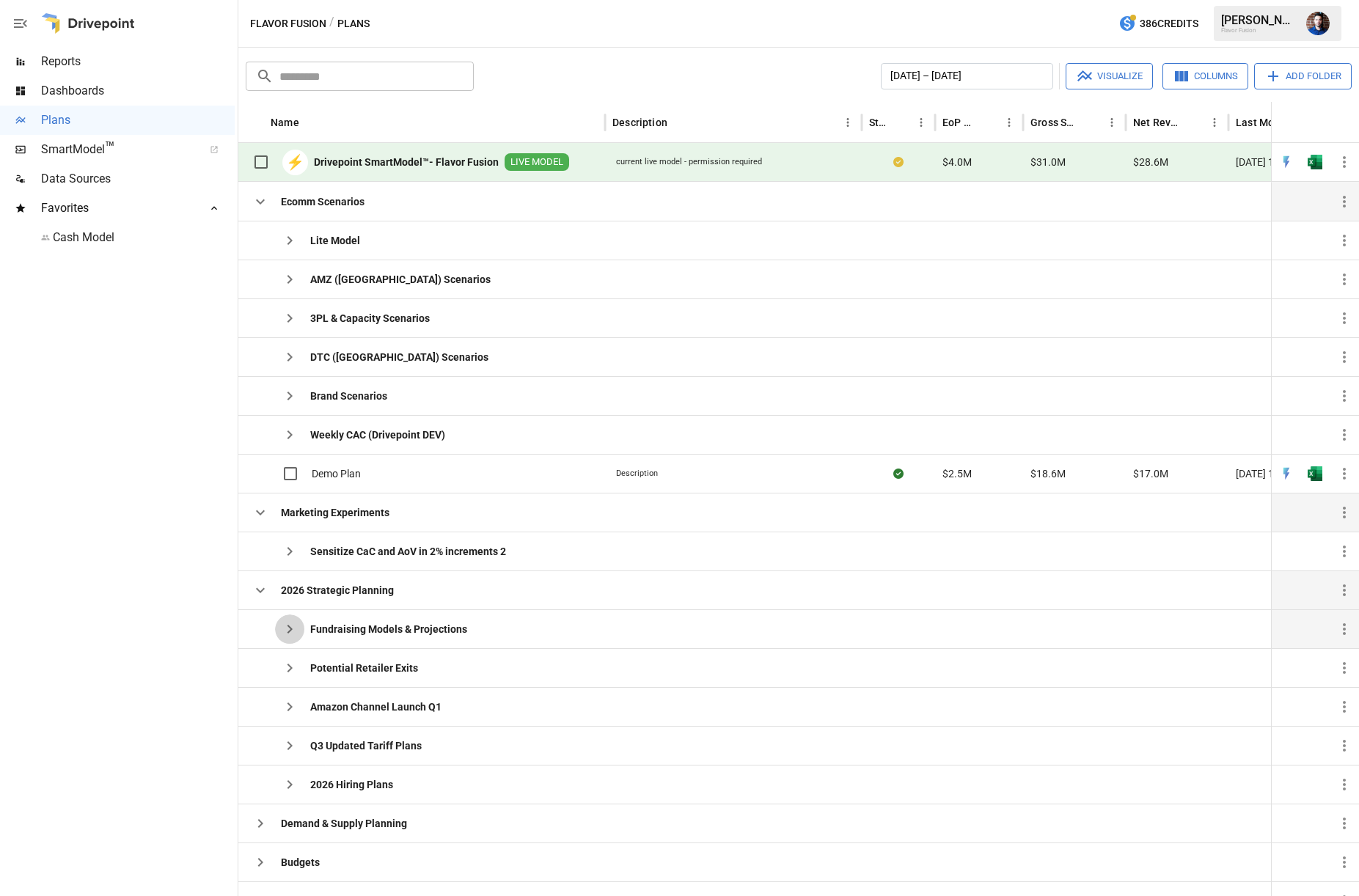
click at [292, 628] on icon "button" at bounding box center [290, 629] width 18 height 18
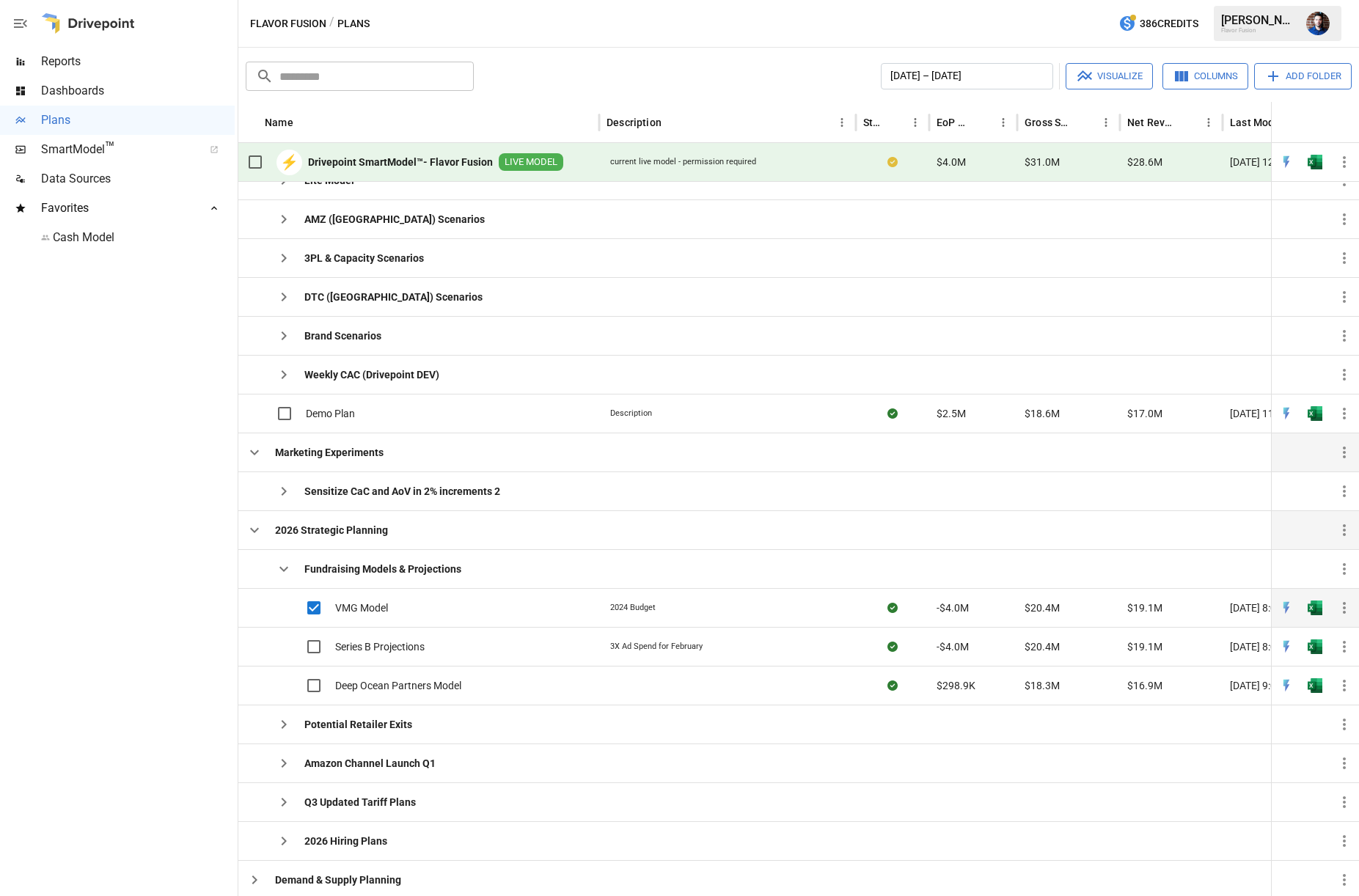
scroll to position [0, 8]
click at [1347, 610] on icon "button" at bounding box center [1344, 608] width 18 height 18
click at [1191, 75] on div at bounding box center [680, 448] width 1359 height 896
click at [1212, 78] on button "Columns" at bounding box center [1205, 76] width 86 height 26
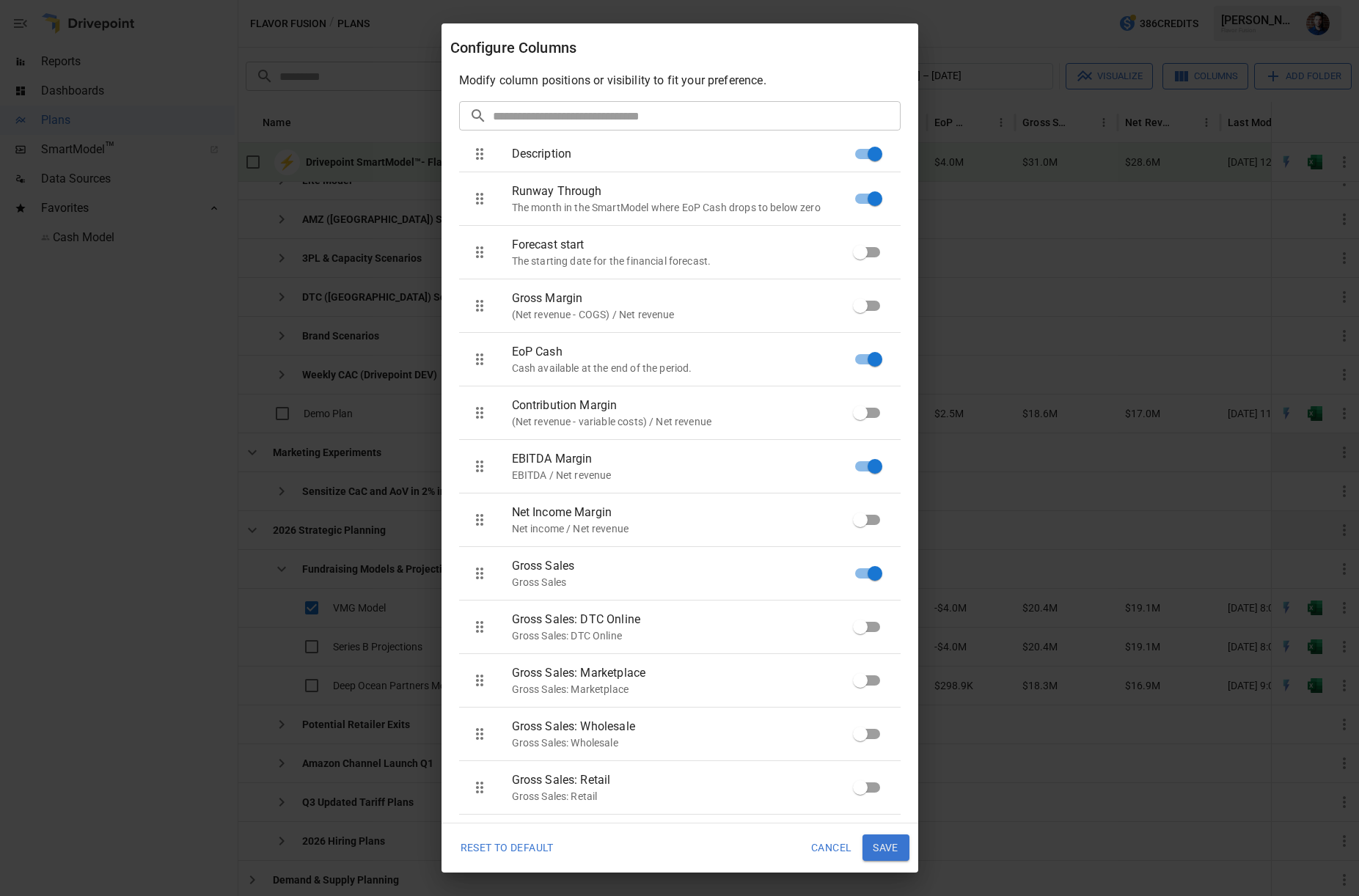
click at [894, 848] on button "Save" at bounding box center [886, 848] width 47 height 26
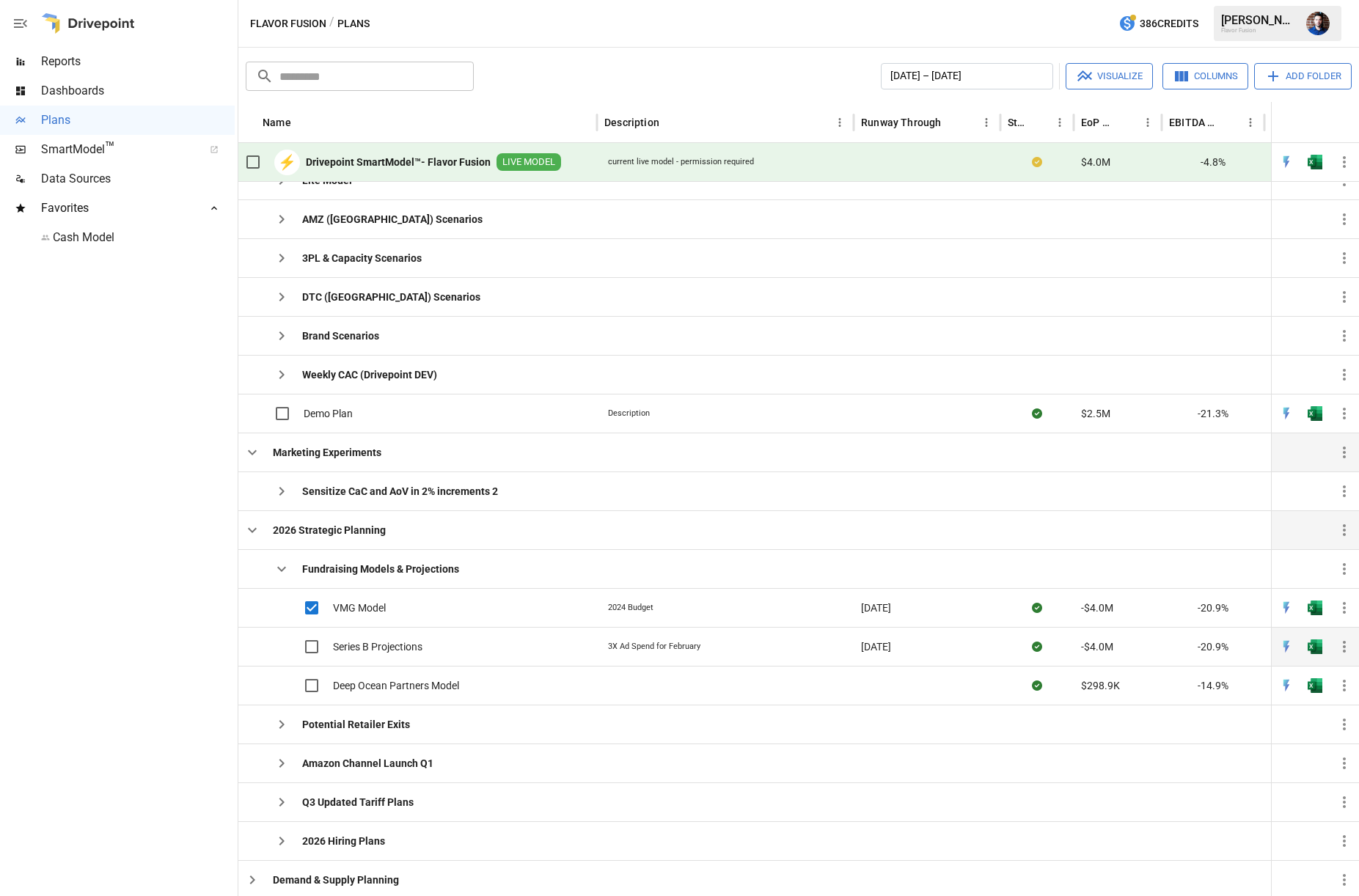
scroll to position [0, 0]
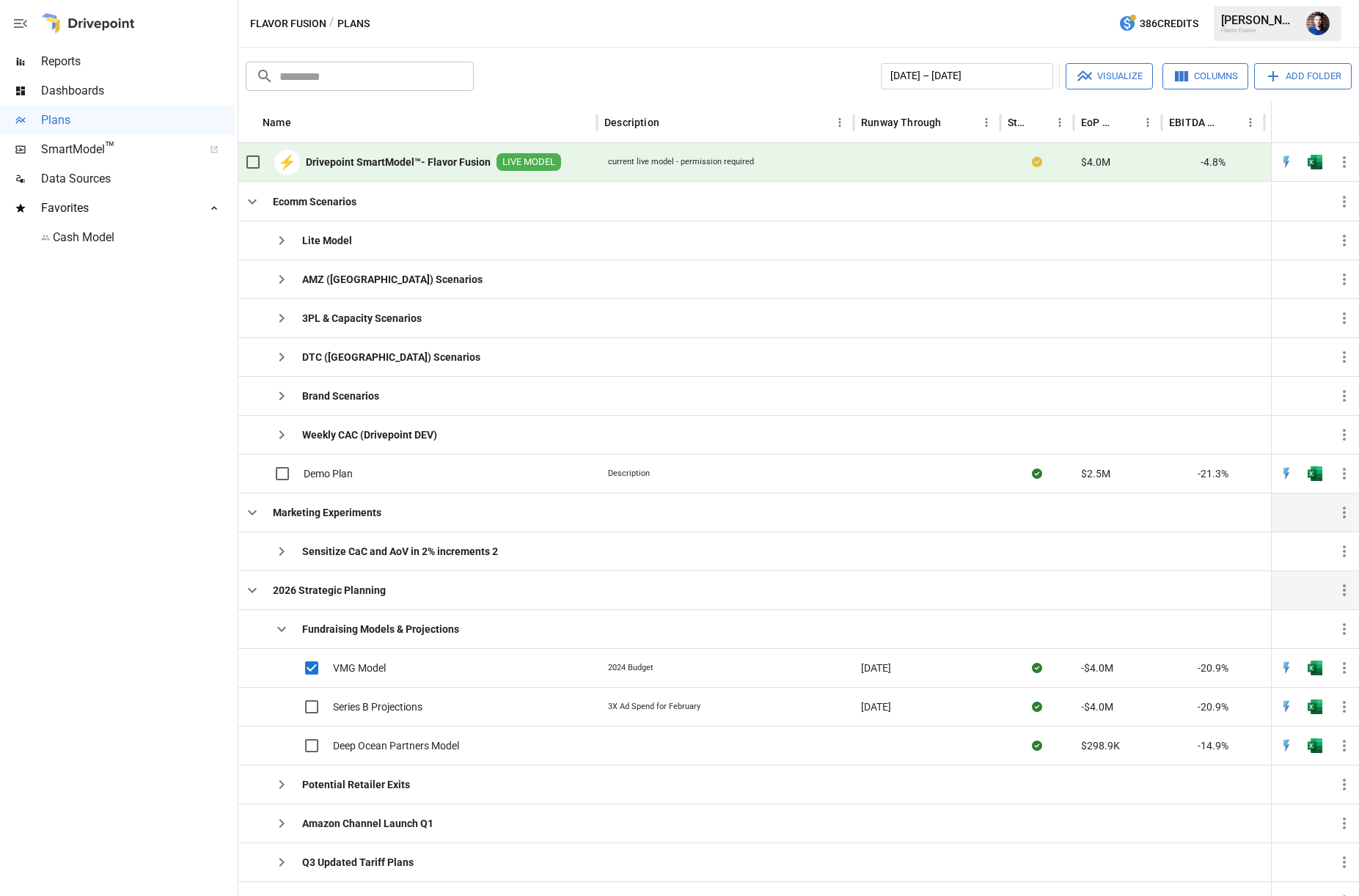
click at [1203, 79] on button "Columns" at bounding box center [1205, 76] width 86 height 26
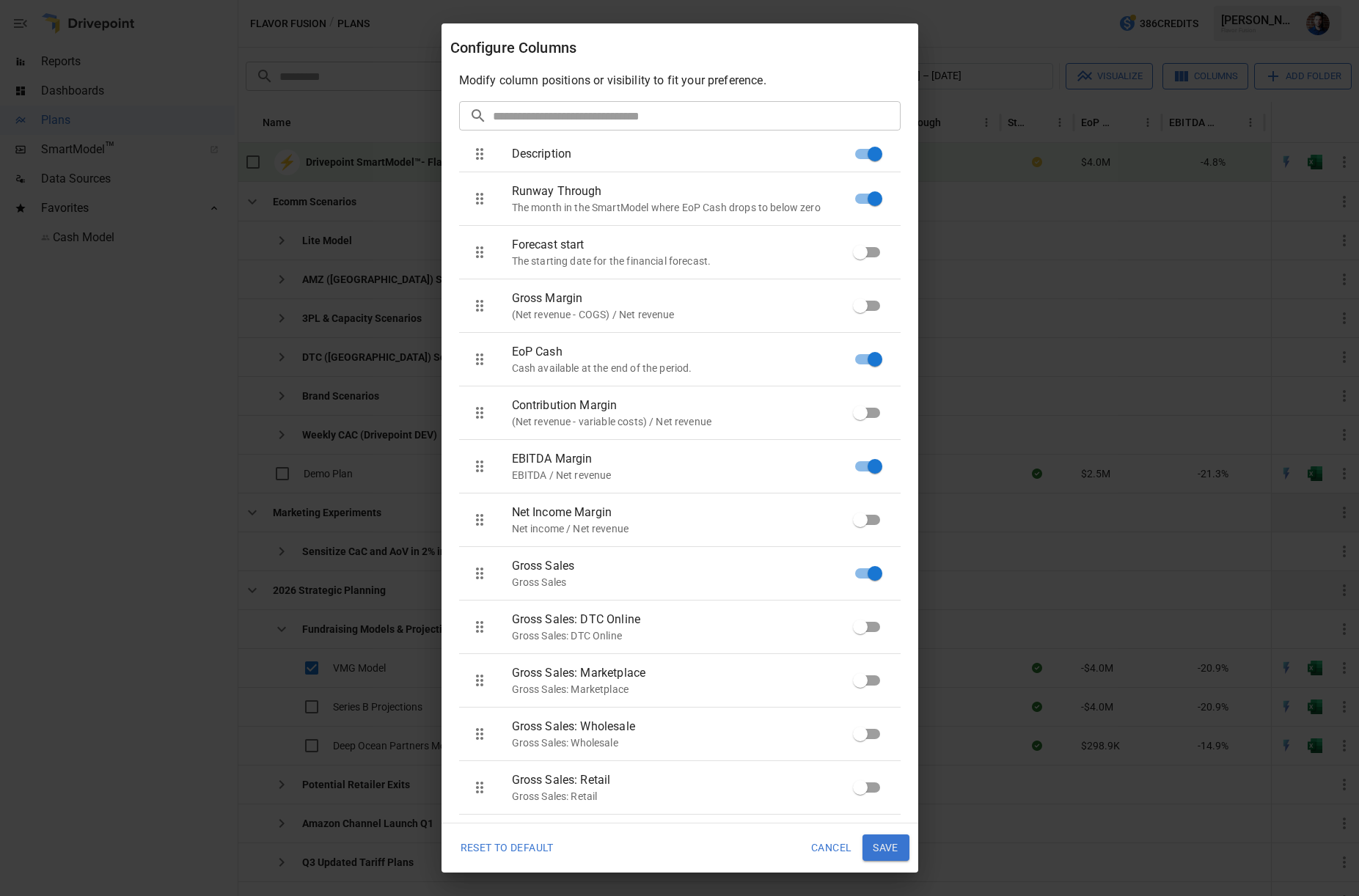
drag, startPoint x: 790, startPoint y: 46, endPoint x: 890, endPoint y: 48, distance: 100.0
click at [791, 46] on div "Configure Columns" at bounding box center [680, 48] width 459 height 23
click at [969, 48] on div "Configure Columns Modify column positions or visibility to fit your preference.…" at bounding box center [680, 448] width 1359 height 896
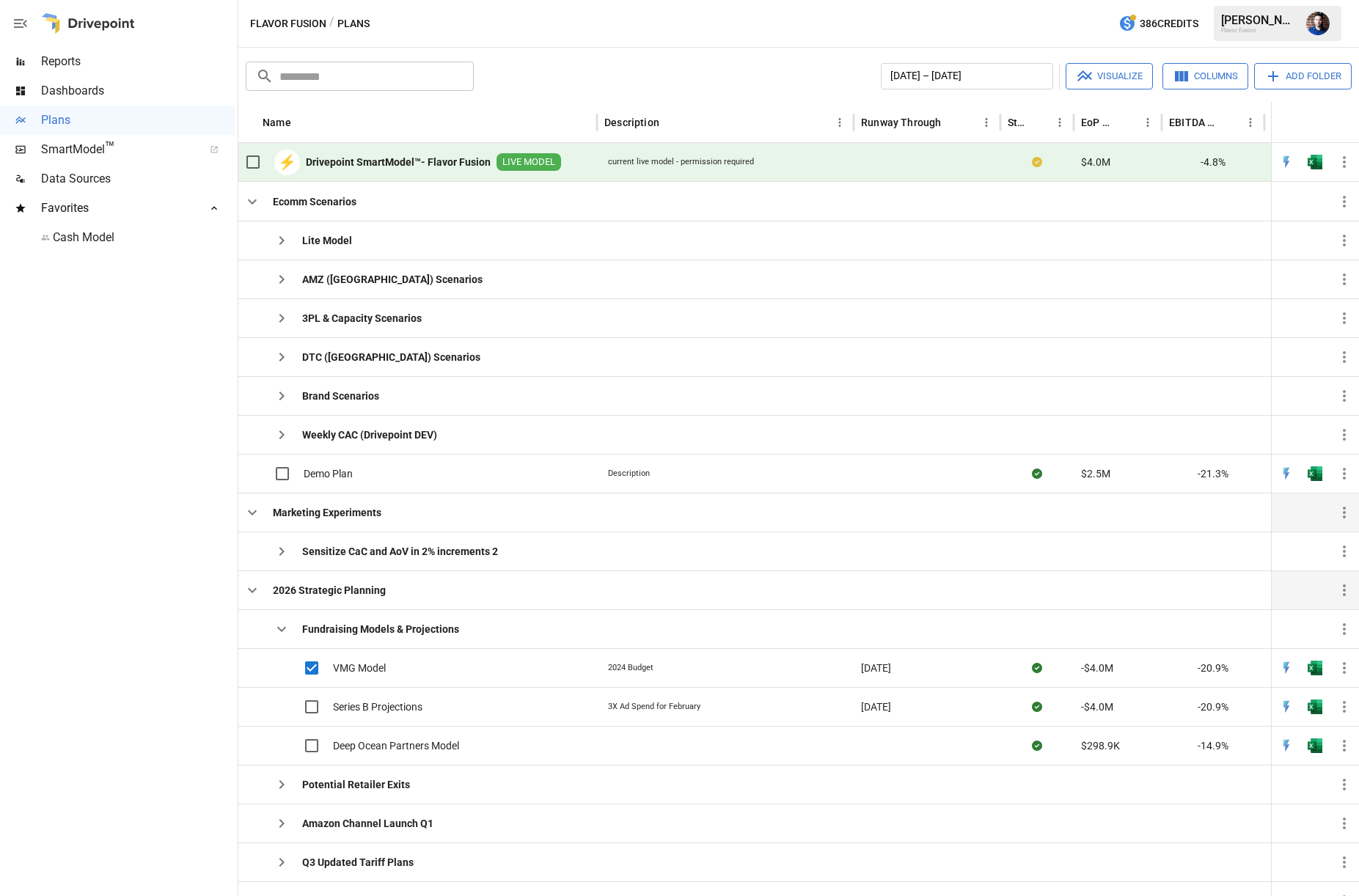
click at [65, 92] on span "Dashboards" at bounding box center [138, 91] width 194 height 18
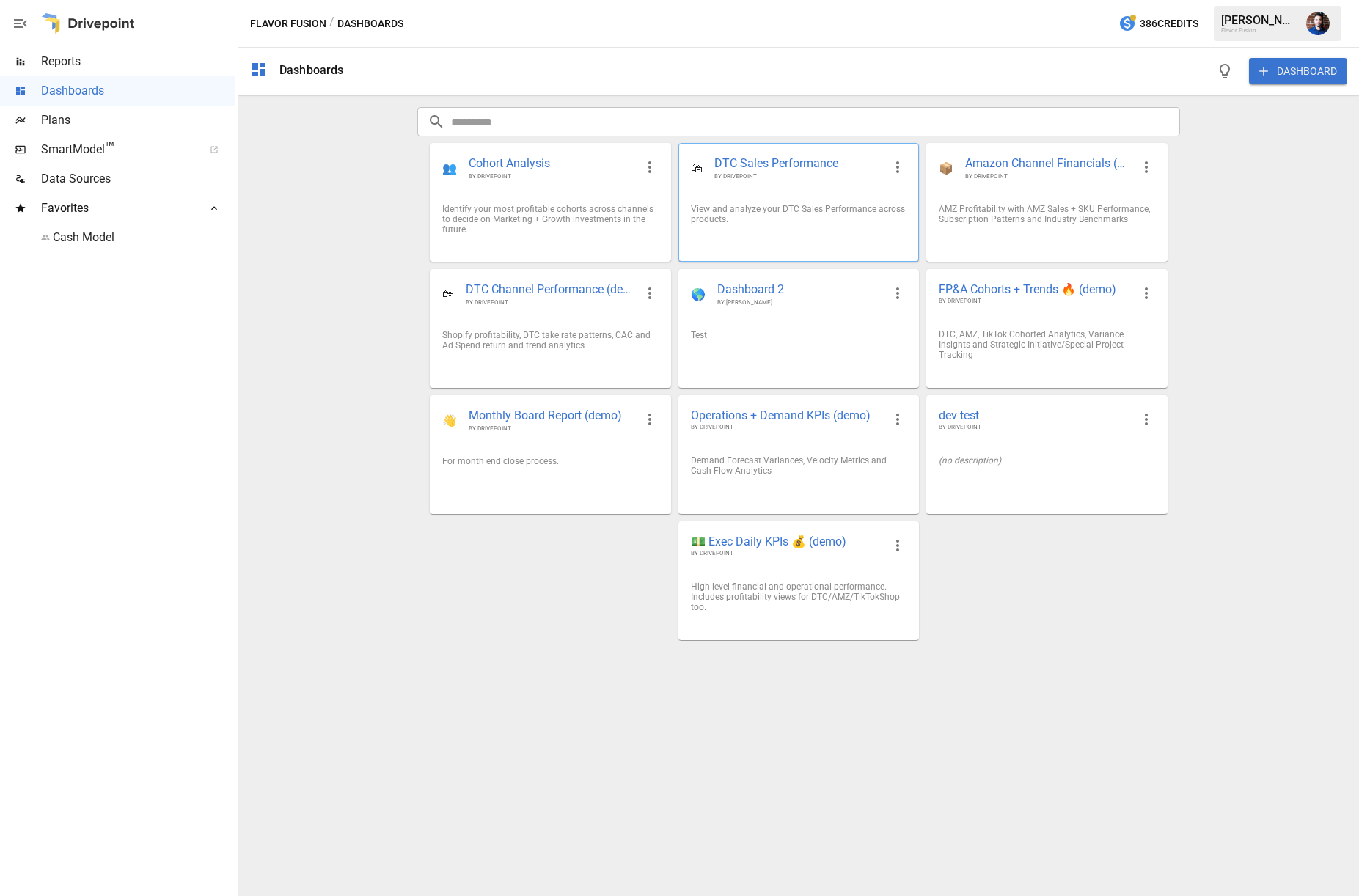
click at [765, 164] on span "DTC Sales Performance" at bounding box center [798, 164] width 169 height 17
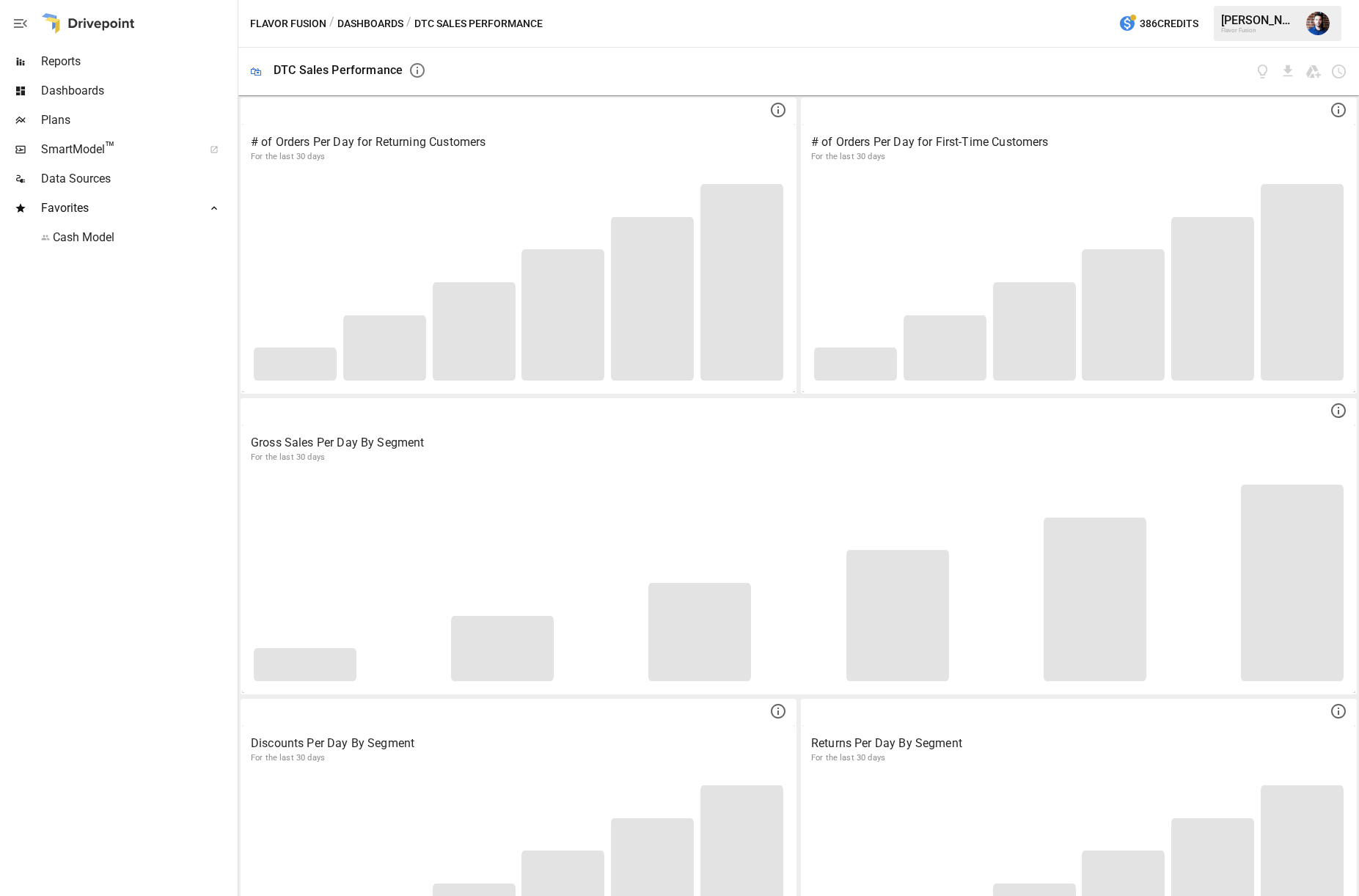
click at [67, 92] on span "Dashboards" at bounding box center [138, 91] width 194 height 18
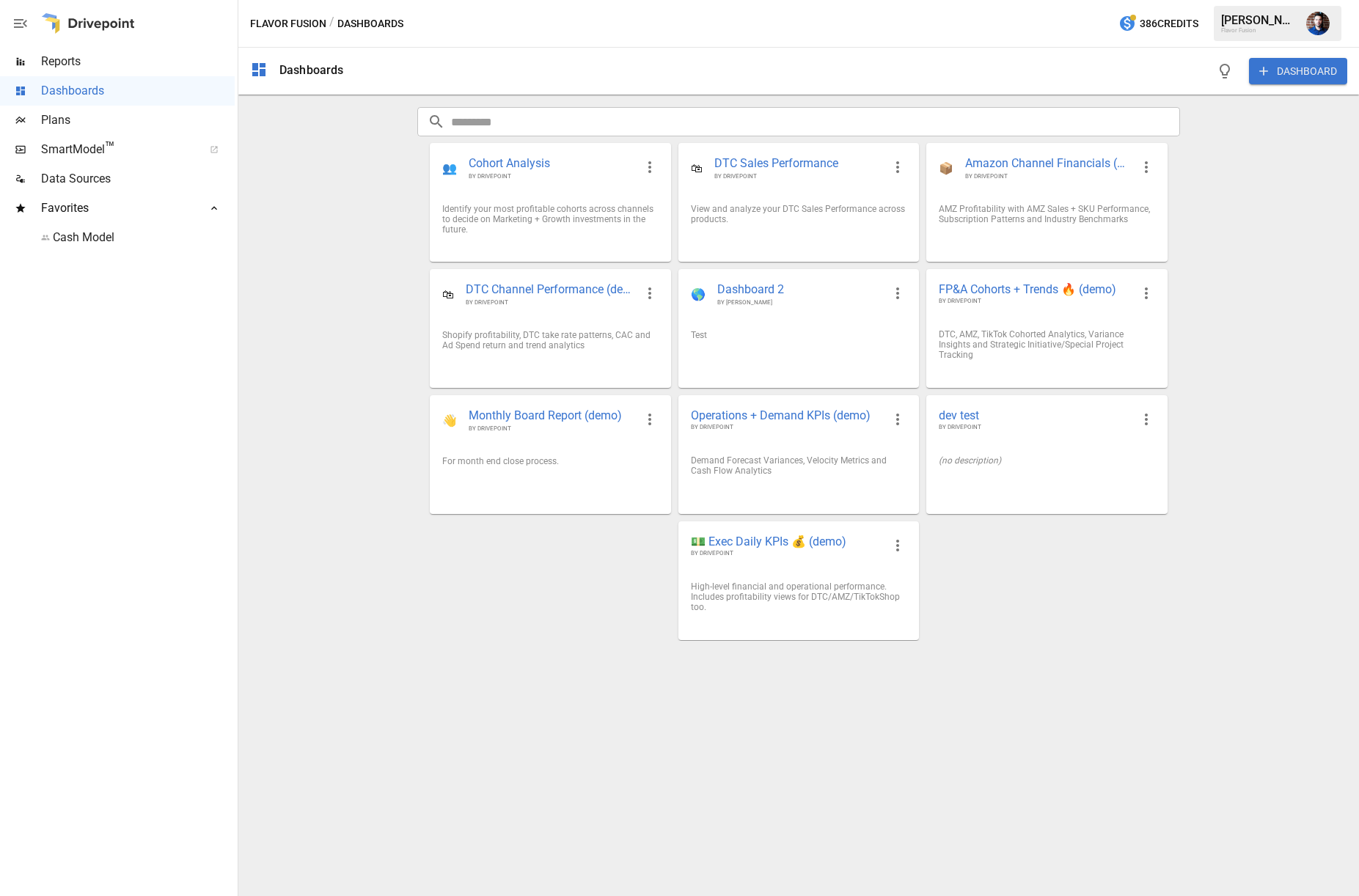
click at [1290, 69] on button "DASHBOARD" at bounding box center [1298, 71] width 98 height 26
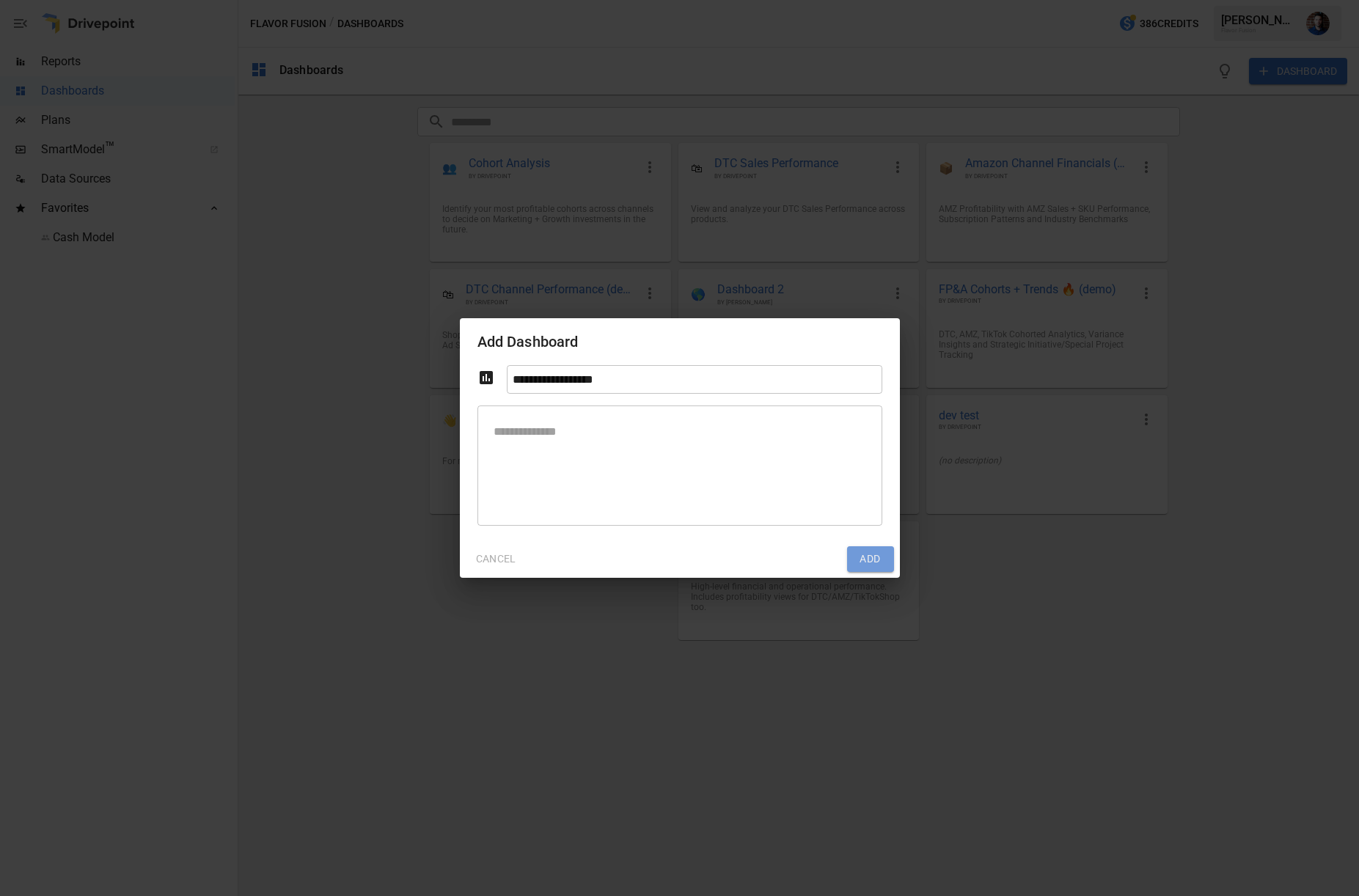
click at [864, 555] on button "Add" at bounding box center [870, 560] width 47 height 26
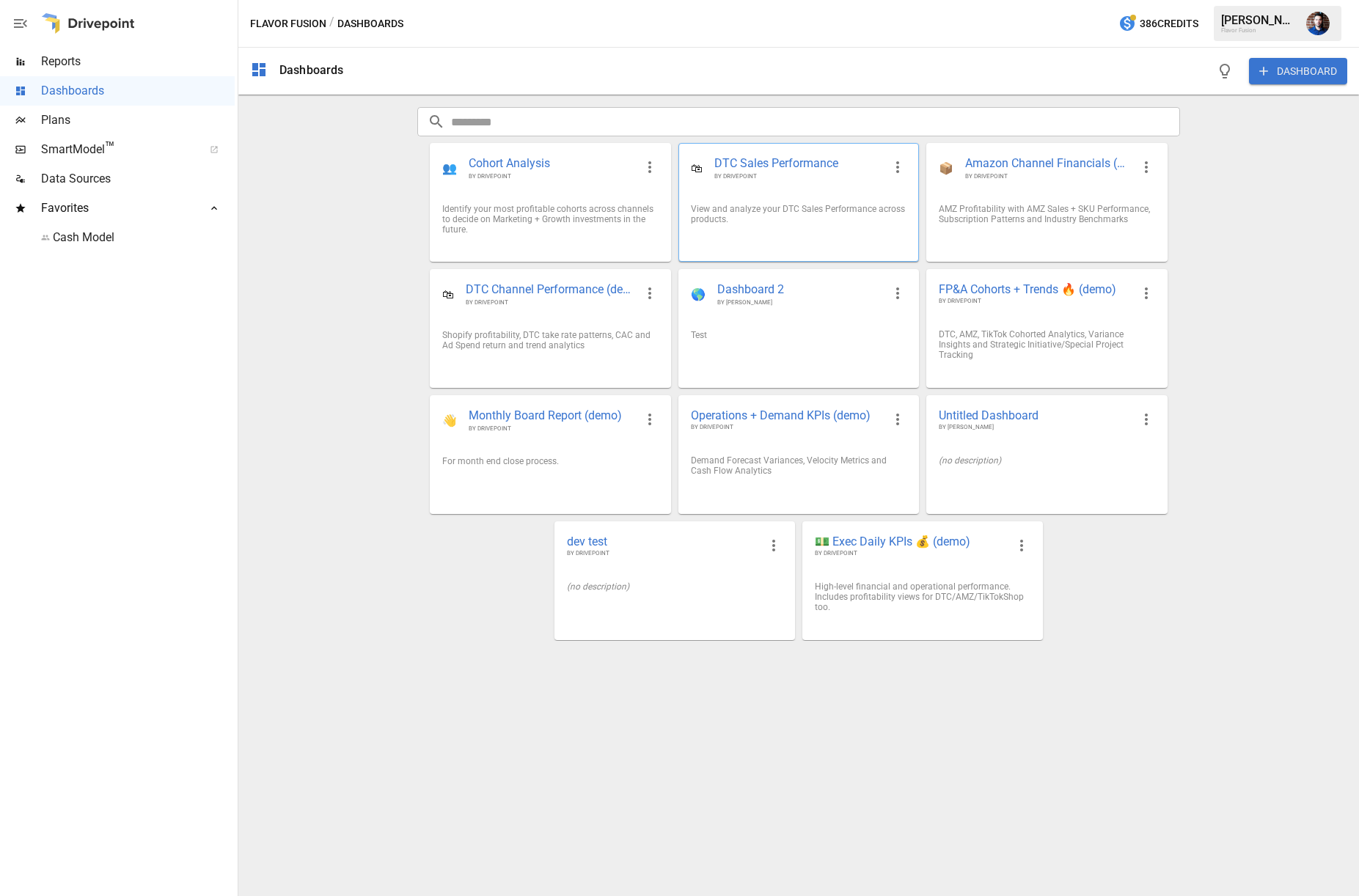
click at [861, 161] on span "DTC Sales Performance" at bounding box center [798, 164] width 169 height 17
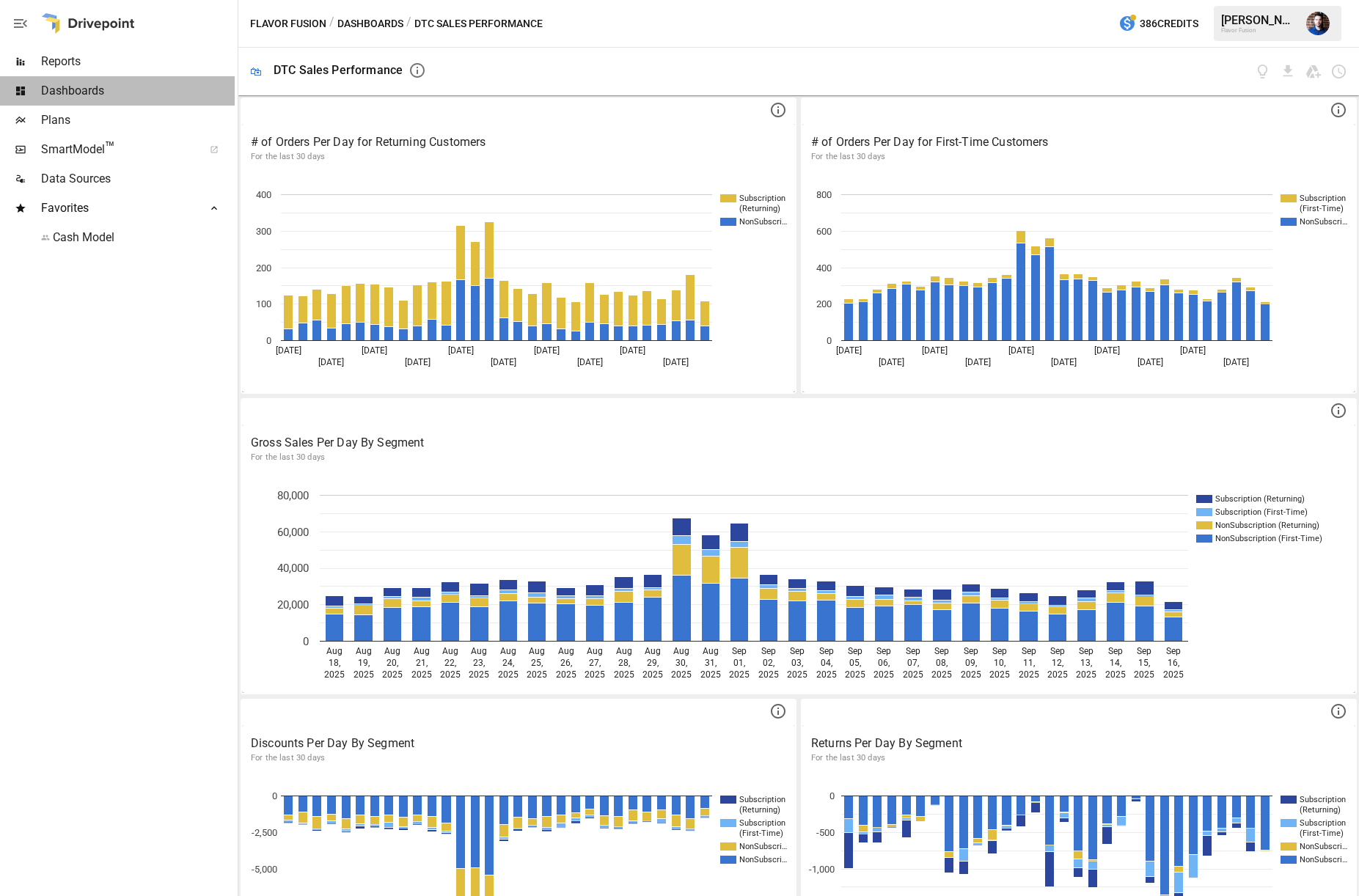
click at [84, 92] on span "Dashboards" at bounding box center [138, 91] width 194 height 18
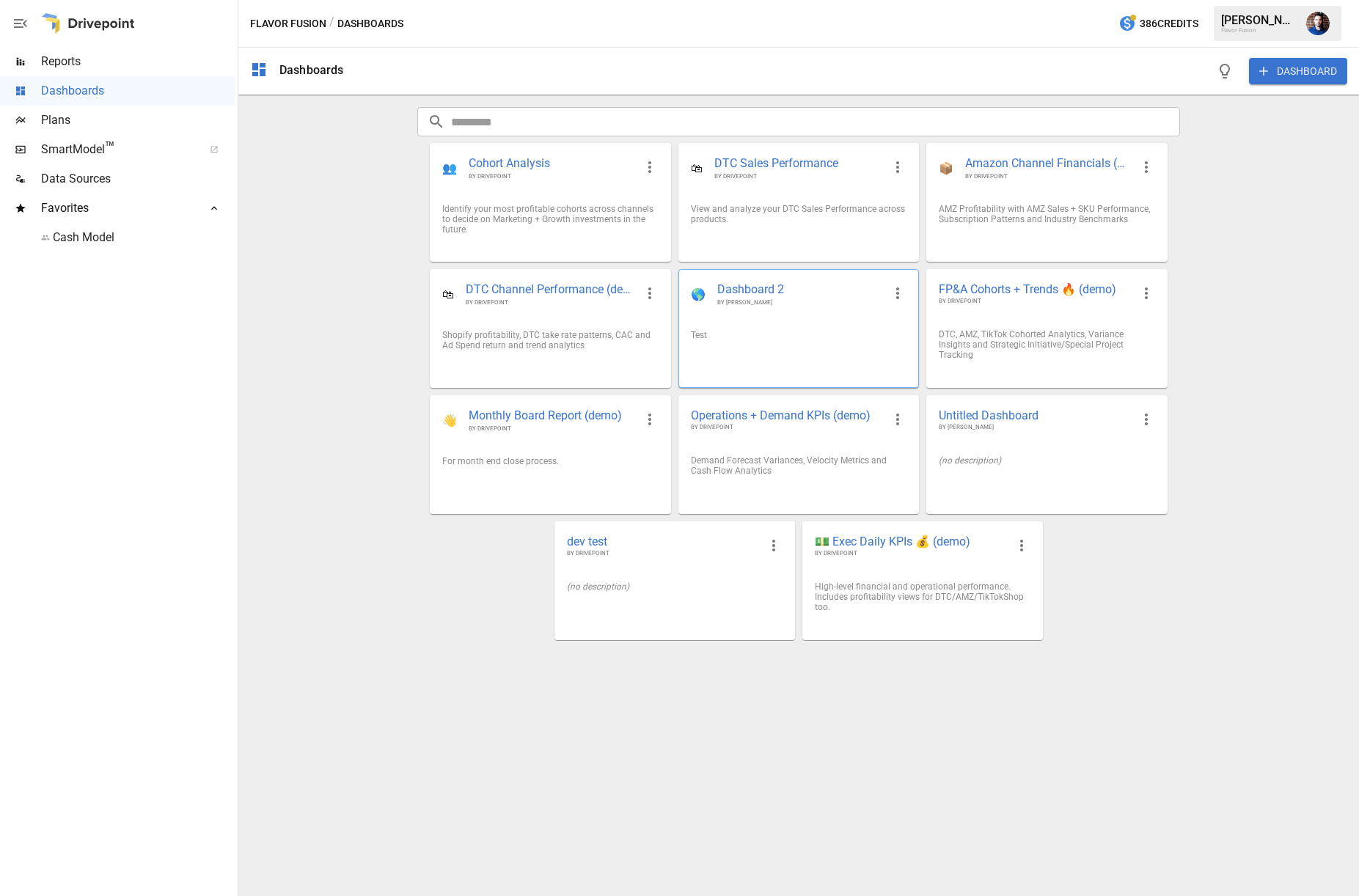
click at [840, 306] on span "BY [PERSON_NAME]" at bounding box center [800, 302] width 166 height 8
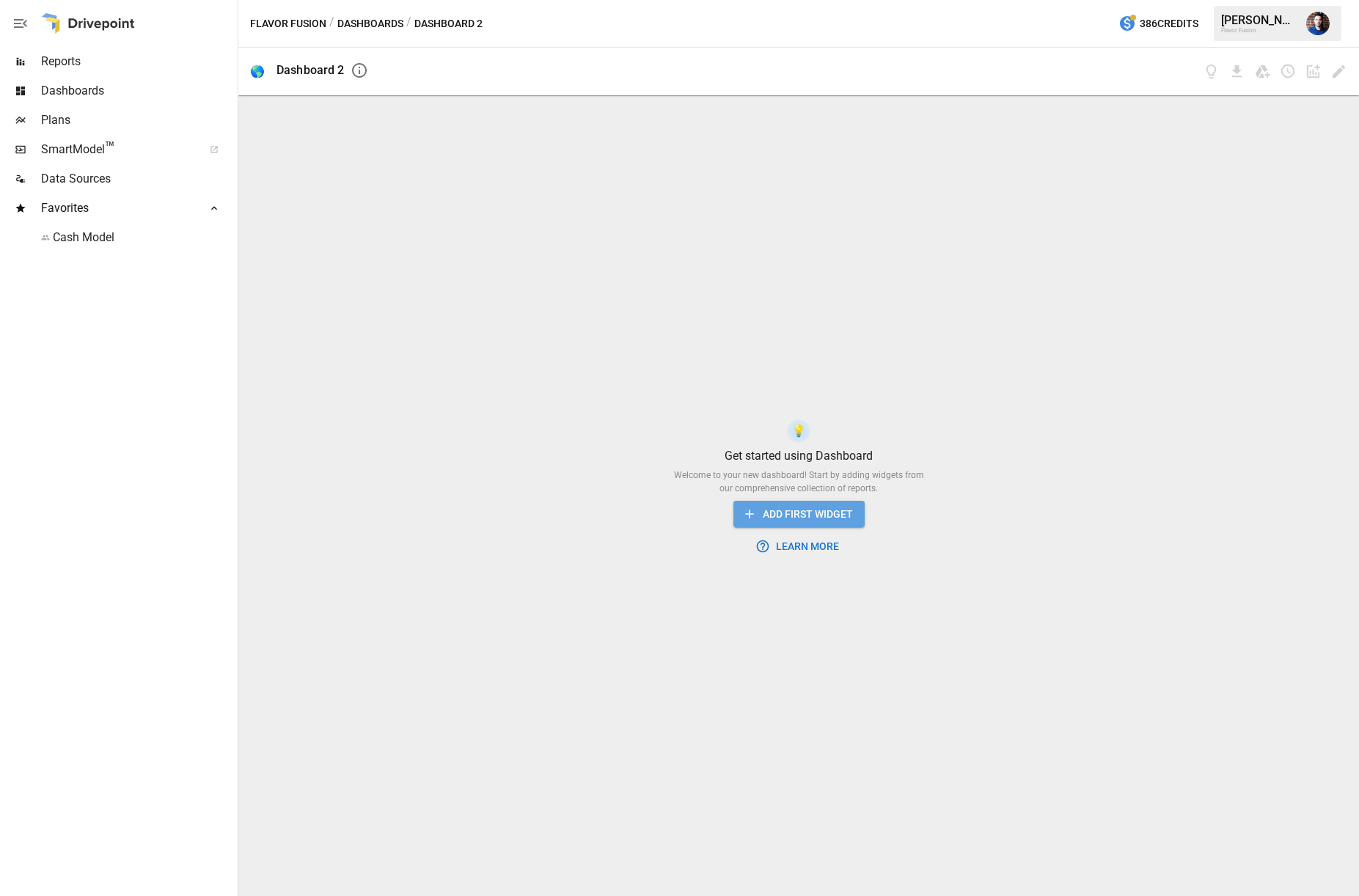
click at [807, 518] on button "ADD FIRST WIDGET" at bounding box center [798, 514] width 131 height 27
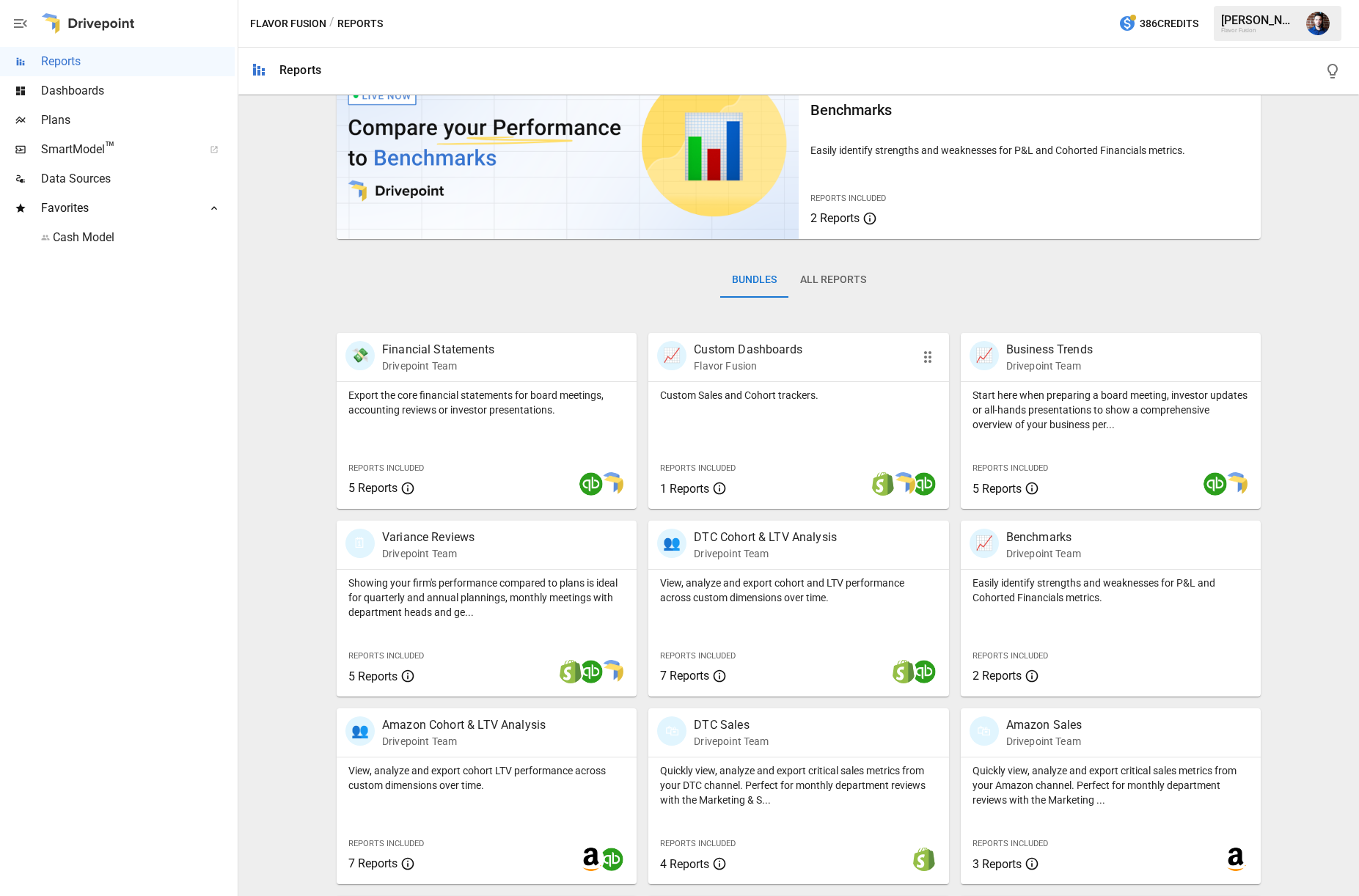
scroll to position [57, 0]
click at [1117, 288] on div "Bundles All Reports" at bounding box center [798, 294] width 924 height 82
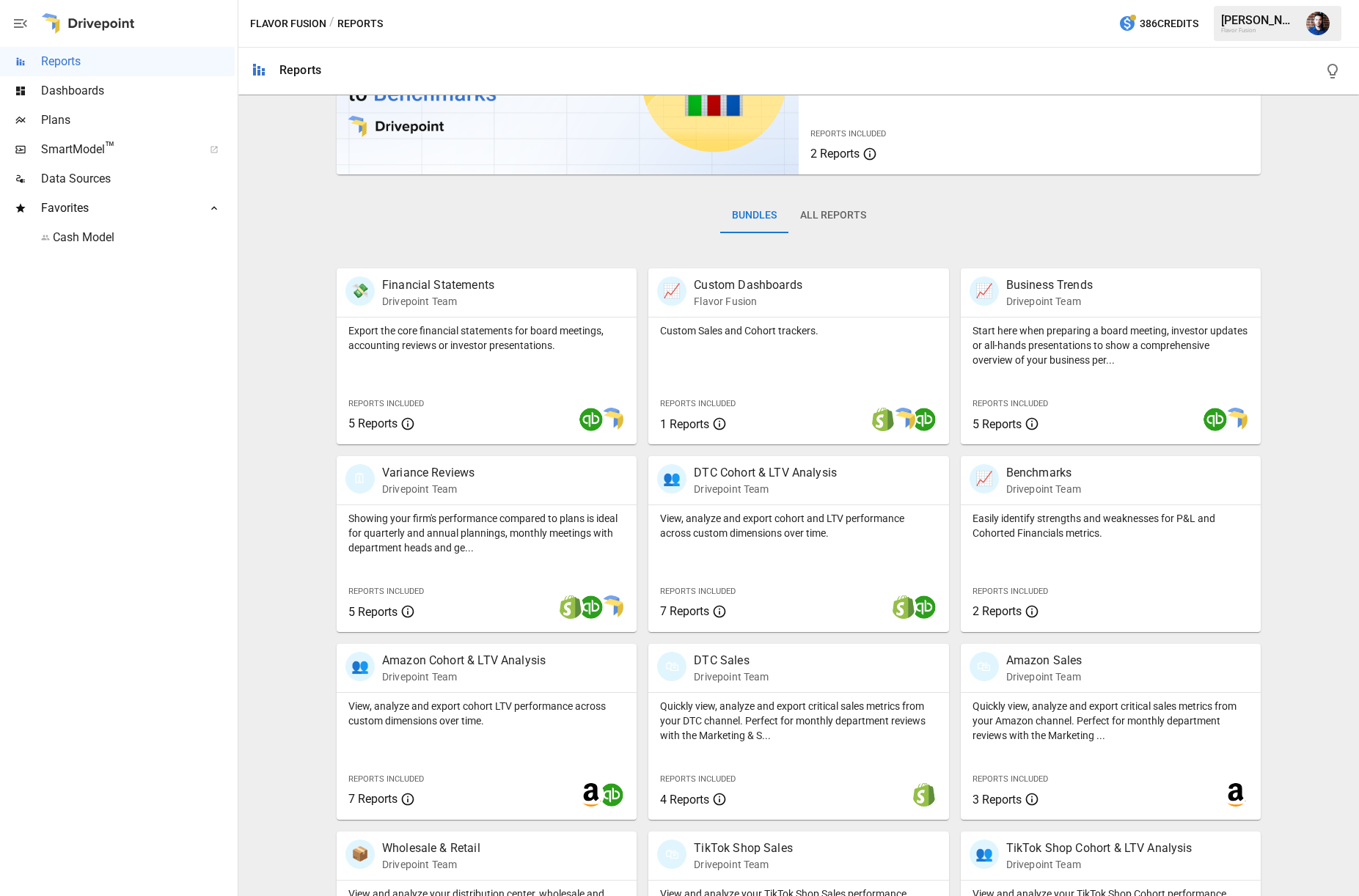
scroll to position [125, 0]
click at [1209, 417] on img at bounding box center [1215, 418] width 23 height 23
click at [1239, 420] on img at bounding box center [1236, 418] width 23 height 23
click at [886, 419] on img at bounding box center [883, 418] width 23 height 23
click at [787, 410] on div at bounding box center [861, 418] width 152 height 26
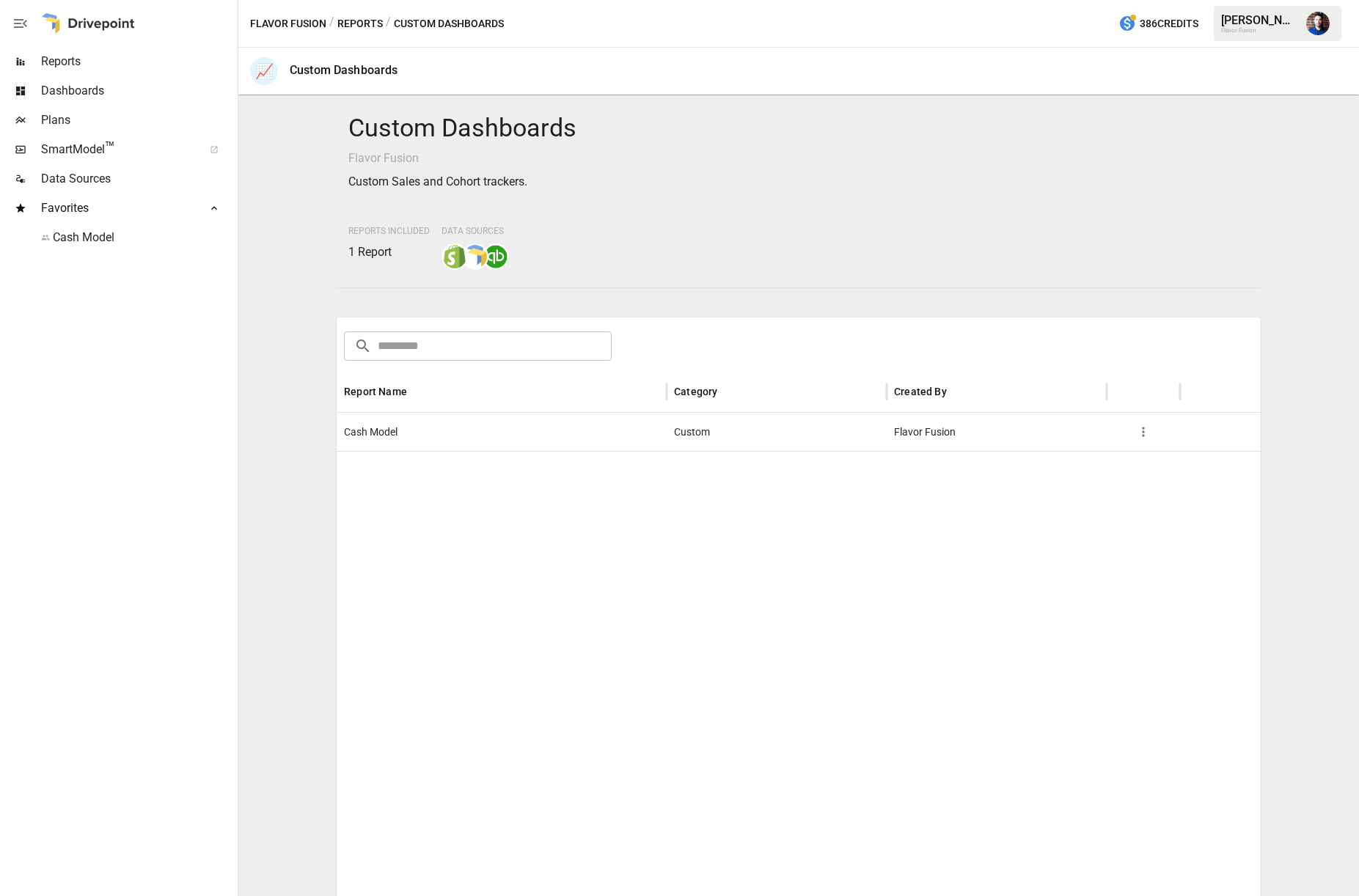
click at [1140, 437] on icon "button" at bounding box center [1143, 432] width 15 height 15
click at [1073, 325] on div at bounding box center [680, 448] width 1359 height 896
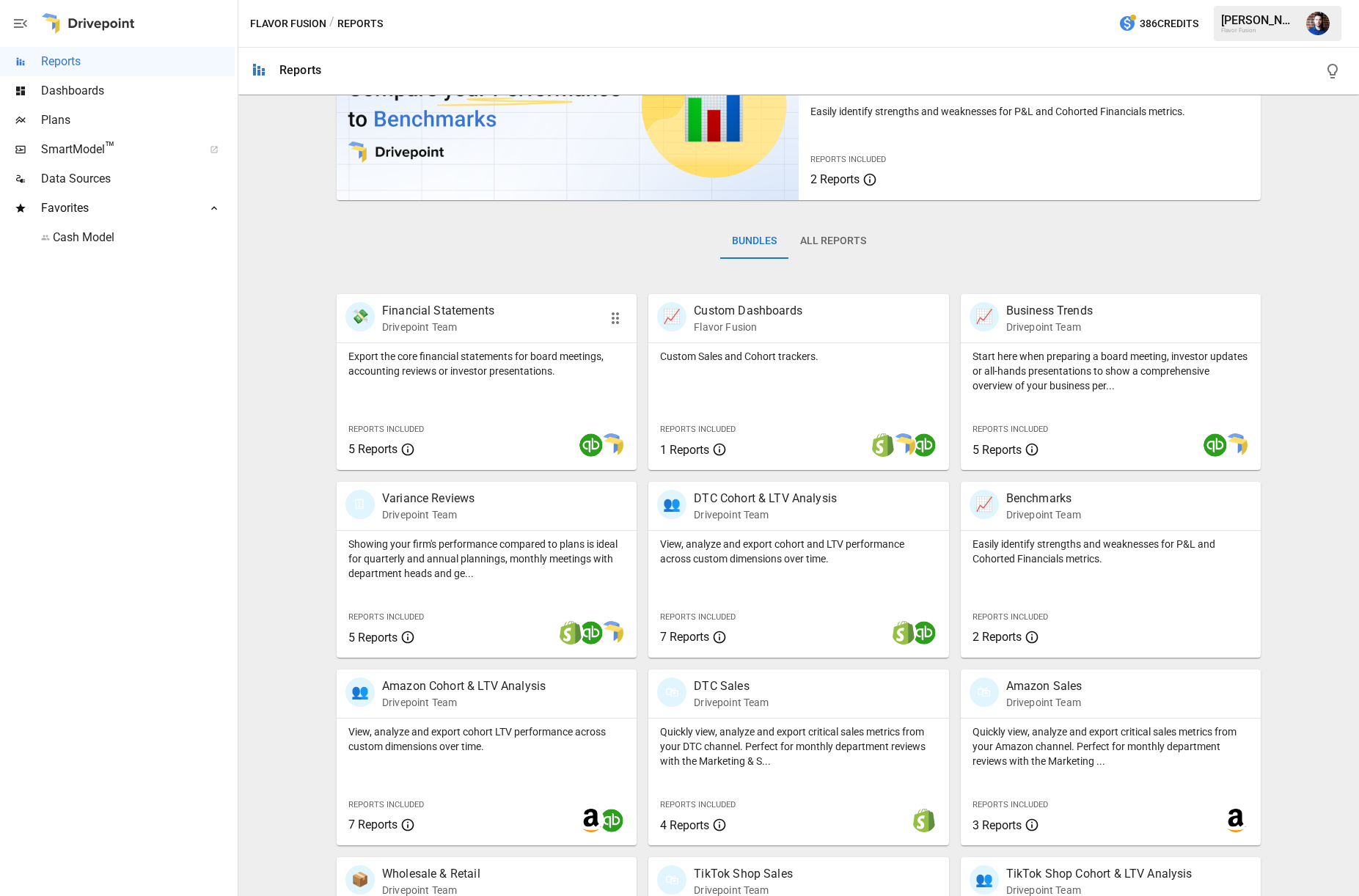
scroll to position [95, 0]
click at [426, 361] on p "Export the core financial statements for board meetings, accounting reviews or …" at bounding box center [487, 366] width 277 height 29
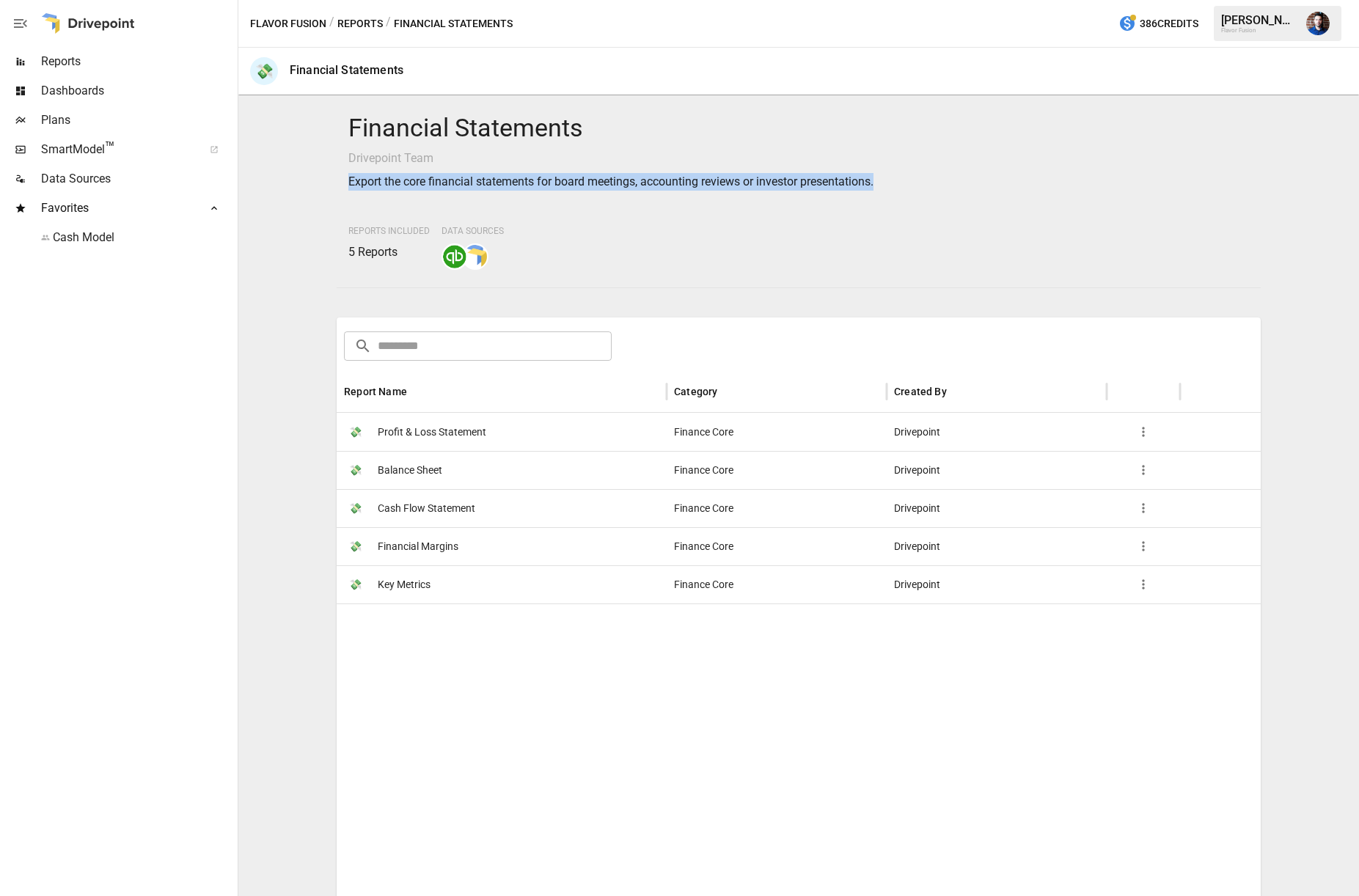
drag, startPoint x: 384, startPoint y: 181, endPoint x: 881, endPoint y: 186, distance: 497.0
click at [881, 186] on p "Export the core financial statements for board meetings, accounting reviews or …" at bounding box center [798, 182] width 900 height 18
copy p "Export the core financial statements for board meetings, accounting reviews or …"
click at [93, 86] on span "Dashboards" at bounding box center [138, 91] width 194 height 18
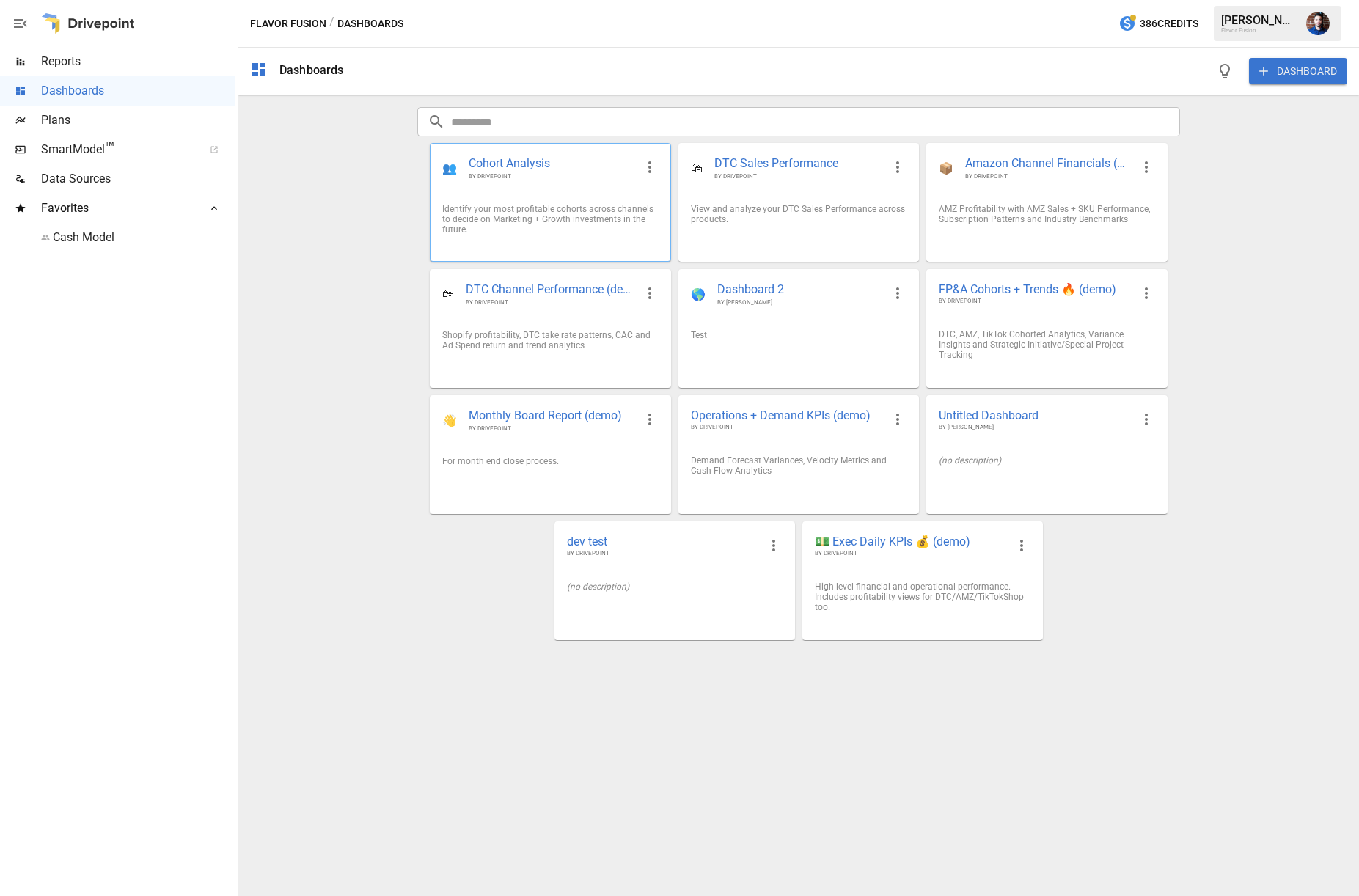
click at [575, 167] on span "Cohort Analysis" at bounding box center [552, 164] width 166 height 17
click at [81, 63] on span "Reports" at bounding box center [138, 62] width 194 height 18
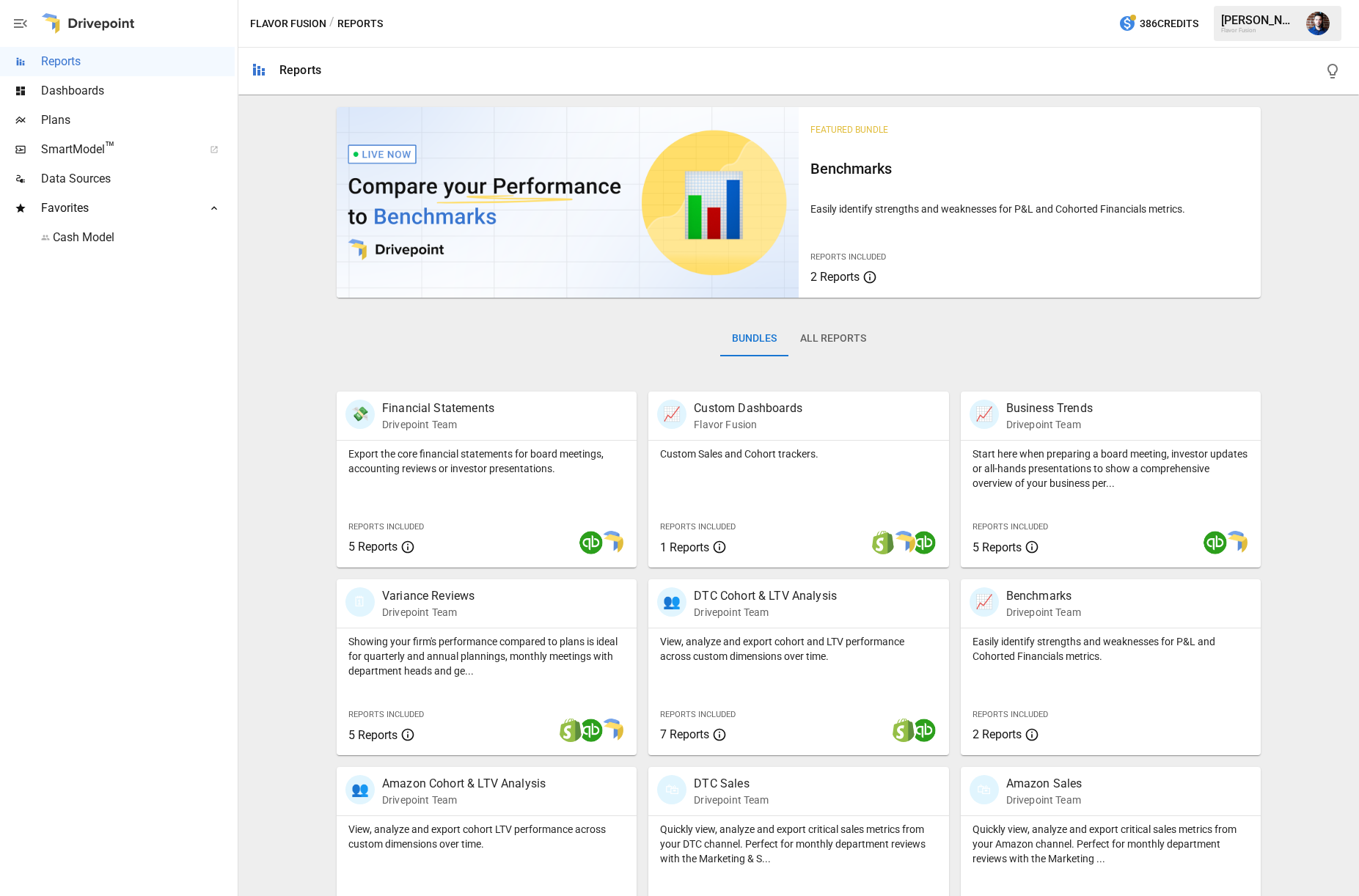
drag, startPoint x: 616, startPoint y: 418, endPoint x: 831, endPoint y: 1, distance: 469.2
